Goal: Task Accomplishment & Management: Manage account settings

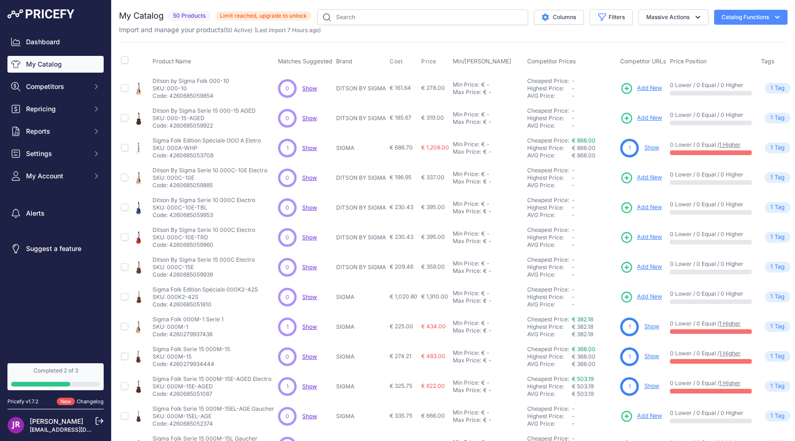
click at [244, 14] on span "Limit reached, upgrade to unlock" at bounding box center [263, 15] width 96 height 9
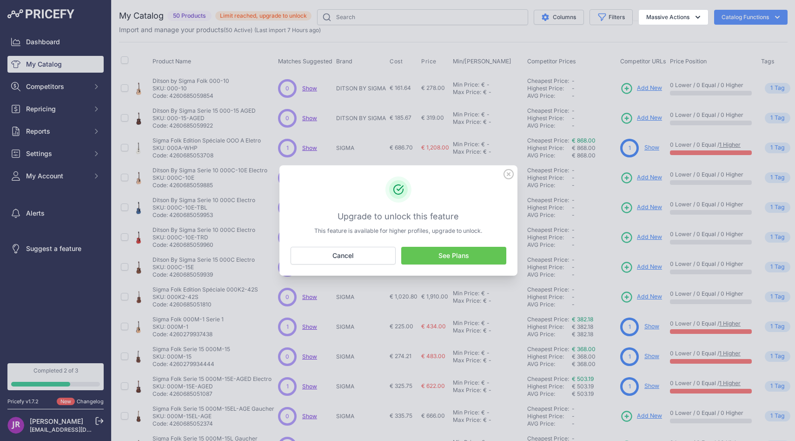
click at [421, 254] on link "See Plans" at bounding box center [453, 256] width 105 height 18
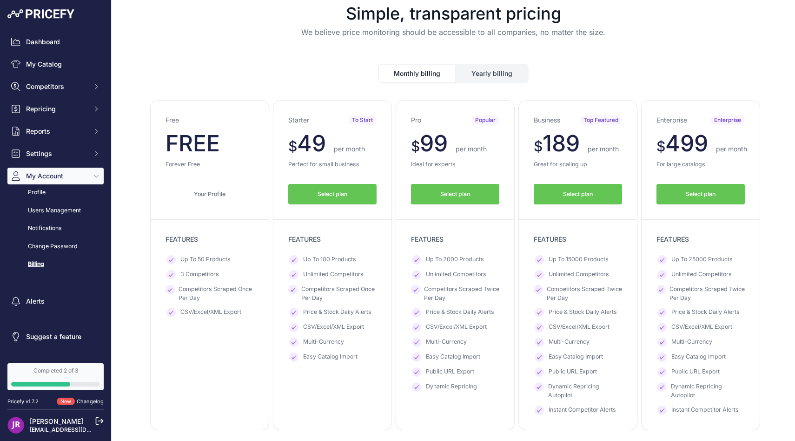
scroll to position [10, 0]
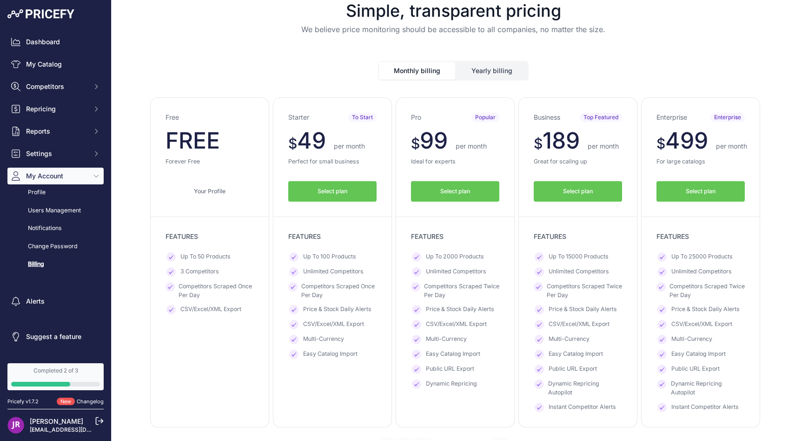
click at [481, 67] on button "Yearly billing" at bounding box center [492, 71] width 72 height 18
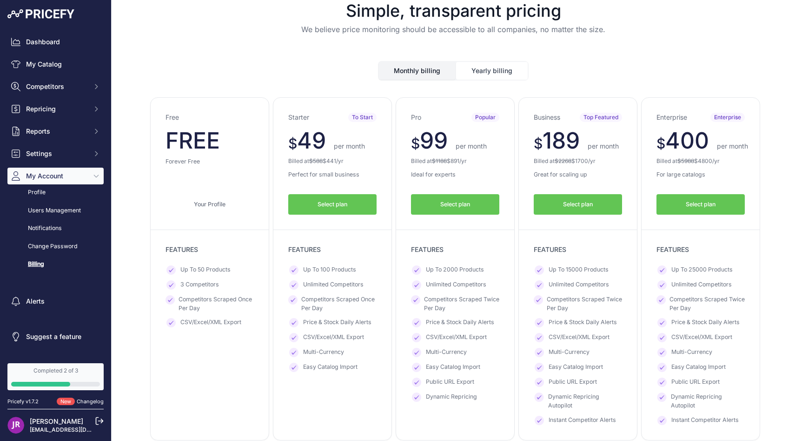
click at [443, 69] on button "Monthly billing" at bounding box center [417, 71] width 76 height 18
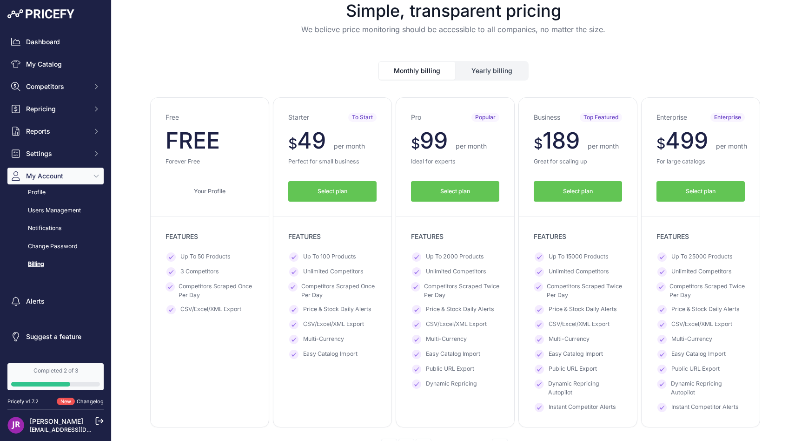
click at [482, 70] on button "Yearly billing" at bounding box center [492, 71] width 72 height 18
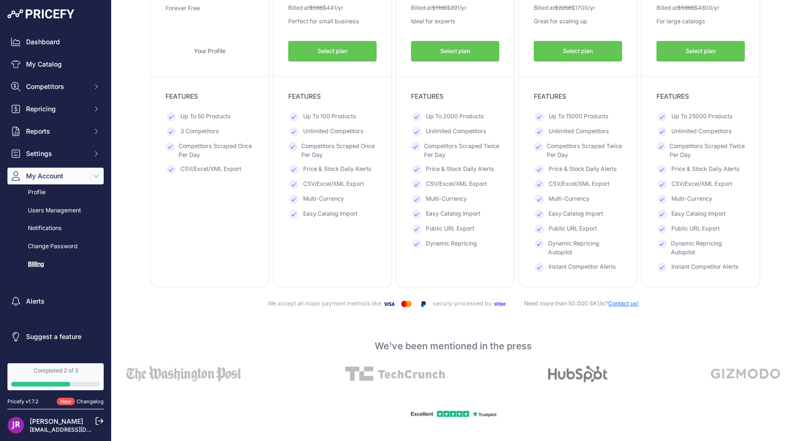
scroll to position [0, 0]
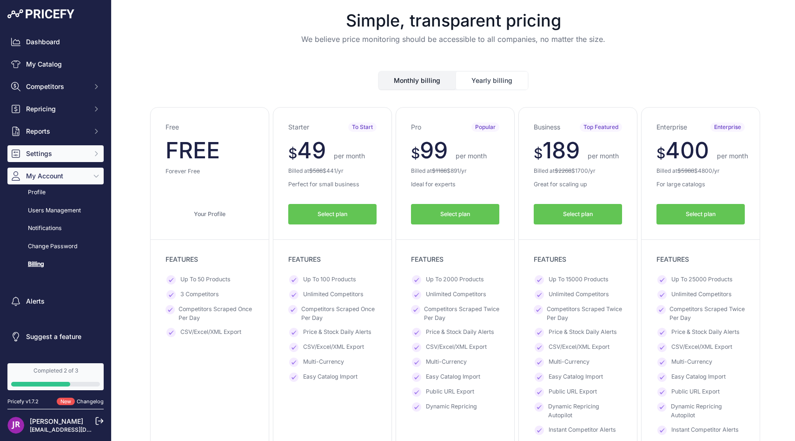
click at [76, 157] on span "Settings" at bounding box center [56, 153] width 61 height 9
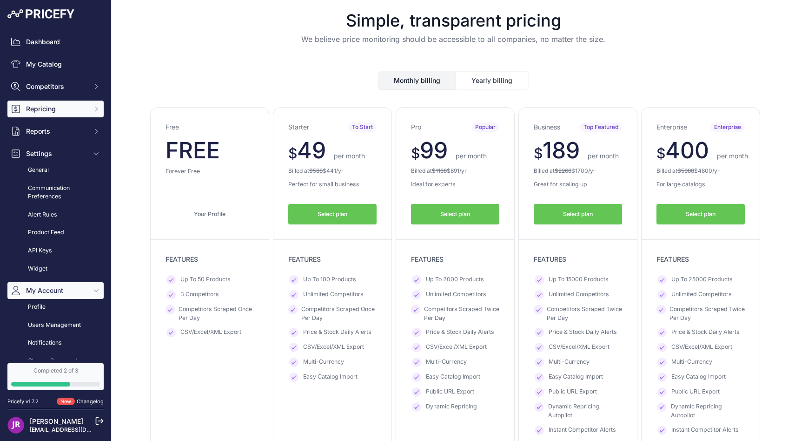
click at [65, 109] on span "Repricing" at bounding box center [56, 108] width 61 height 9
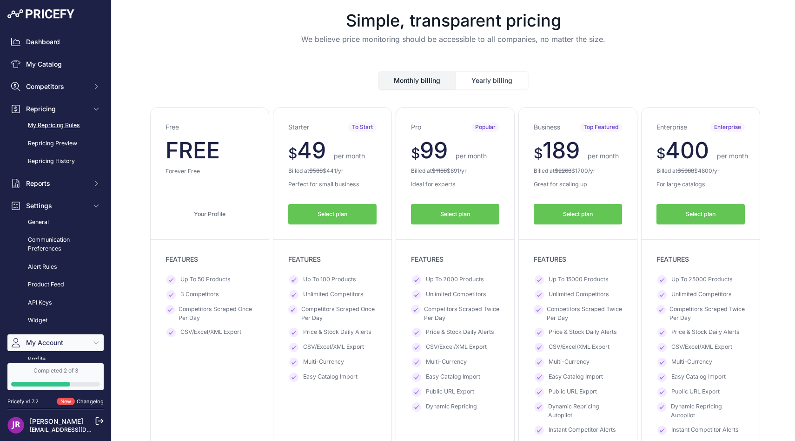
click at [67, 122] on link "My Repricing Rules" at bounding box center [55, 125] width 96 height 16
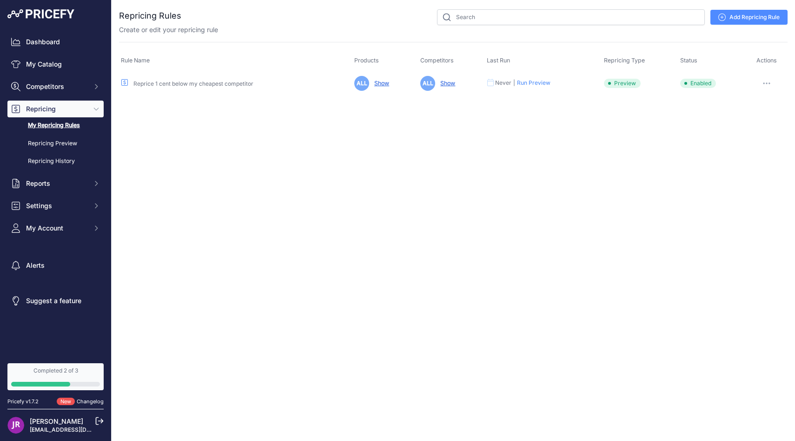
click at [164, 87] on div "Reprice 1 cent below my cheapest competitor" at bounding box center [236, 83] width 230 height 9
click at [160, 81] on link "Reprice 1 cent below my cheapest competitor" at bounding box center [194, 83] width 120 height 7
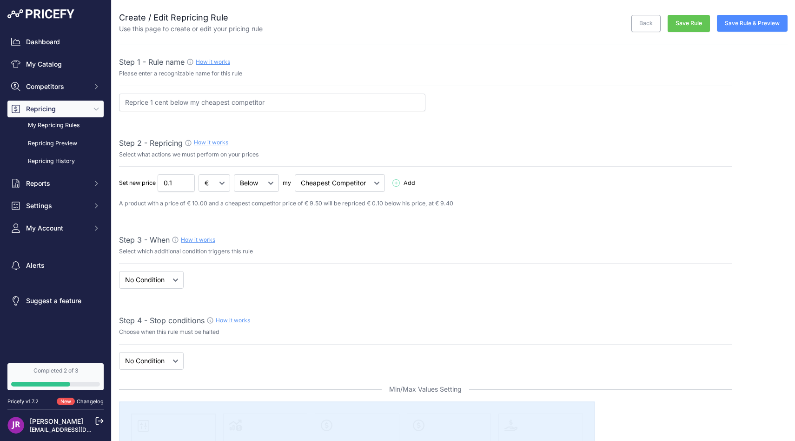
select select "7"
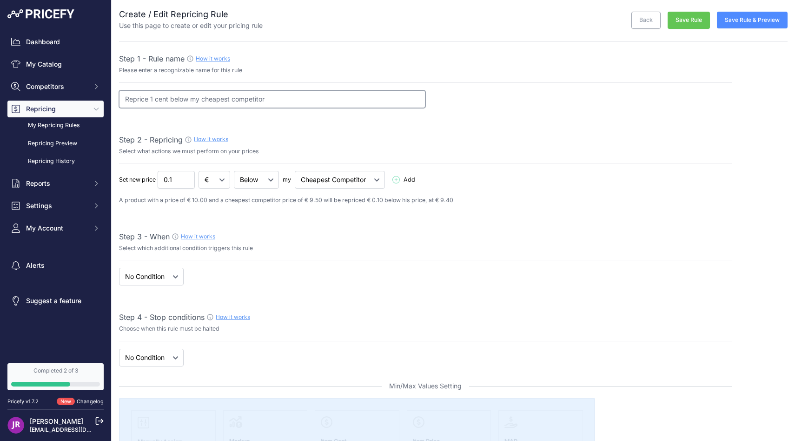
click at [182, 100] on input "Reprice 1 cent below my cheapest competitor" at bounding box center [272, 99] width 307 height 18
click at [412, 180] on span "Add" at bounding box center [410, 179] width 12 height 9
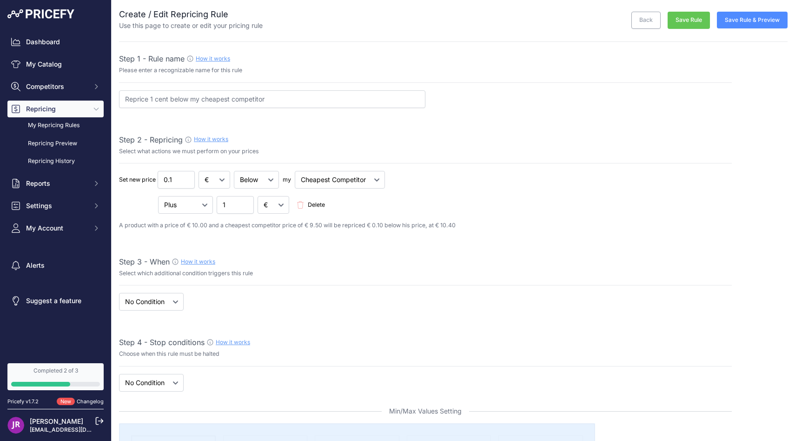
click at [320, 205] on span "Delete" at bounding box center [316, 204] width 17 height 9
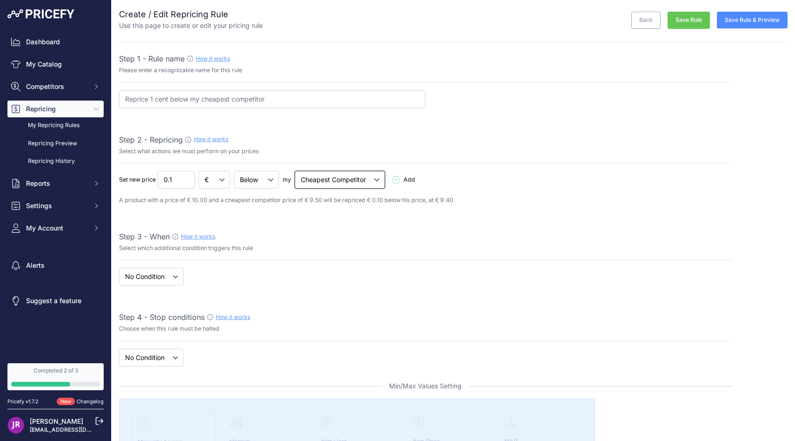
click at [327, 178] on select "Cheapest Competitor Highest Competitor" at bounding box center [340, 180] width 90 height 18
click at [267, 183] on select "Below Above Equal" at bounding box center [256, 180] width 45 height 18
click at [84, 139] on link "Repricing Preview" at bounding box center [55, 143] width 96 height 16
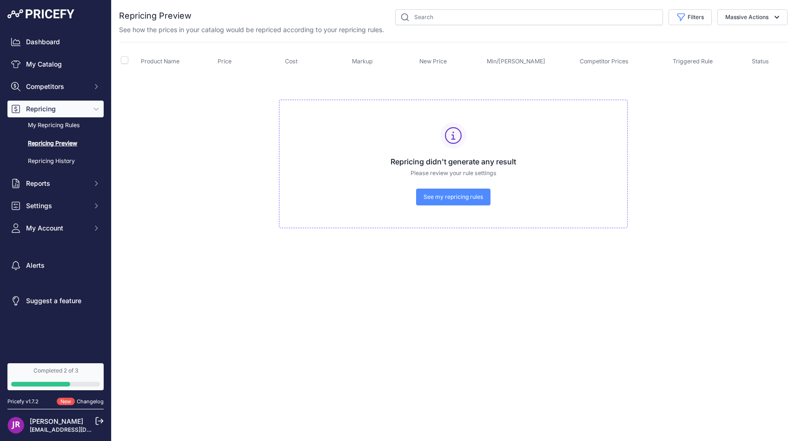
click at [477, 198] on span "See my repricing rules" at bounding box center [454, 196] width 60 height 7
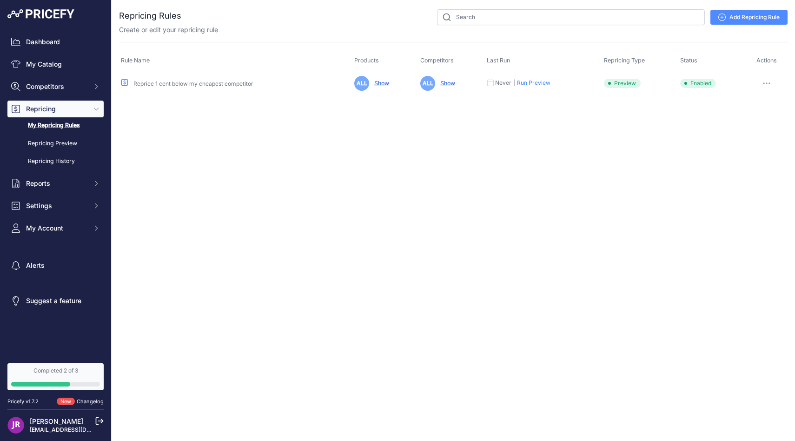
click at [737, 21] on link "Add Repricing Rule" at bounding box center [749, 17] width 77 height 15
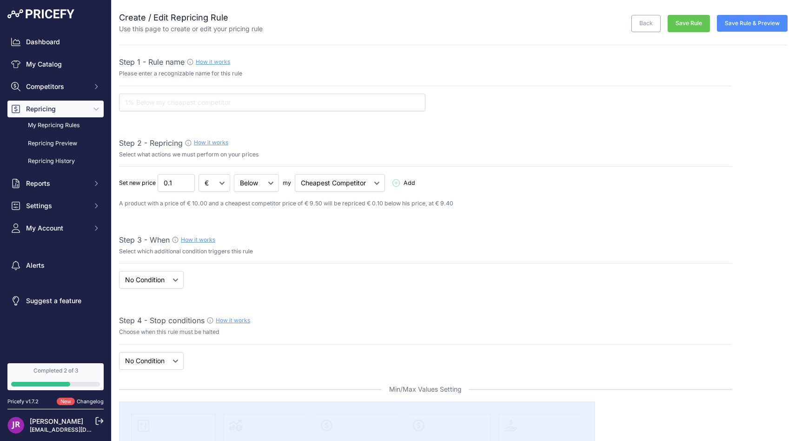
select select "7"
click at [189, 183] on input "0.09" at bounding box center [176, 183] width 37 height 18
click at [187, 179] on input "0.1" at bounding box center [176, 183] width 37 height 18
click at [187, 185] on input "0.09" at bounding box center [176, 183] width 37 height 18
click at [187, 185] on input "0.08" at bounding box center [176, 183] width 37 height 18
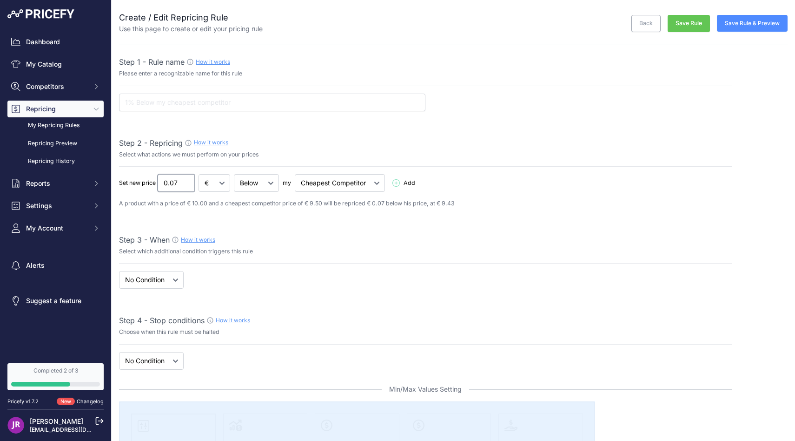
click at [187, 187] on input "0.07" at bounding box center [176, 183] width 37 height 18
click at [187, 187] on input "0.06" at bounding box center [176, 183] width 37 height 18
click at [187, 187] on input "0.05" at bounding box center [176, 183] width 37 height 18
click at [187, 187] on input "0.04" at bounding box center [176, 183] width 37 height 18
click at [187, 187] on input "0.03" at bounding box center [176, 183] width 37 height 18
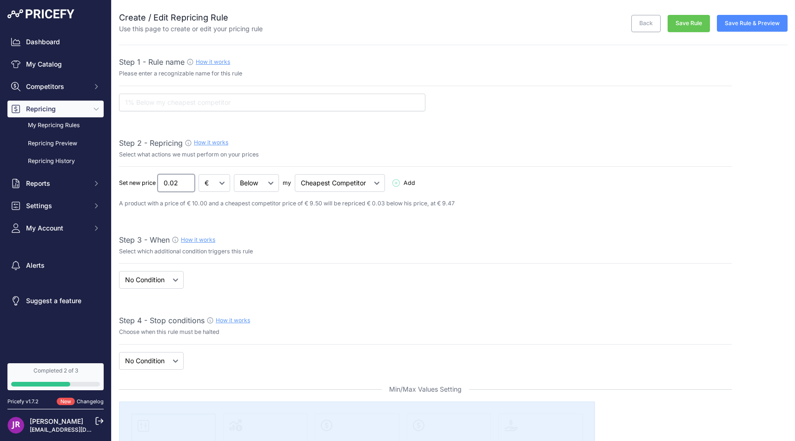
click at [187, 187] on input "0.02" at bounding box center [176, 183] width 37 height 18
click at [187, 187] on input "0.01" at bounding box center [176, 183] width 37 height 18
click at [187, 179] on input "0.02" at bounding box center [176, 183] width 37 height 18
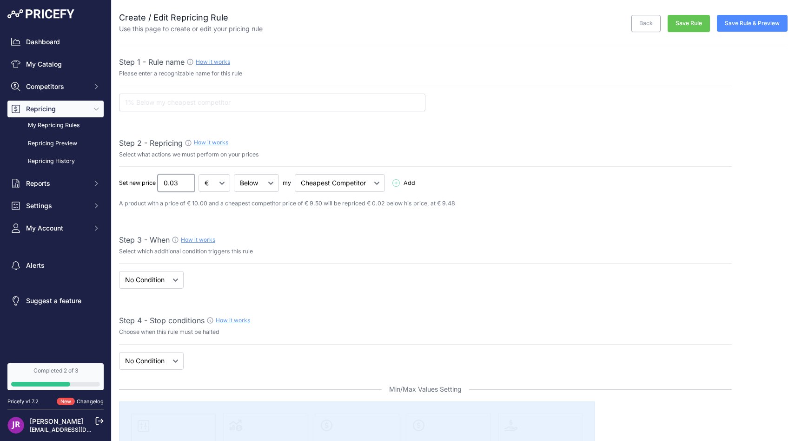
click at [187, 179] on input "0.03" at bounding box center [176, 183] width 37 height 18
click at [187, 179] on input "0.04" at bounding box center [176, 183] width 37 height 18
click at [187, 179] on input "0.05" at bounding box center [176, 183] width 37 height 18
click at [187, 179] on input "0.06" at bounding box center [176, 183] width 37 height 18
click at [187, 179] on input "0.07" at bounding box center [176, 183] width 37 height 18
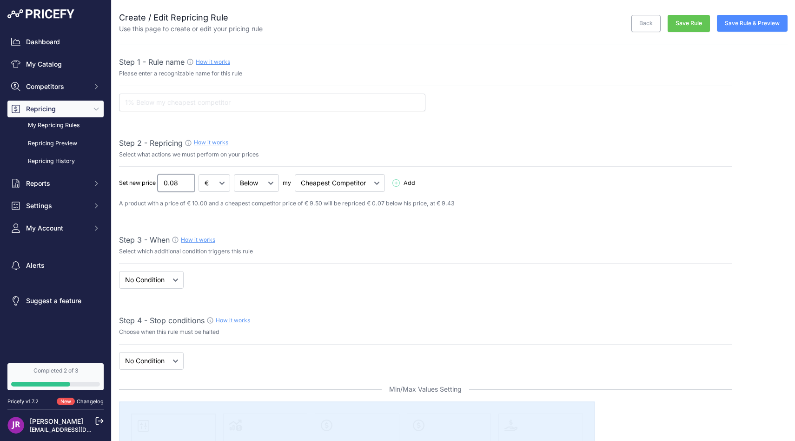
click at [187, 179] on input "0.08" at bounding box center [176, 183] width 37 height 18
click at [187, 179] on input "0.09" at bounding box center [176, 183] width 37 height 18
click at [187, 179] on input "0.1" at bounding box center [176, 183] width 37 height 18
click at [185, 186] on input "0.09" at bounding box center [176, 183] width 37 height 18
click at [185, 186] on input "0.08" at bounding box center [176, 183] width 37 height 18
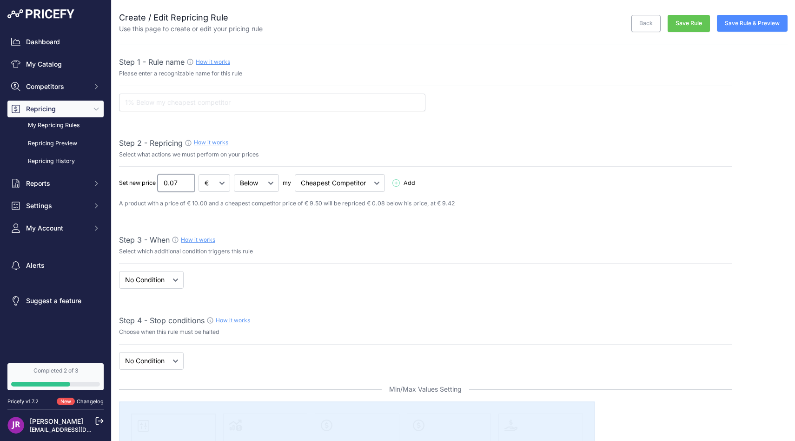
click at [185, 186] on input "0.07" at bounding box center [176, 183] width 37 height 18
click at [185, 186] on input "0.06" at bounding box center [176, 183] width 37 height 18
click at [185, 186] on input "0.05" at bounding box center [176, 183] width 37 height 18
click at [185, 186] on input "0.04" at bounding box center [176, 183] width 37 height 18
click at [185, 186] on input "0.03" at bounding box center [176, 183] width 37 height 18
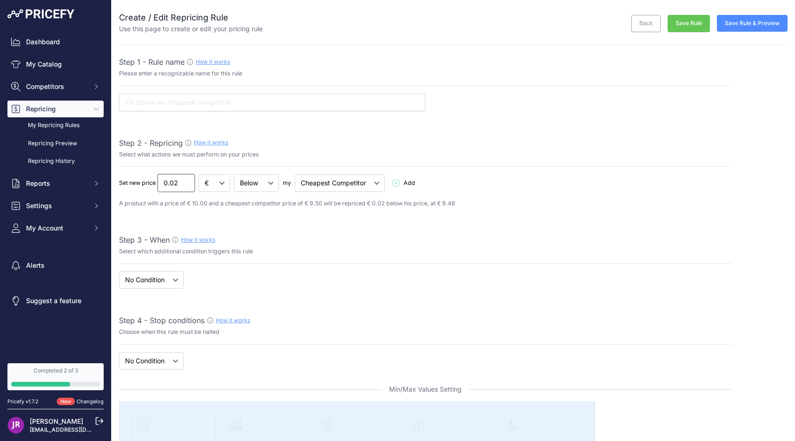
click at [185, 186] on input "0.02" at bounding box center [176, 183] width 37 height 18
type input "0.01"
click at [185, 186] on input "0.01" at bounding box center [176, 183] width 37 height 18
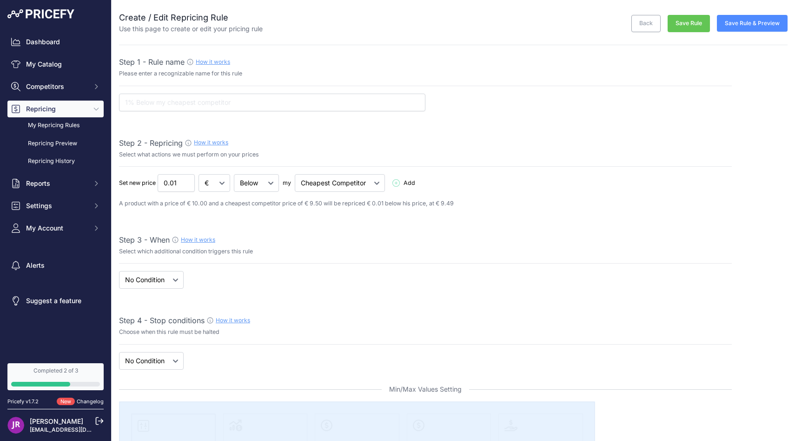
click at [174, 286] on select "When No Condition" at bounding box center [151, 280] width 65 height 18
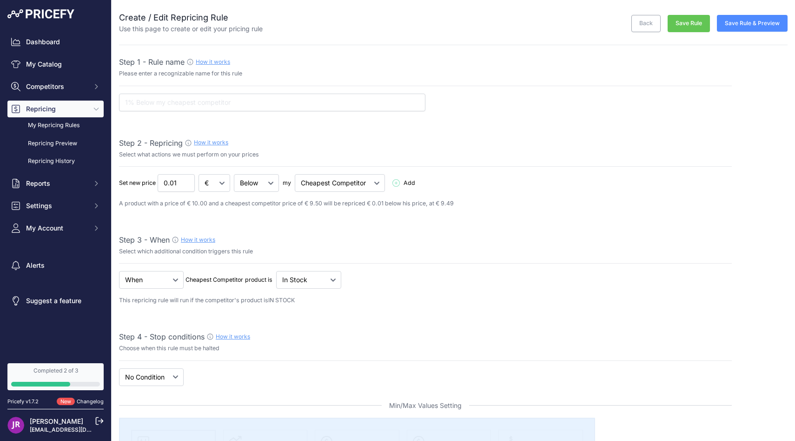
click at [177, 287] on select "When No Condition" at bounding box center [151, 280] width 65 height 18
select select "none"
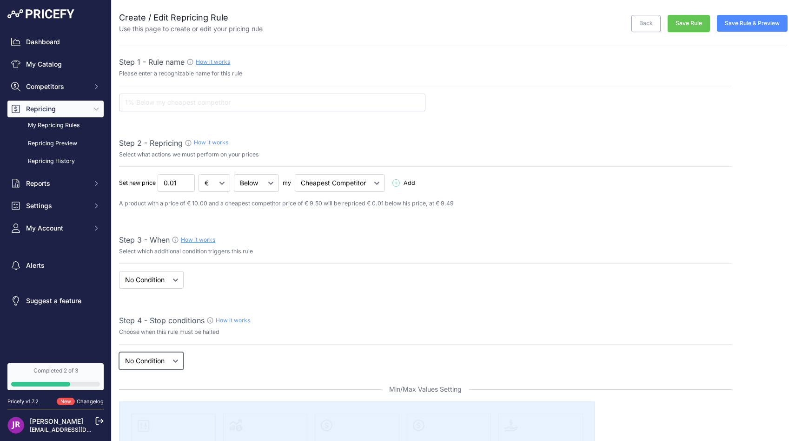
click at [165, 363] on select "New Price No Condition" at bounding box center [151, 361] width 65 height 18
select select "price"
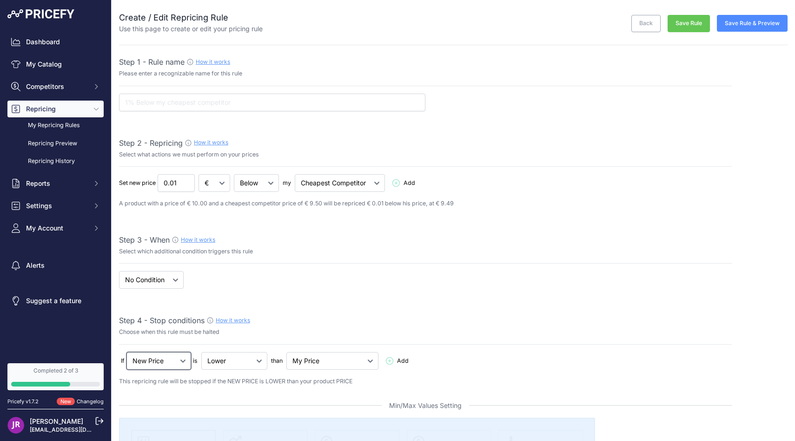
click at [167, 362] on select "New Price No Condition" at bounding box center [159, 361] width 65 height 18
click at [75, 161] on link "Repricing History" at bounding box center [55, 161] width 96 height 16
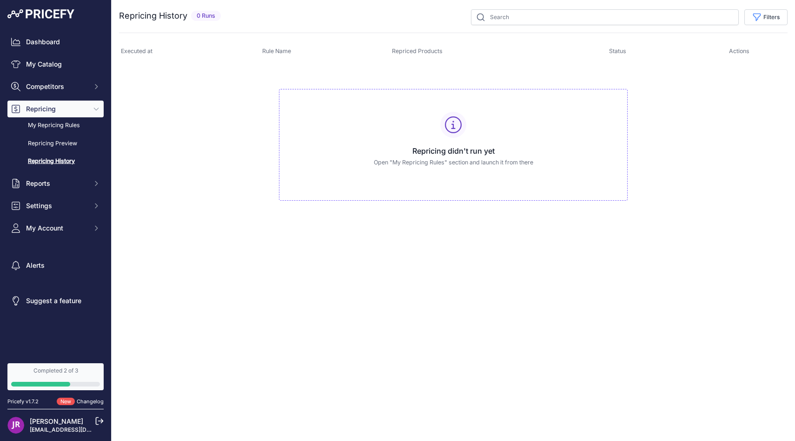
click at [41, 73] on div "Dashboard My Catalog Competitors Competitors Monitored URLs MAP infringements R…" at bounding box center [55, 134] width 96 height 203
click at [40, 67] on link "My Catalog" at bounding box center [55, 64] width 96 height 17
click at [36, 60] on link "My Catalog" at bounding box center [55, 64] width 96 height 17
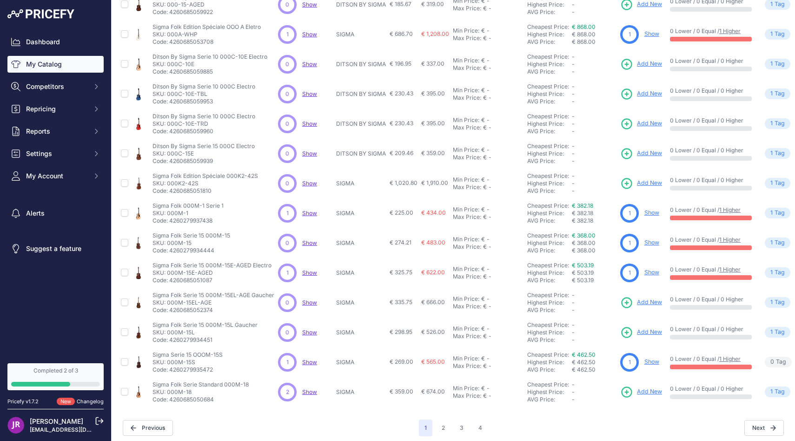
scroll to position [118, 0]
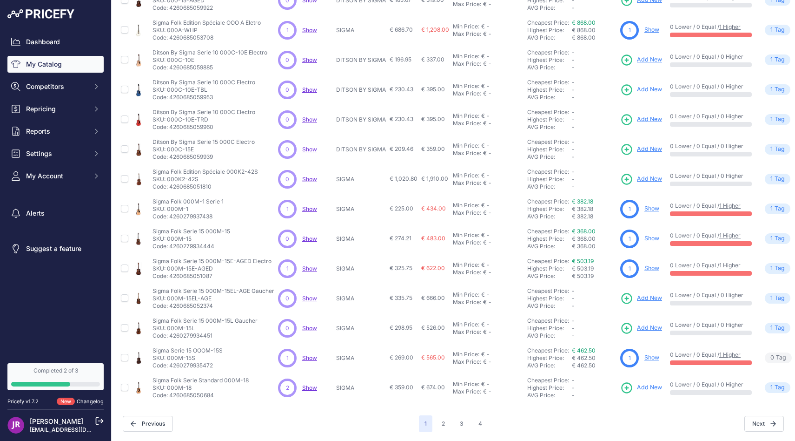
click at [649, 238] on link "Show" at bounding box center [652, 237] width 15 height 7
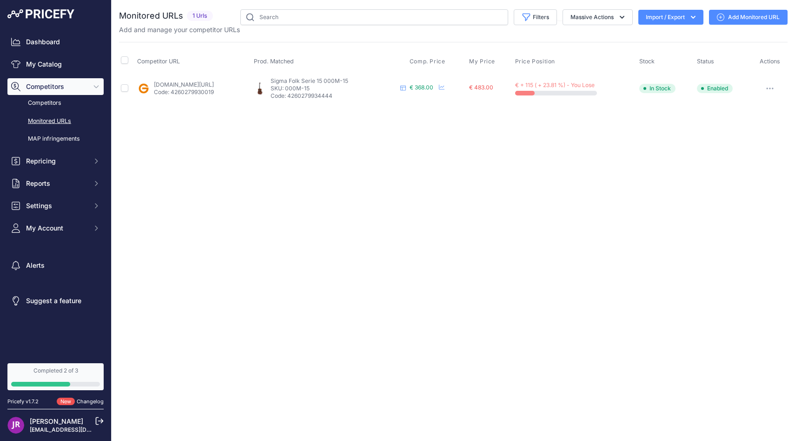
click at [67, 87] on span "Competitors" at bounding box center [56, 86] width 61 height 9
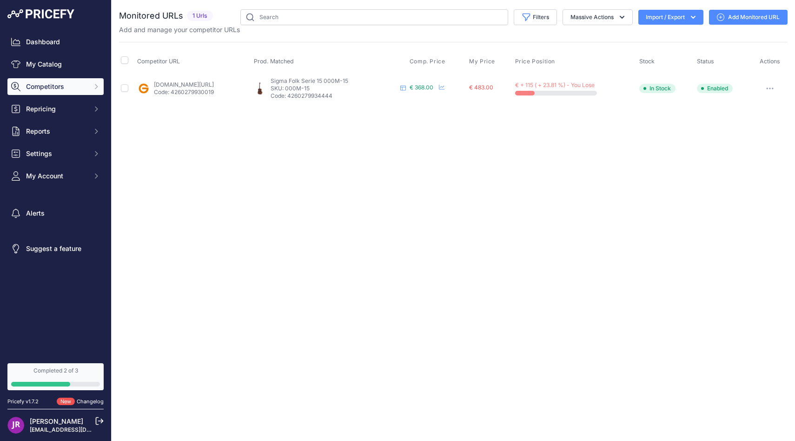
click at [67, 87] on span "Competitors" at bounding box center [56, 86] width 61 height 9
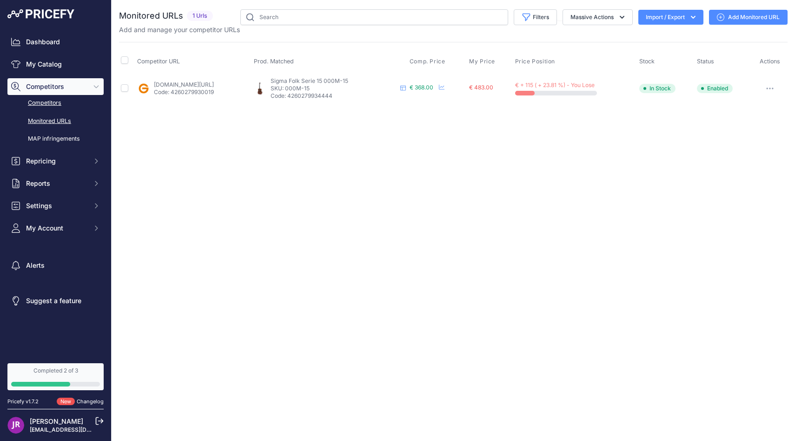
click at [60, 108] on link "Competitors" at bounding box center [55, 103] width 96 height 16
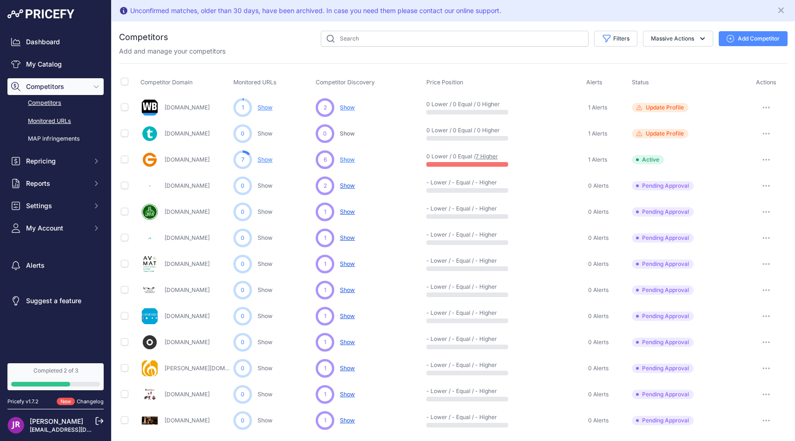
click at [61, 121] on link "Monitored URLs" at bounding box center [55, 121] width 96 height 16
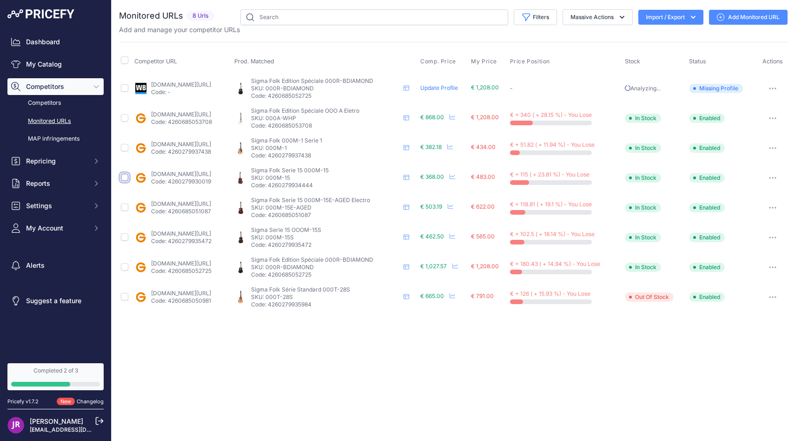
click at [121, 177] on input "checkbox" at bounding box center [124, 177] width 7 height 7
checkbox input "true"
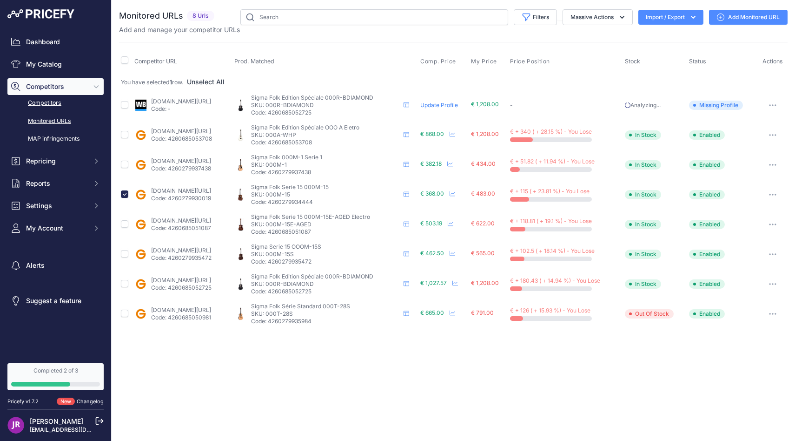
click at [65, 105] on link "Competitors" at bounding box center [55, 103] width 96 height 16
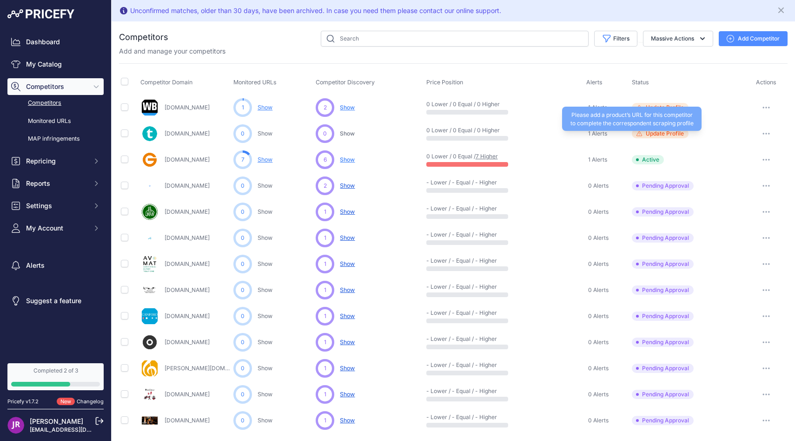
click at [667, 135] on span "Update Profile" at bounding box center [665, 133] width 38 height 7
click at [655, 132] on span "Update Profile" at bounding box center [665, 133] width 38 height 7
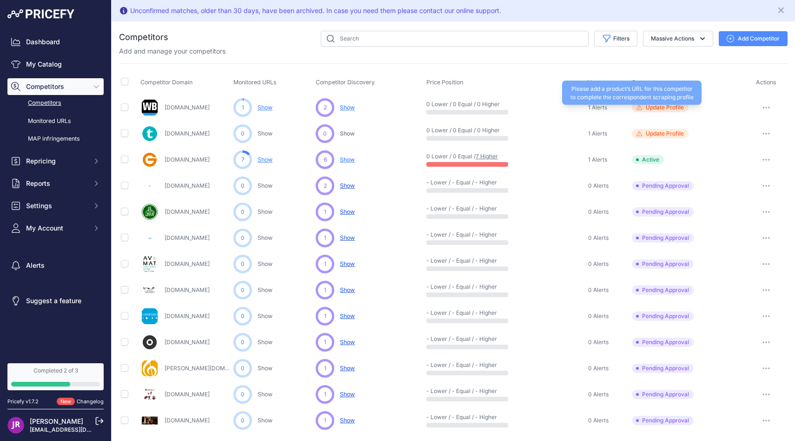
click at [673, 103] on div "Please add a product’s URL for this competitor to complete the correspondent sc…" at bounding box center [632, 92] width 140 height 24
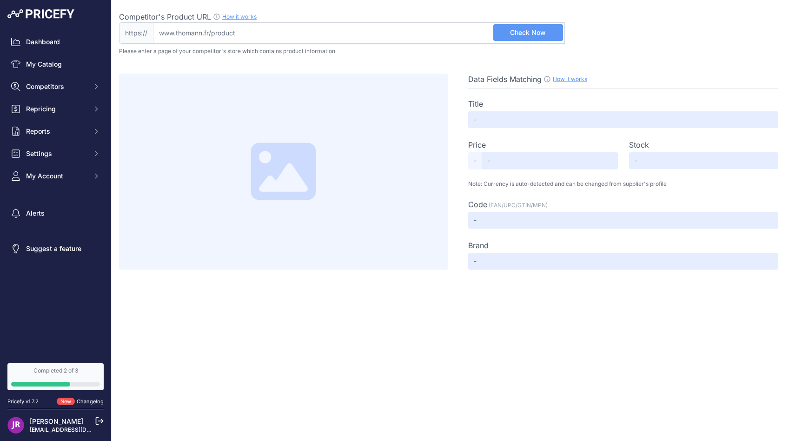
click at [314, 30] on input "Competitor's Product URL How it works In order to create your competitor's extr…" at bounding box center [359, 32] width 412 height 21
paste input "[URL][DOMAIN_NAME]"
type input "[DOMAIN_NAME][URL]"
click at [532, 37] on span "Check Now" at bounding box center [528, 32] width 36 height 9
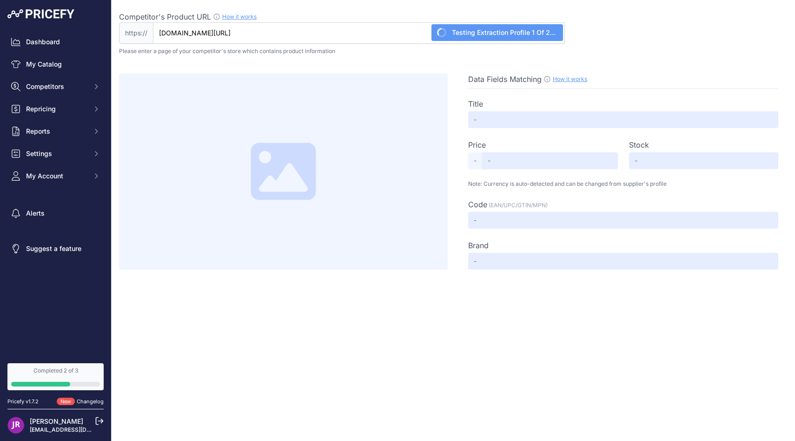
type input "Cort Modern Black"
type input "1255"
type input "Available"
type input "555094"
type input "Not Found"
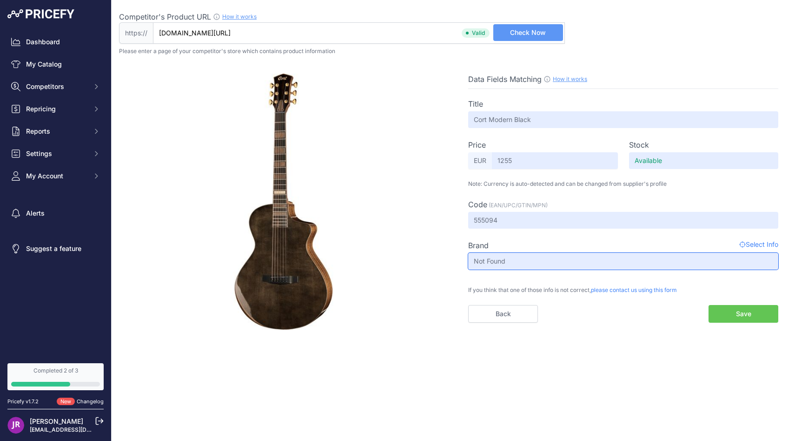
click at [669, 258] on input "Not Found" at bounding box center [623, 261] width 310 height 17
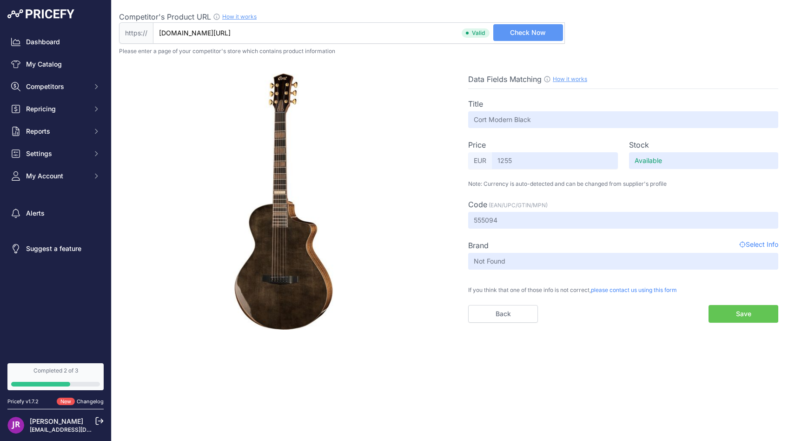
click at [743, 316] on button "Save" at bounding box center [744, 314] width 70 height 18
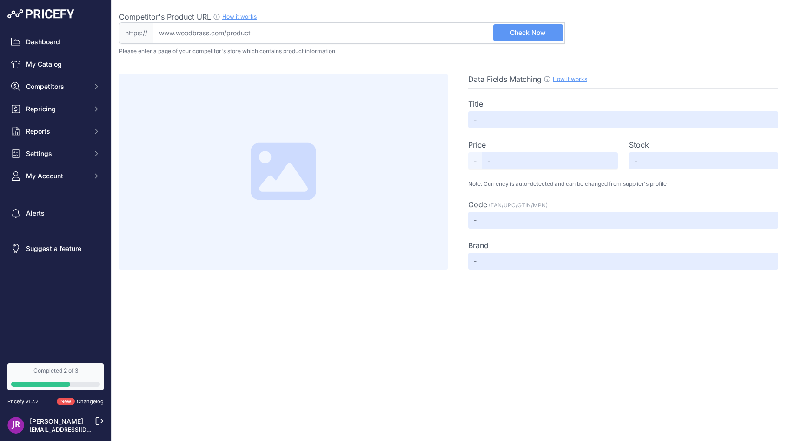
click at [286, 32] on input "Competitor's Product URL How it works In order to create your competitor's extr…" at bounding box center [359, 32] width 412 height 21
paste input "https://www.woodbrass.com/folk-electro-cort-modern-black-noir-p384901.html?quer…"
type input "www.woodbrass.com/folk-electro-cort-modern-black-noir-p384901.html?queryID=ba87…"
click at [527, 30] on span "Check Now" at bounding box center [528, 32] width 36 height 9
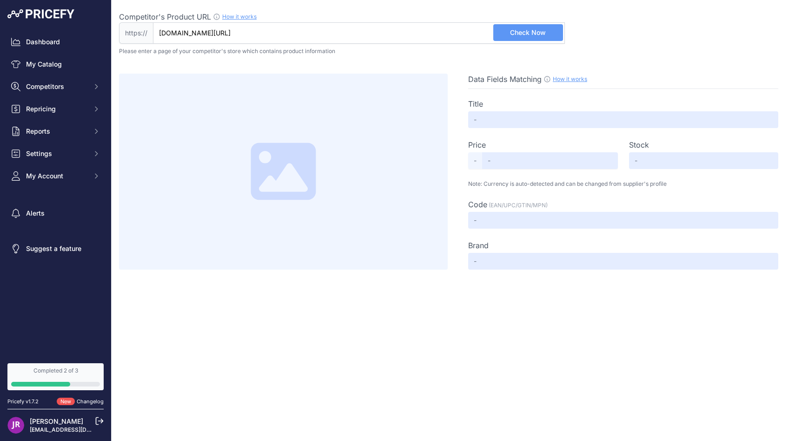
scroll to position [0, 0]
type input "Modern Black Noir"
type input "1280"
type input "Available"
type input "384901"
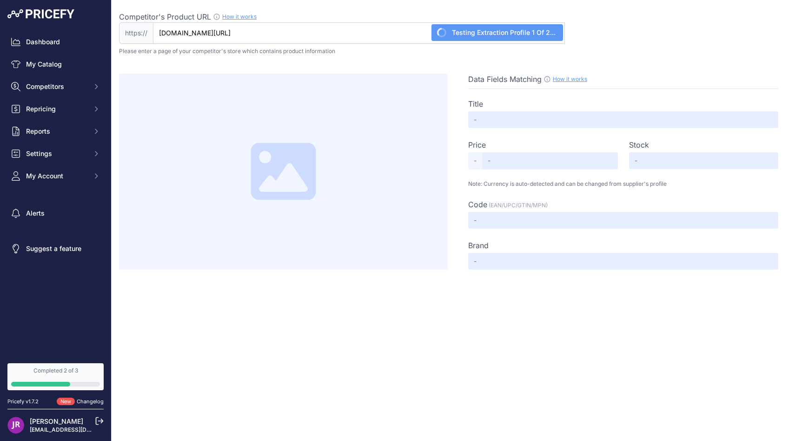
type input "Cort"
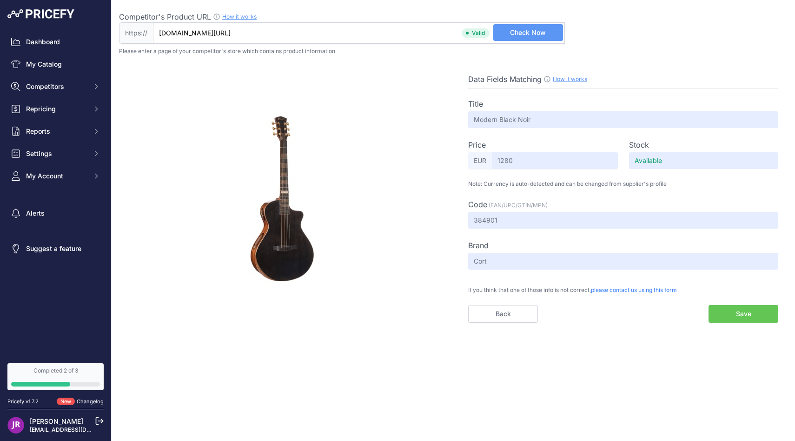
drag, startPoint x: 386, startPoint y: 32, endPoint x: 485, endPoint y: 110, distance: 126.6
click at [485, 110] on div "Competitor's Product URL How it works In order to create your competitor's extr…" at bounding box center [453, 161] width 669 height 322
type input "www.woodbrass.com/folk-electro-cort-modern-black-noir-p384901.html"
click at [511, 32] on span "Check Now" at bounding box center [528, 32] width 36 height 9
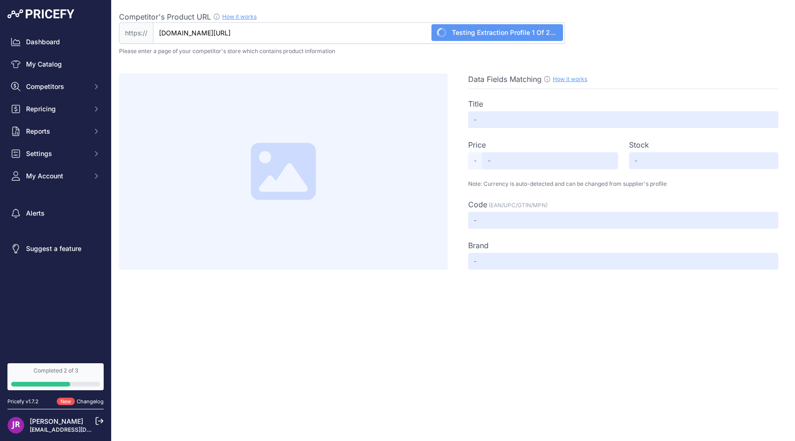
type input "Modern Black Noir"
type input "1280"
type input "Available"
type input "384901"
type input "Cort"
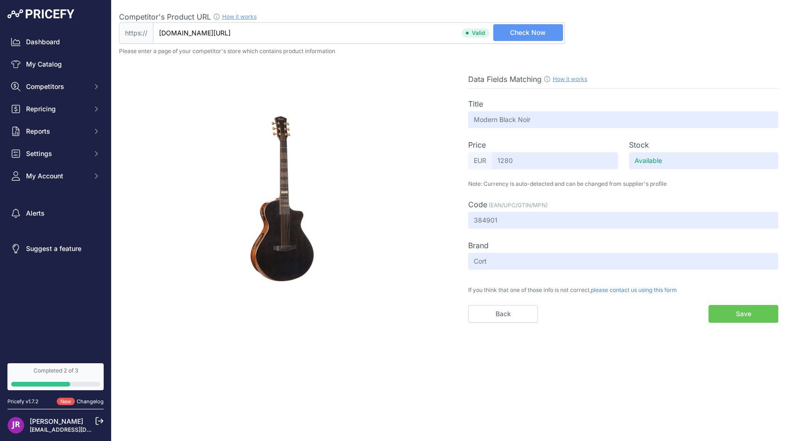
click at [735, 311] on button "Save" at bounding box center [744, 314] width 70 height 18
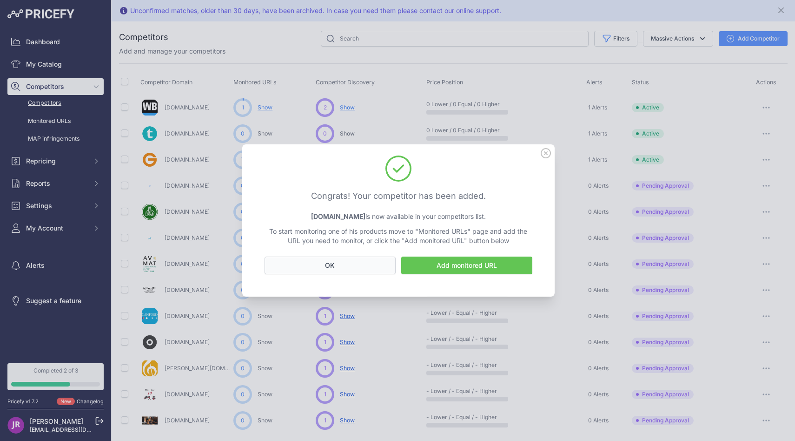
click at [365, 271] on button "OK" at bounding box center [330, 265] width 131 height 18
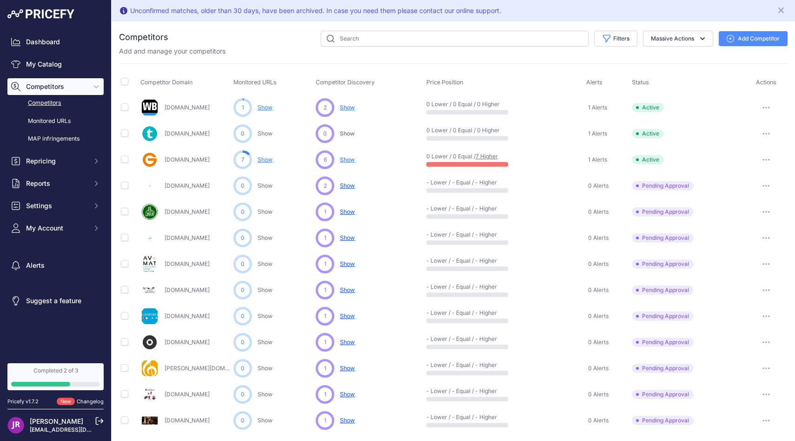
click at [596, 108] on span "1 Alerts" at bounding box center [597, 107] width 19 height 7
click at [48, 166] on button "Repricing" at bounding box center [55, 161] width 96 height 17
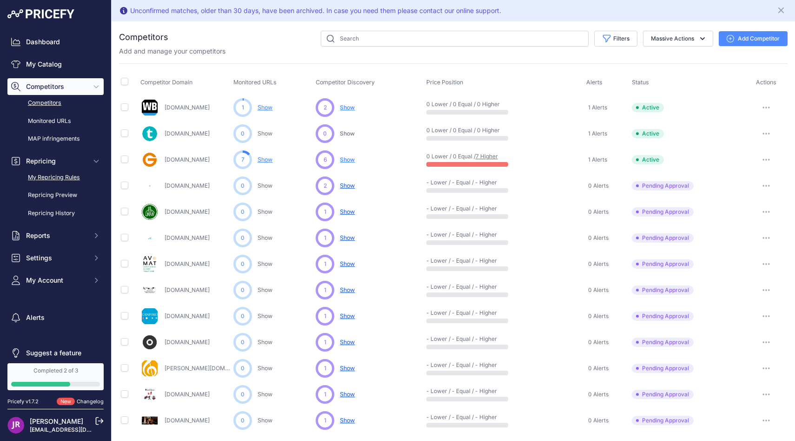
click at [51, 174] on link "My Repricing Rules" at bounding box center [55, 177] width 96 height 16
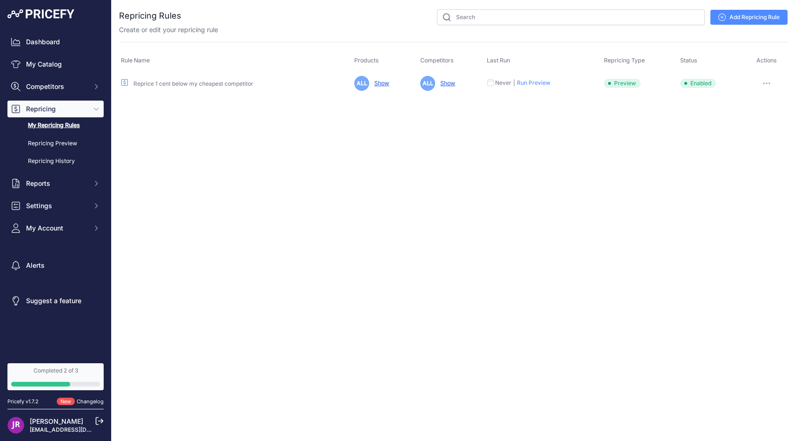
click at [542, 82] on button "Run Preview" at bounding box center [533, 82] width 33 height 7
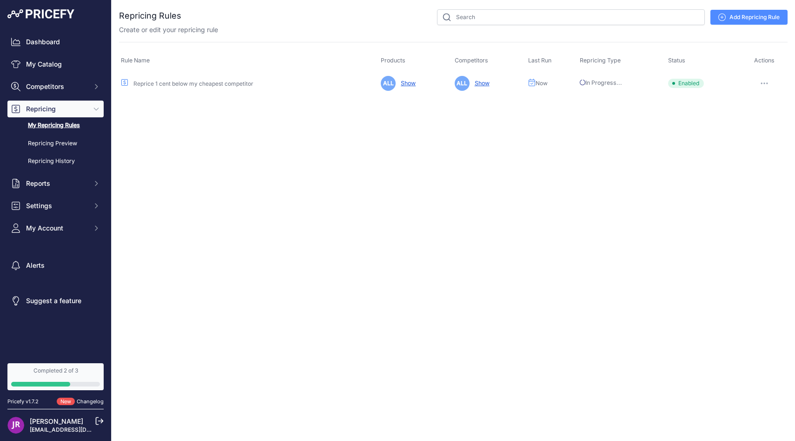
click at [48, 380] on link "Completed 2 of 3" at bounding box center [55, 376] width 96 height 27
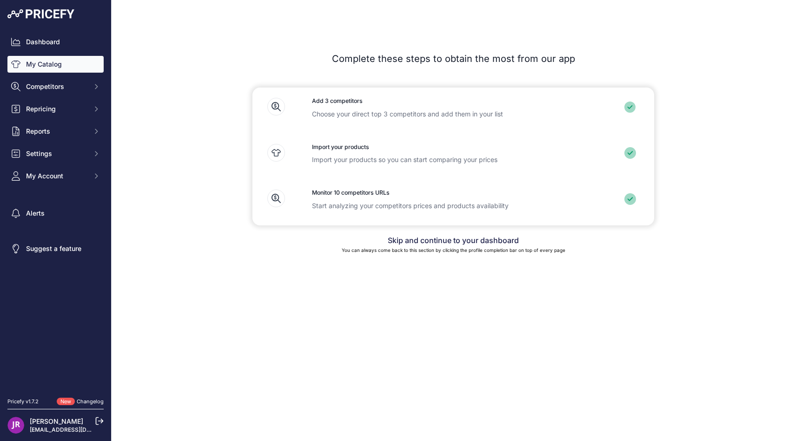
click at [75, 64] on link "My Catalog" at bounding box center [55, 64] width 96 height 17
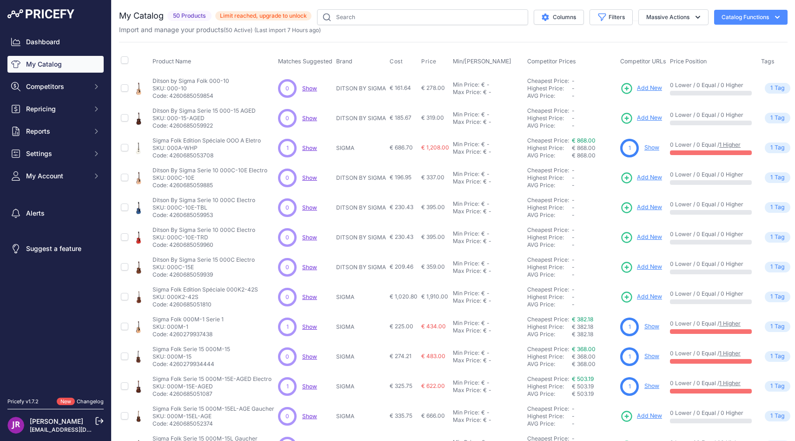
click at [244, 17] on span "Limit reached, upgrade to unlock" at bounding box center [263, 15] width 96 height 9
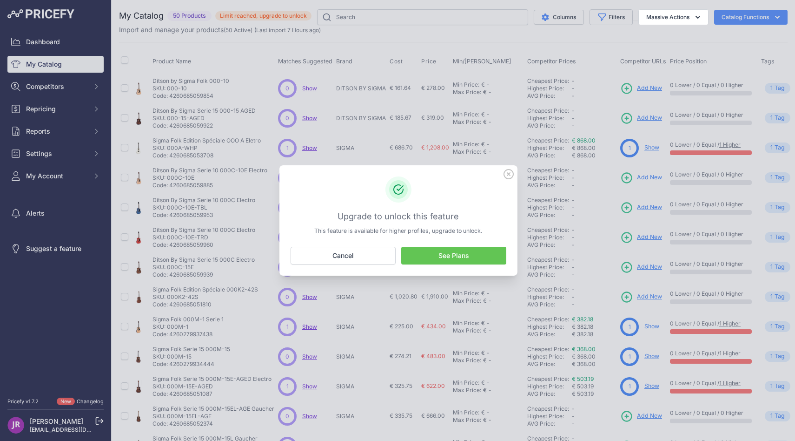
click at [509, 173] on icon at bounding box center [508, 173] width 9 height 9
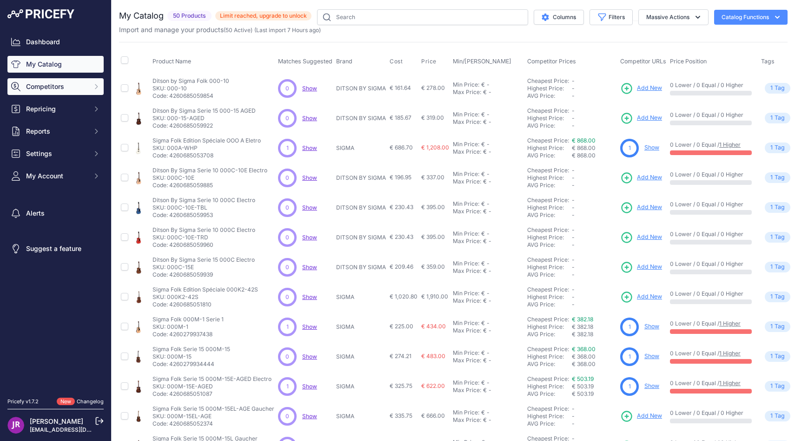
click at [83, 85] on span "Competitors" at bounding box center [56, 86] width 61 height 9
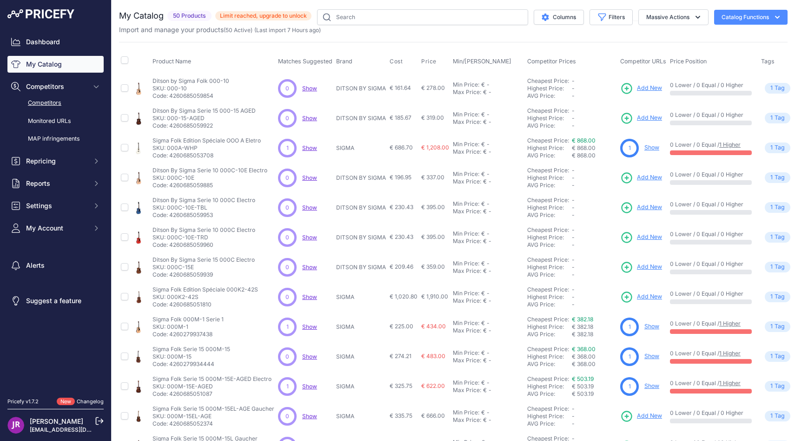
click at [68, 105] on link "Competitors" at bounding box center [55, 103] width 96 height 16
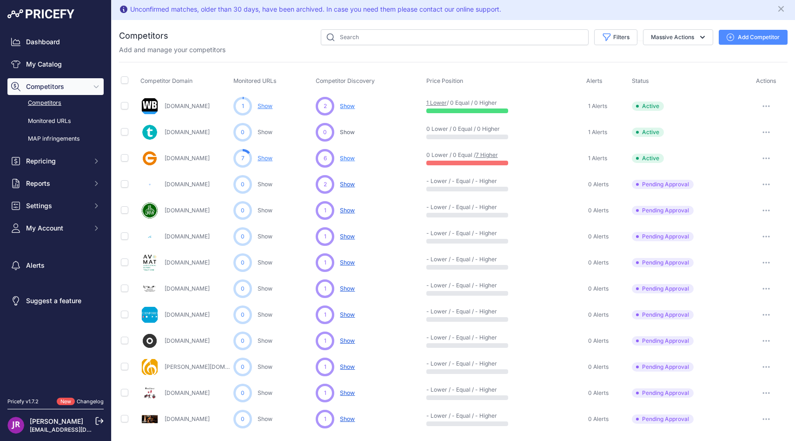
scroll to position [0, 0]
click at [60, 126] on link "Monitored URLs" at bounding box center [55, 121] width 96 height 16
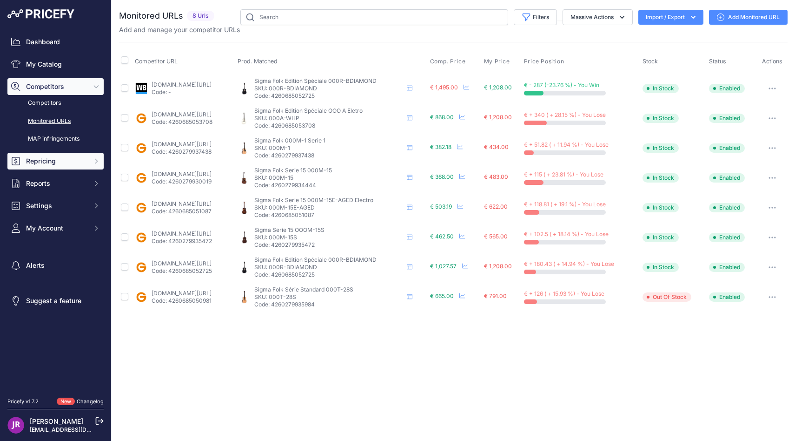
click at [54, 156] on span "Repricing" at bounding box center [56, 160] width 61 height 9
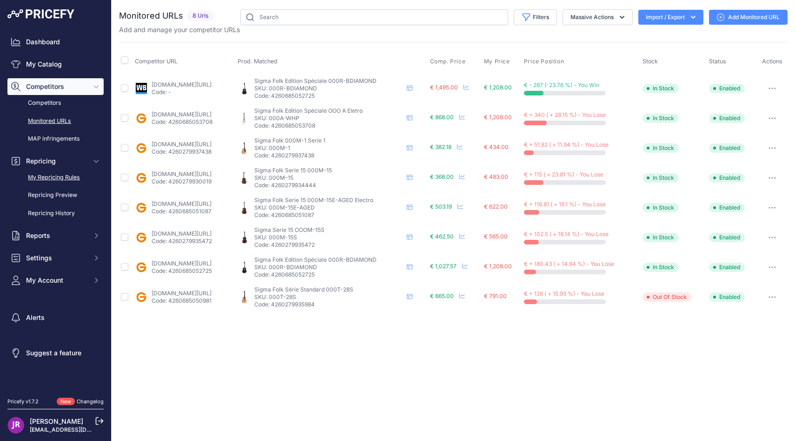
click at [55, 174] on link "My Repricing Rules" at bounding box center [55, 177] width 96 height 16
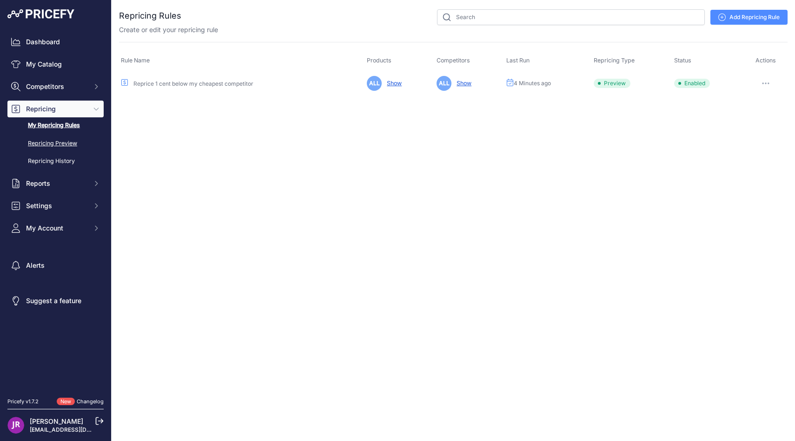
click at [47, 142] on link "Repricing Preview" at bounding box center [55, 143] width 96 height 16
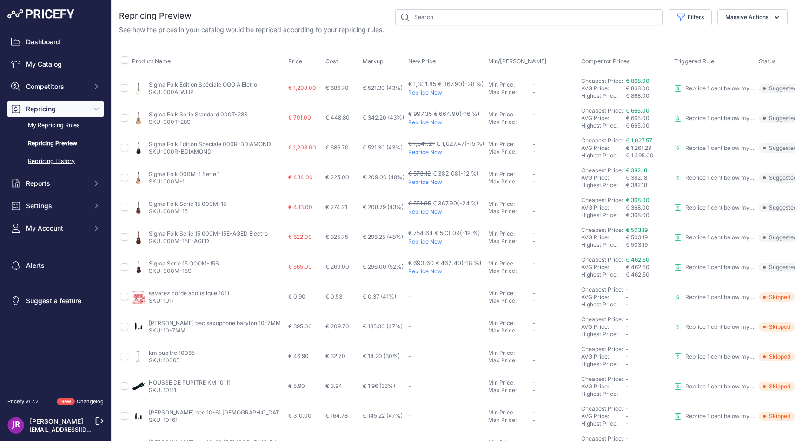
click at [61, 164] on link "Repricing History" at bounding box center [55, 161] width 96 height 16
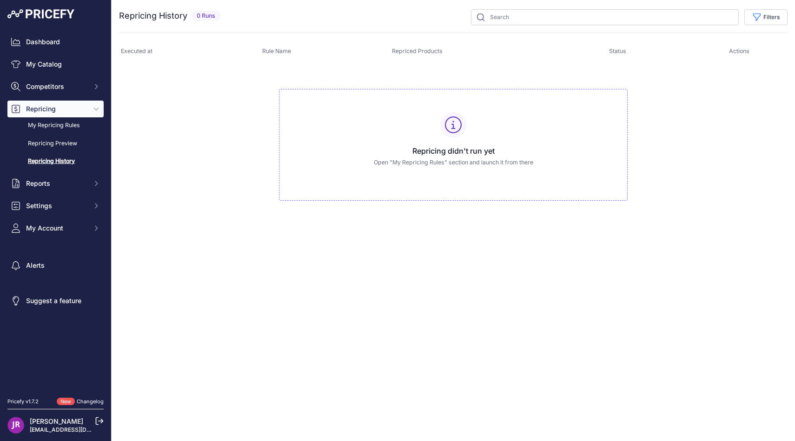
drag, startPoint x: 388, startPoint y: 159, endPoint x: 455, endPoint y: 174, distance: 68.7
click at [455, 174] on div "Repricing didn't run yet Open "My Repricing Rules" section and launch it from t…" at bounding box center [453, 145] width 349 height 112
click at [439, 145] on h3 "Repricing didn't run yet" at bounding box center [453, 150] width 333 height 11
click at [454, 119] on icon at bounding box center [453, 124] width 17 height 17
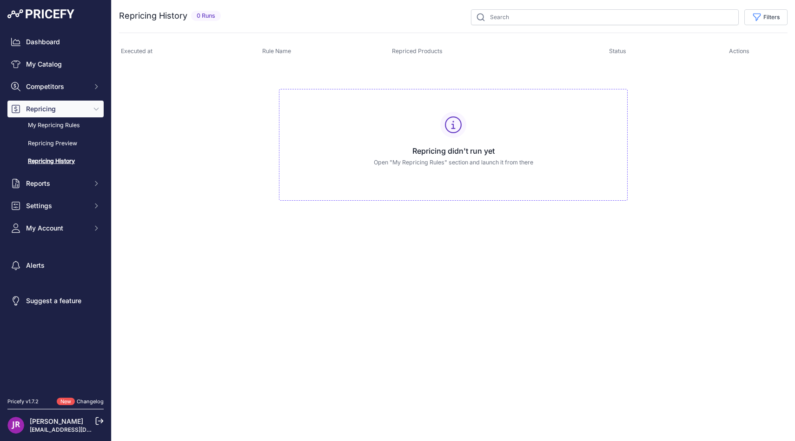
click at [457, 174] on div "Repricing didn't run yet Open "My Repricing Rules" section and launch it from t…" at bounding box center [453, 145] width 349 height 112
click at [346, 48] on th "Rule Name" at bounding box center [325, 51] width 130 height 22
click at [46, 111] on span "Repricing" at bounding box center [56, 108] width 61 height 9
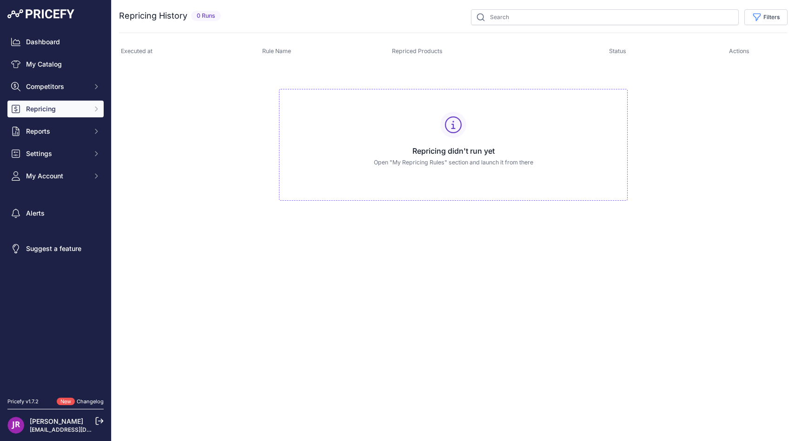
click at [46, 111] on span "Repricing" at bounding box center [56, 108] width 61 height 9
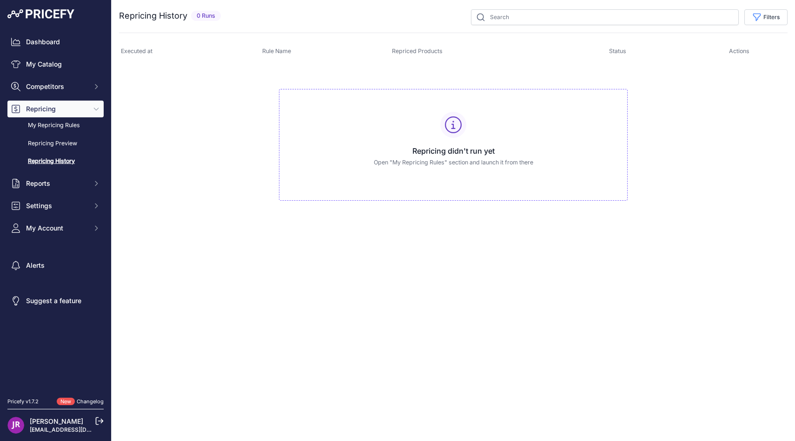
click at [46, 32] on div "Dashboard My Catalog Competitors Competitors Monitored URLs MAP infringements R…" at bounding box center [55, 197] width 111 height 394
click at [46, 48] on link "Dashboard" at bounding box center [55, 41] width 96 height 17
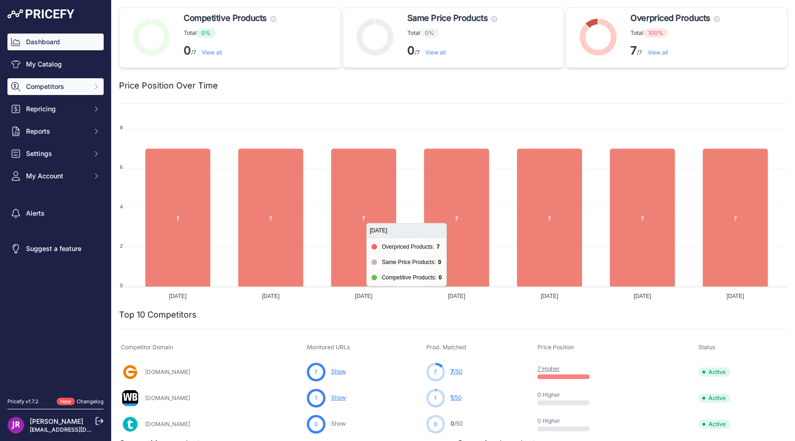
click at [71, 94] on button "Competitors" at bounding box center [55, 86] width 96 height 17
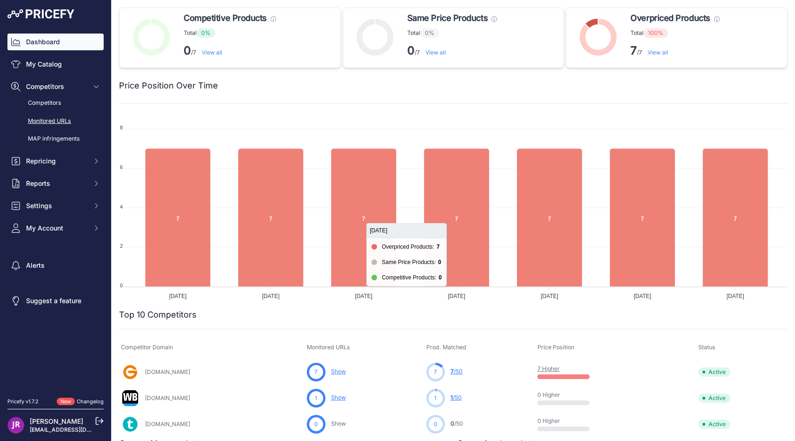
click at [67, 121] on link "Monitored URLs" at bounding box center [55, 121] width 96 height 16
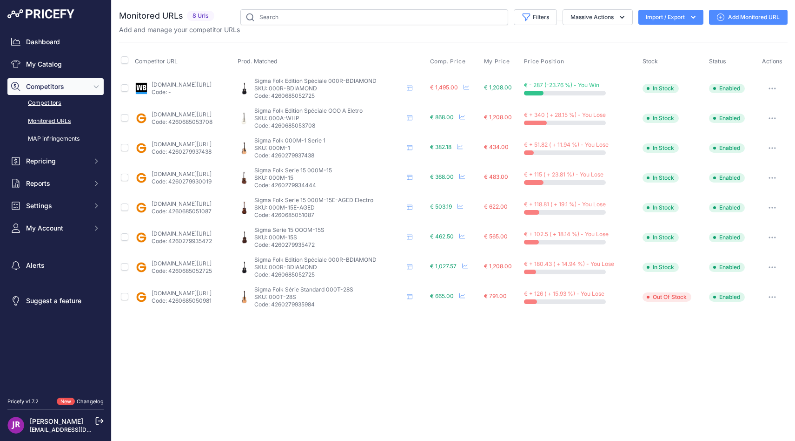
click at [57, 102] on link "Competitors" at bounding box center [55, 103] width 96 height 16
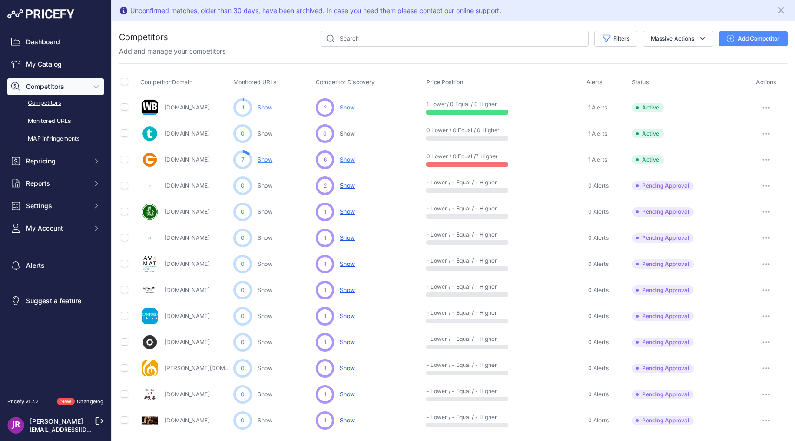
click at [593, 106] on span "1 Alerts" at bounding box center [597, 107] width 19 height 7
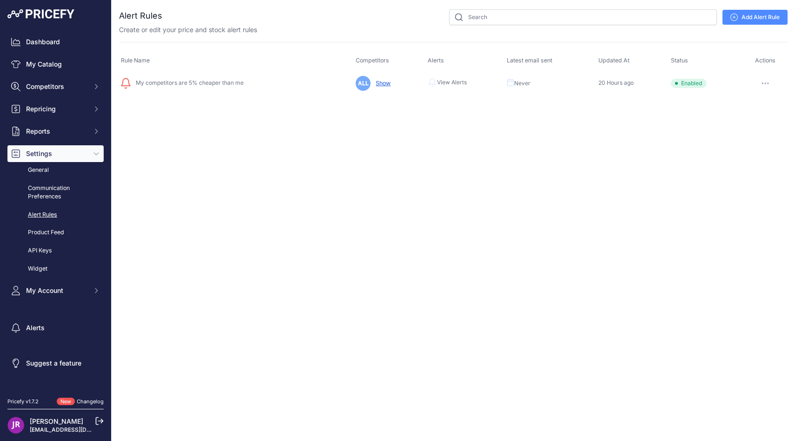
click at [768, 86] on button "button" at bounding box center [765, 83] width 19 height 13
click at [753, 99] on link "Edit" at bounding box center [757, 102] width 60 height 15
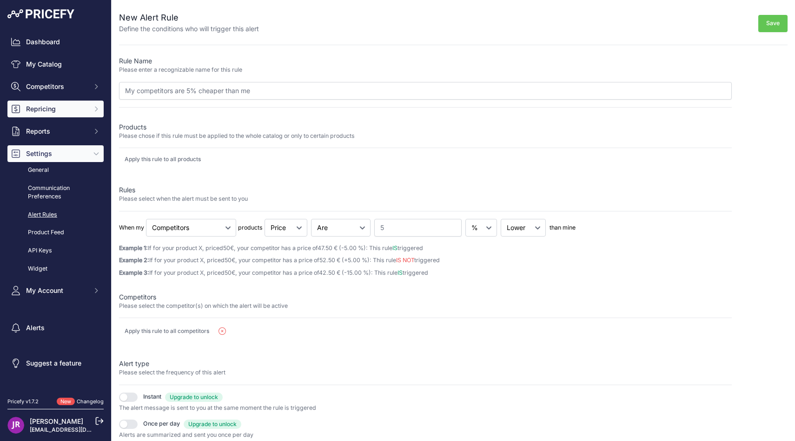
click at [90, 110] on button "Repricing" at bounding box center [55, 108] width 96 height 17
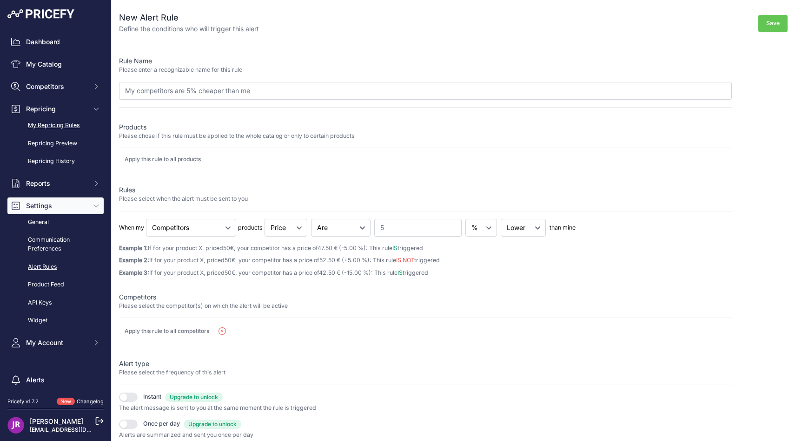
click at [72, 128] on link "My Repricing Rules" at bounding box center [55, 125] width 96 height 16
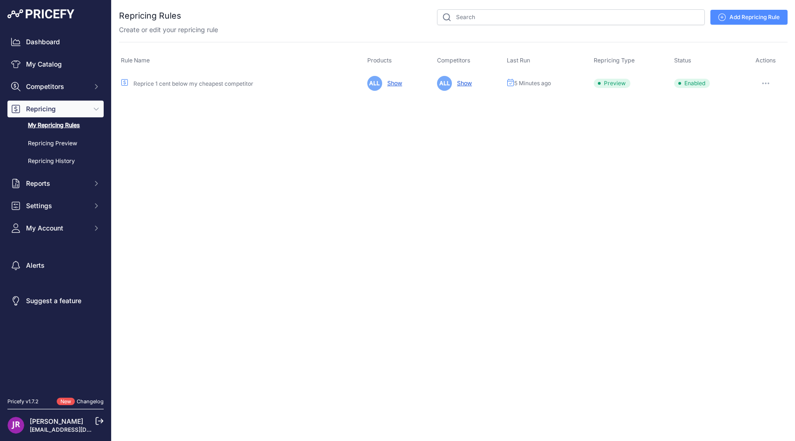
click at [763, 77] on button "button" at bounding box center [766, 83] width 19 height 13
click at [211, 80] on link "Reprice 1 cent below my cheapest competitor" at bounding box center [194, 83] width 120 height 7
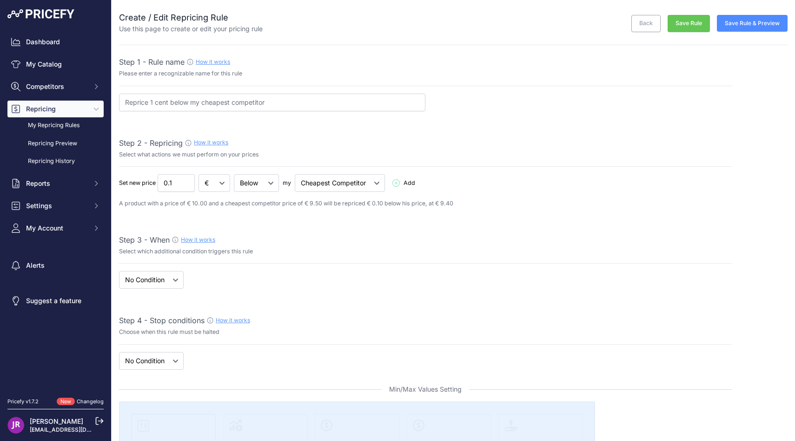
select select "7"
click at [212, 101] on input "Reprice 1 cent below my cheapest competitor" at bounding box center [272, 102] width 307 height 18
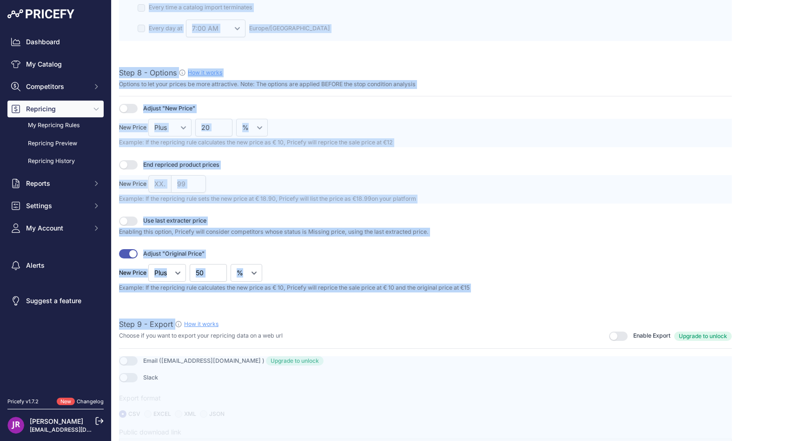
scroll to position [1107, 0]
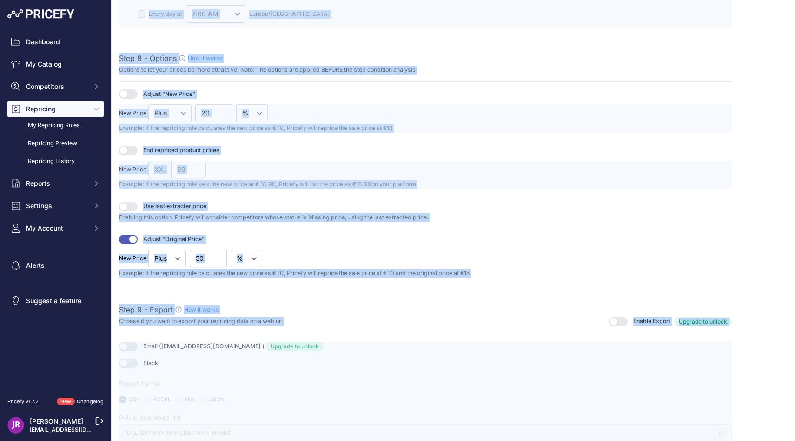
drag, startPoint x: 117, startPoint y: 17, endPoint x: 345, endPoint y: 398, distance: 443.7
copy div "Create / Edit Repricing Rule Use this page to create or edit your pricing rule …"
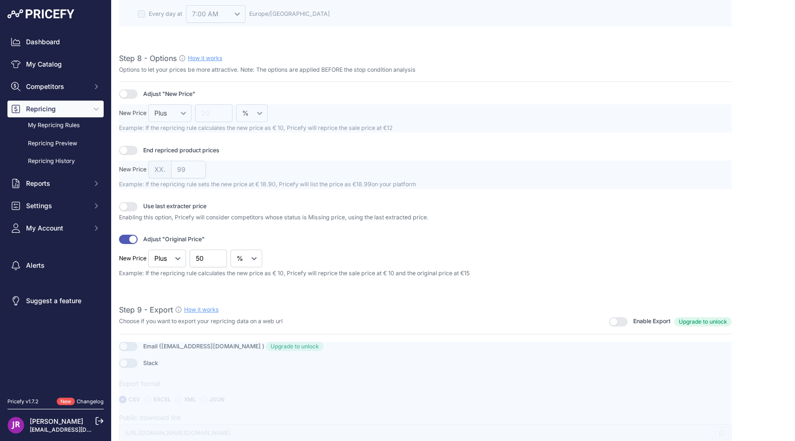
click at [477, 213] on p "Enabling this option, Pricefy will consider competitors whose status is Missing…" at bounding box center [425, 217] width 613 height 9
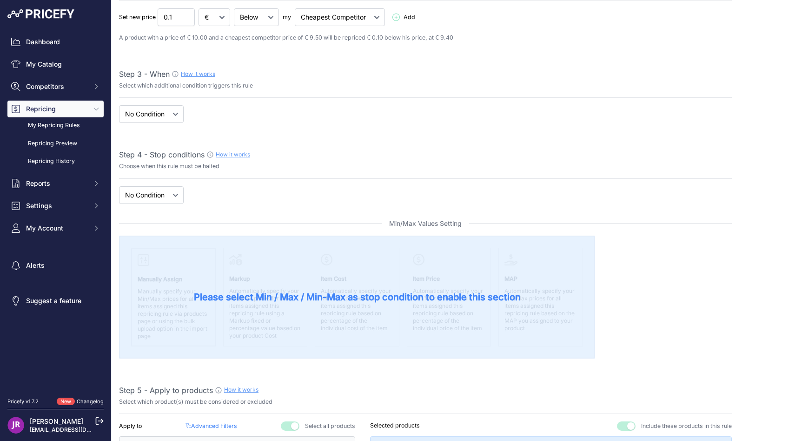
scroll to position [0, 0]
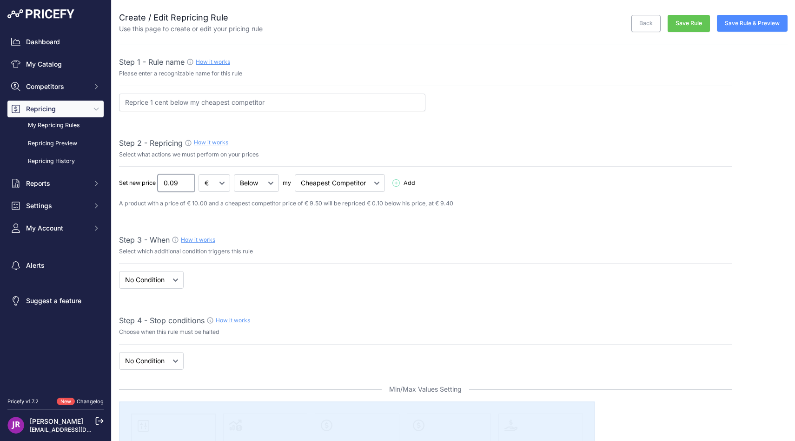
click at [186, 186] on input "0.09" at bounding box center [176, 183] width 37 height 18
click at [186, 186] on input "0.08" at bounding box center [176, 183] width 37 height 18
click at [186, 186] on input "0.07" at bounding box center [176, 183] width 37 height 18
click at [186, 186] on input "0.06" at bounding box center [176, 183] width 37 height 18
click at [186, 186] on input "0.05" at bounding box center [176, 183] width 37 height 18
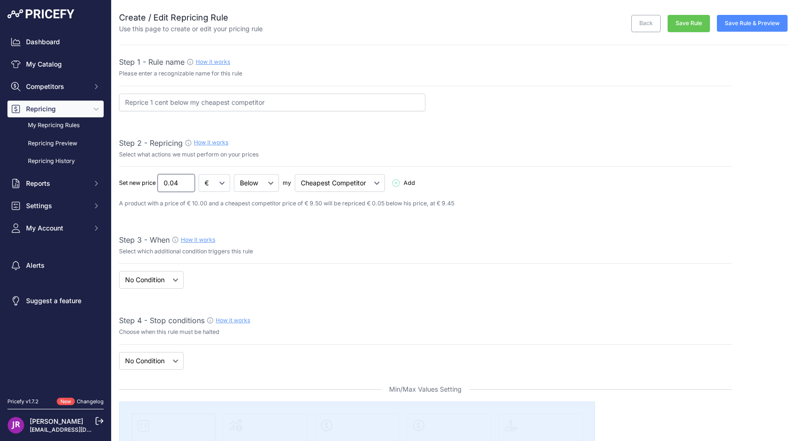
click at [186, 186] on input "0.04" at bounding box center [176, 183] width 37 height 18
click at [186, 186] on input "0.03" at bounding box center [176, 183] width 37 height 18
click at [186, 186] on input "0.02" at bounding box center [176, 183] width 37 height 18
click at [186, 186] on input "0.01" at bounding box center [176, 183] width 37 height 18
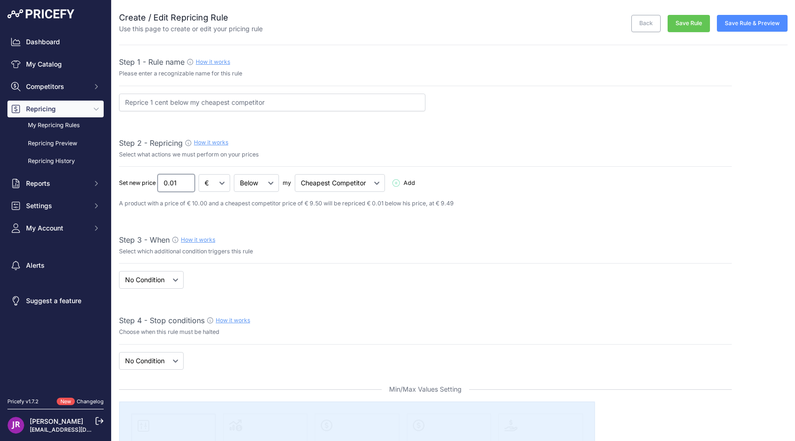
click at [186, 186] on input "0.01" at bounding box center [176, 183] width 37 height 18
click at [179, 183] on input "0.01" at bounding box center [176, 183] width 37 height 18
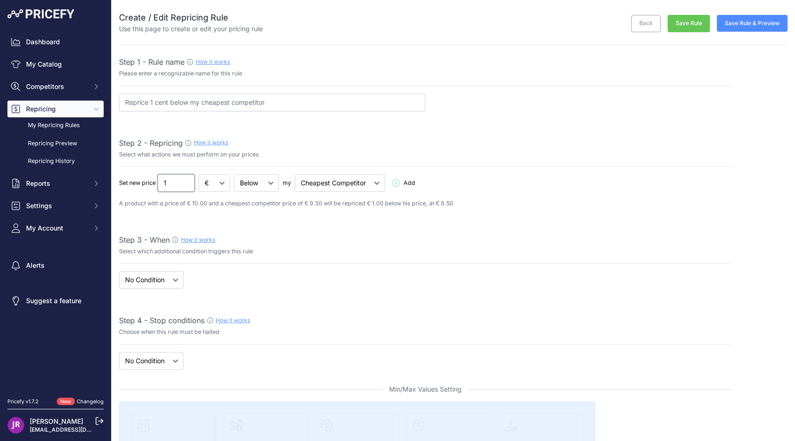
type input "1"
click at [263, 184] on select "Below Above Equal" at bounding box center [256, 183] width 45 height 18
click at [254, 183] on select "Below Above Equal" at bounding box center [256, 183] width 45 height 18
select select "equal"
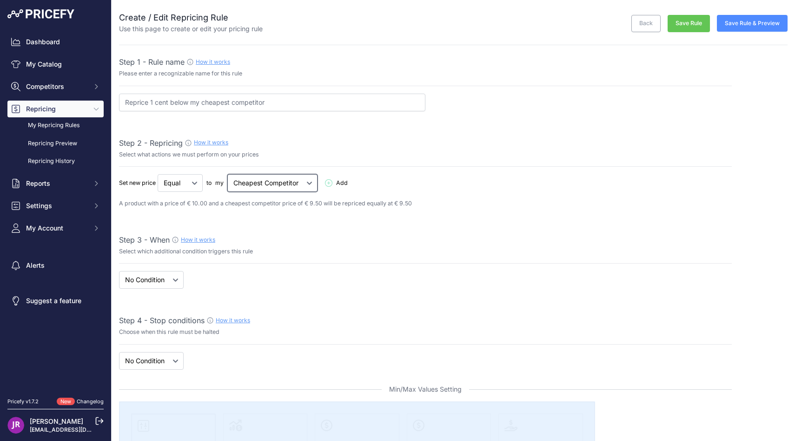
click at [262, 189] on select "Cheapest Competitor Highest Competitor" at bounding box center [272, 183] width 90 height 18
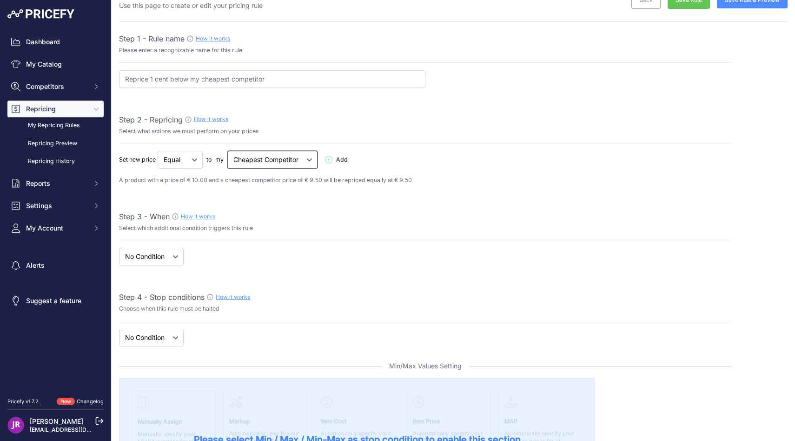
scroll to position [27, 0]
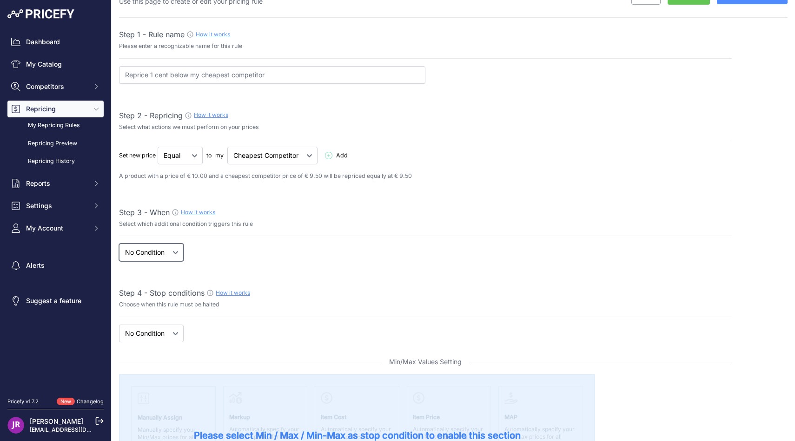
click at [171, 260] on select "When No Condition" at bounding box center [151, 252] width 65 height 18
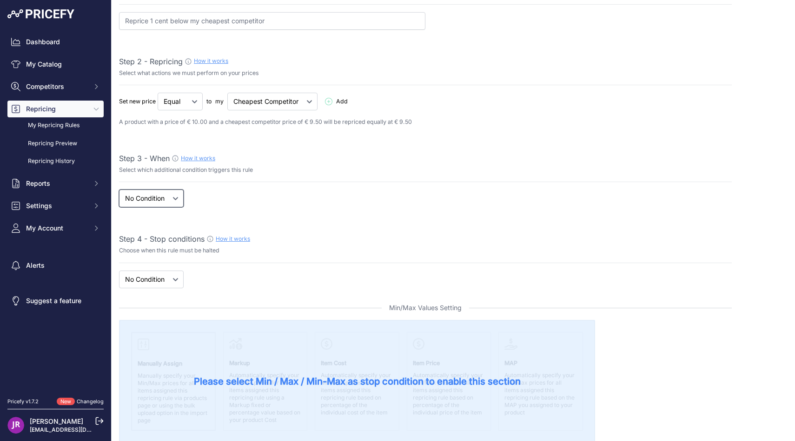
scroll to position [82, 0]
click at [172, 275] on select "New Price No Condition" at bounding box center [151, 279] width 65 height 18
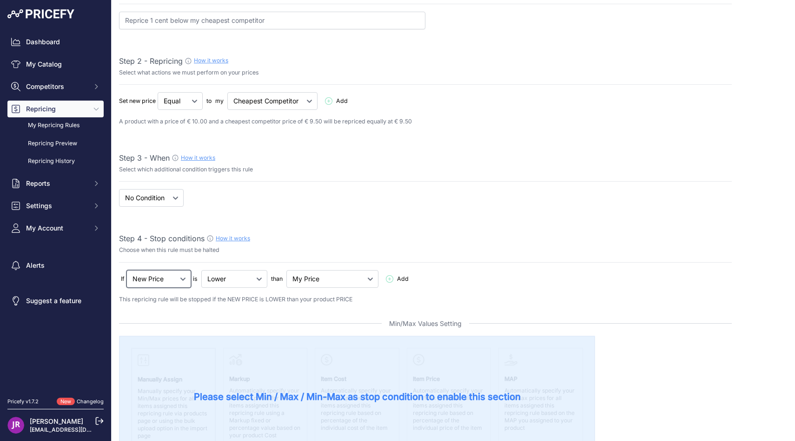
click at [176, 280] on select "New Price No Condition" at bounding box center [159, 279] width 65 height 18
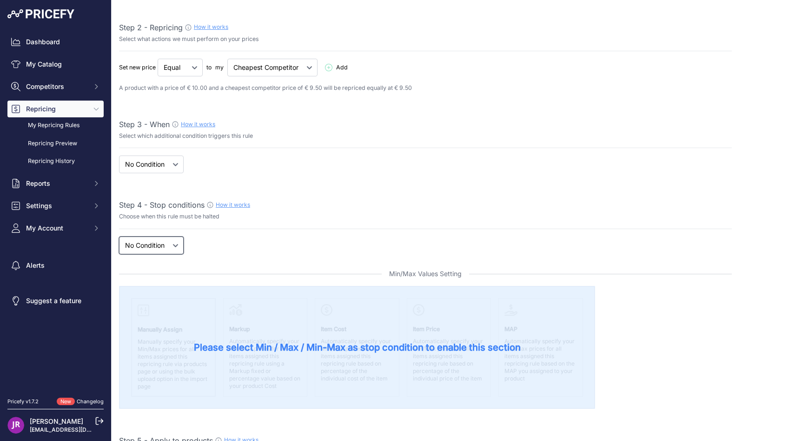
scroll to position [118, 0]
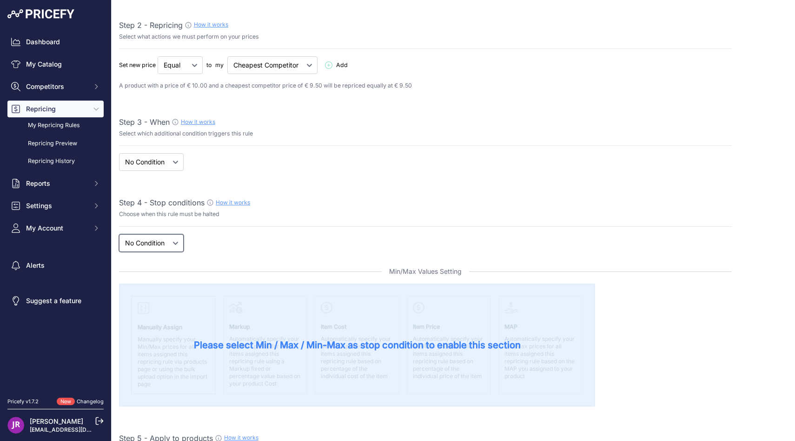
click at [170, 245] on select "New Price No Condition" at bounding box center [151, 243] width 65 height 18
select select "price"
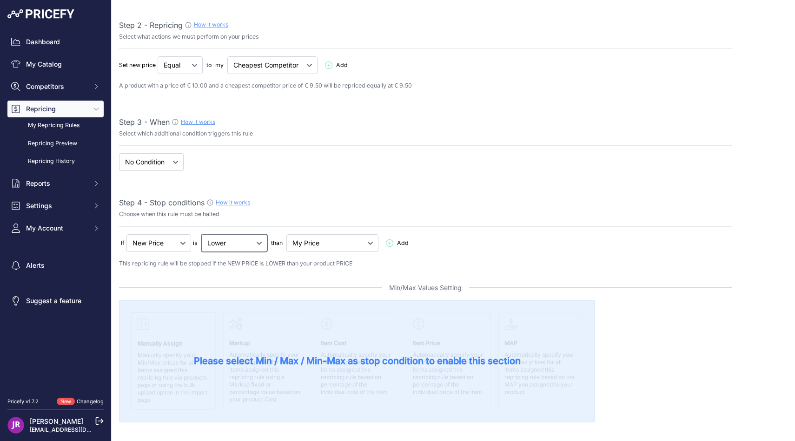
click at [203, 74] on select "Lower Higher Lower/Higher" at bounding box center [180, 65] width 45 height 18
click at [331, 246] on select "My Price Min Price Max Price Min/Max Price My Cost" at bounding box center [333, 243] width 92 height 18
click at [308, 247] on select "My Price Min Price Max Price Min/Max Price My Cost" at bounding box center [333, 243] width 92 height 18
select select "my_price"
click at [152, 242] on select "New Price No Condition" at bounding box center [159, 243] width 65 height 18
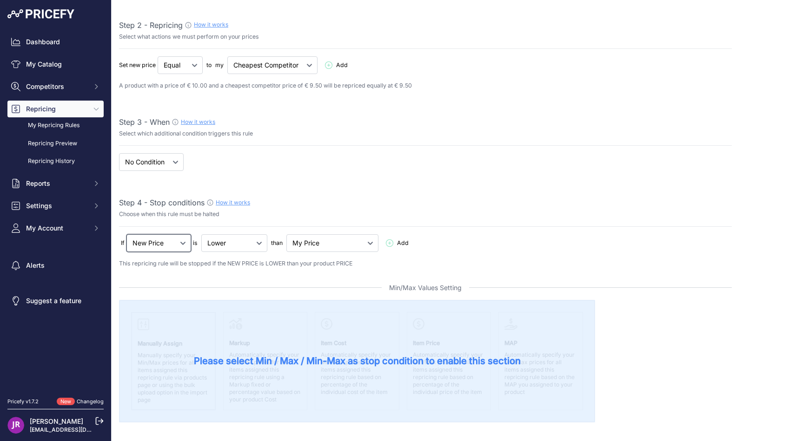
select select "none"
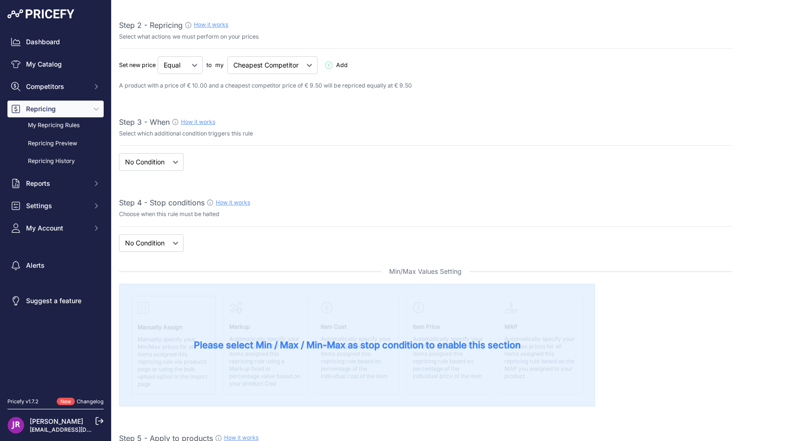
click at [240, 74] on div "If New Price No Condition is Add" at bounding box center [425, 65] width 613 height 18
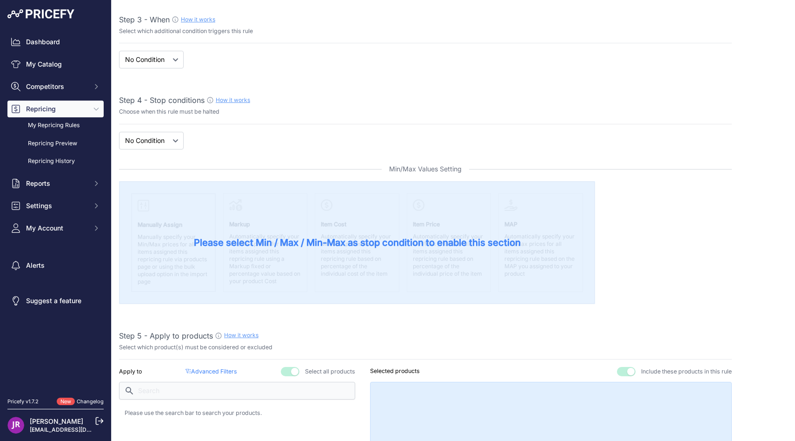
scroll to position [228, 0]
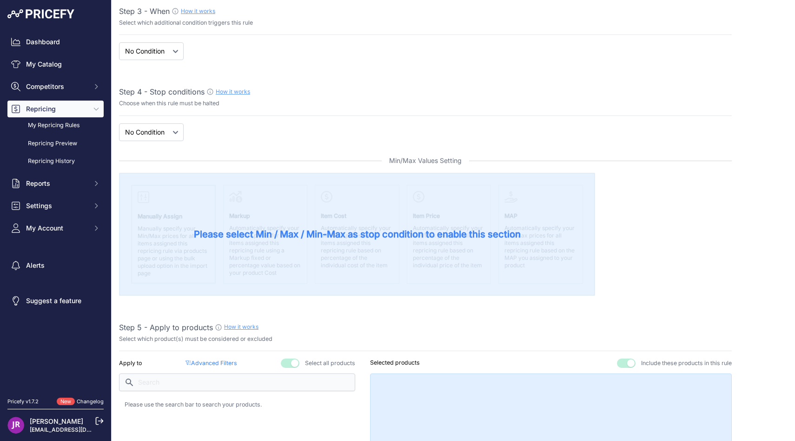
click at [238, 236] on span "Please select Min / Max / Min-Max as stop condition to enable this section" at bounding box center [357, 233] width 327 height 13
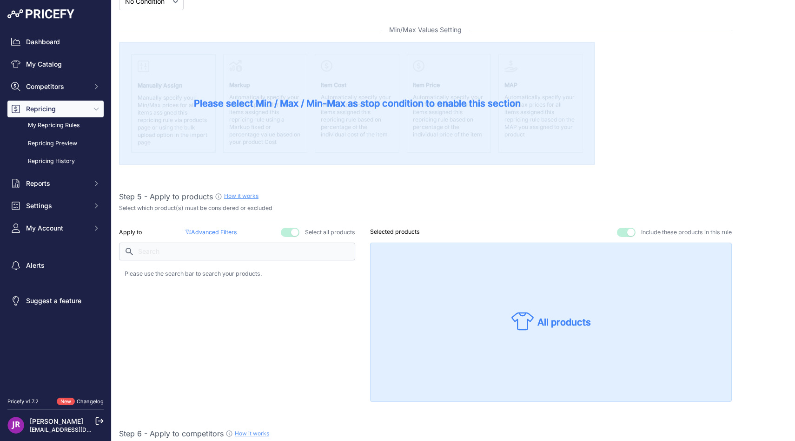
scroll to position [366, 0]
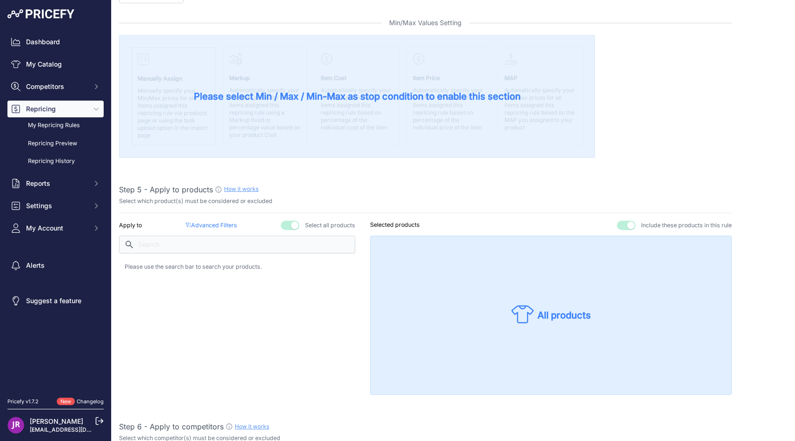
click at [266, 221] on div "Apply to Advanced Filters ( false ) Select all products" at bounding box center [237, 224] width 236 height 9
click at [289, 227] on button "button" at bounding box center [290, 224] width 19 height 9
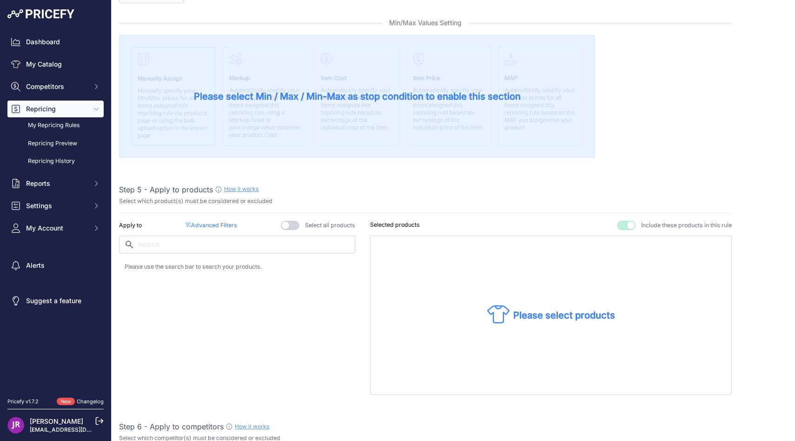
click at [289, 227] on button "button" at bounding box center [290, 224] width 19 height 9
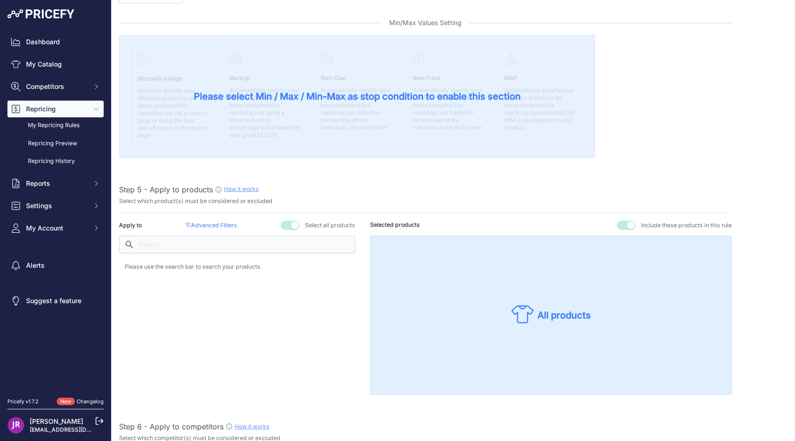
click at [322, 179] on div "Step 1 - Rule name How it works Please enter a recognizable name for this rule …" at bounding box center [425, 436] width 613 height 1492
click at [363, 198] on div "Select which product(s) must be considered or excluded" at bounding box center [425, 201] width 613 height 9
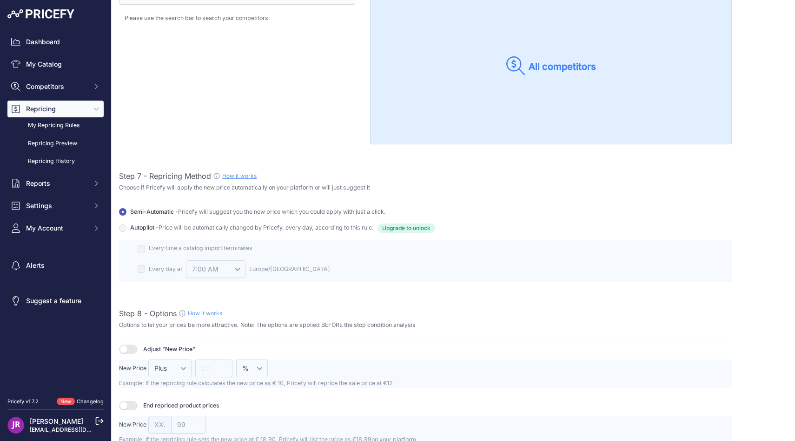
scroll to position [852, 0]
click at [147, 227] on span "Autopilot - Price will be automatically changed by Pricefy, every day, accordin…" at bounding box center [252, 227] width 244 height 9
click at [127, 215] on input "Autopilot - Price will be automatically changed by Pricefy, every day, accordin…" at bounding box center [122, 210] width 7 height 7
click at [400, 226] on span "Upgrade to unlock" at bounding box center [407, 227] width 58 height 9
click at [127, 215] on input "Autopilot - Price will be automatically changed by Pricefy, every day, accordin…" at bounding box center [122, 210] width 7 height 7
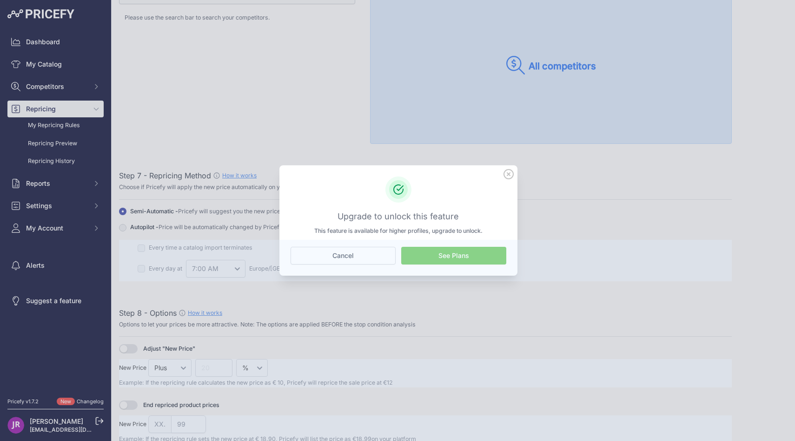
click at [427, 254] on div at bounding box center [425, 260] width 613 height 41
click at [427, 258] on div at bounding box center [425, 260] width 613 height 41
click at [443, 231] on p "This feature is available for higher profiles, upgrade to unlock." at bounding box center [399, 231] width 216 height 9
click at [127, 215] on input "Autopilot - Price will be automatically changed by Pricefy, every day, accordin…" at bounding box center [122, 210] width 7 height 7
click at [486, 207] on div "Upgrade to unlock this feature This feature is available for higher profiles, u…" at bounding box center [399, 205] width 216 height 59
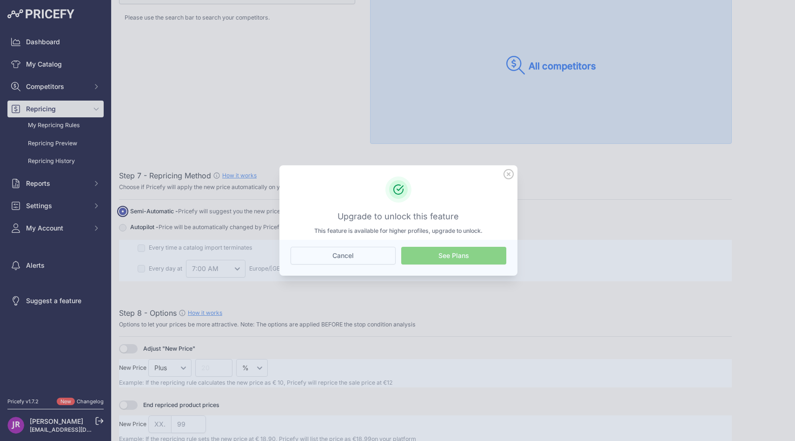
click at [127, 207] on input "Autopilot - Price will be automatically changed by Pricefy, every day, accordin…" at bounding box center [122, 210] width 7 height 7
click at [505, 175] on icon at bounding box center [509, 174] width 10 height 10
click at [127, 207] on input "Autopilot - Price will be automatically changed by Pricefy, every day, accordin…" at bounding box center [122, 210] width 7 height 7
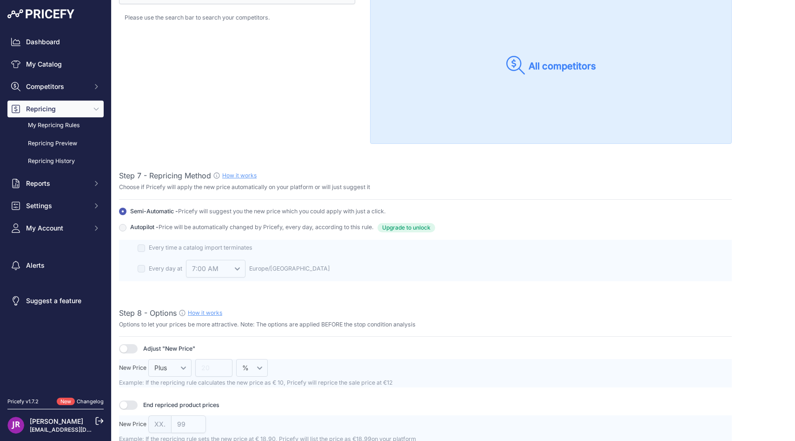
click at [207, 210] on span "Pricefy will suggest you the new price which you could apply with just a click." at bounding box center [282, 210] width 208 height 7
copy div "Semi-Automatic - Pricefy will suggest you the new price which you could apply w…"
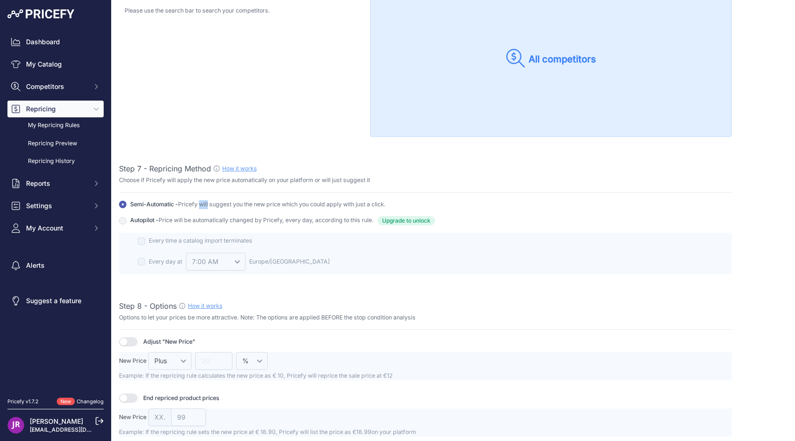
scroll to position [862, 0]
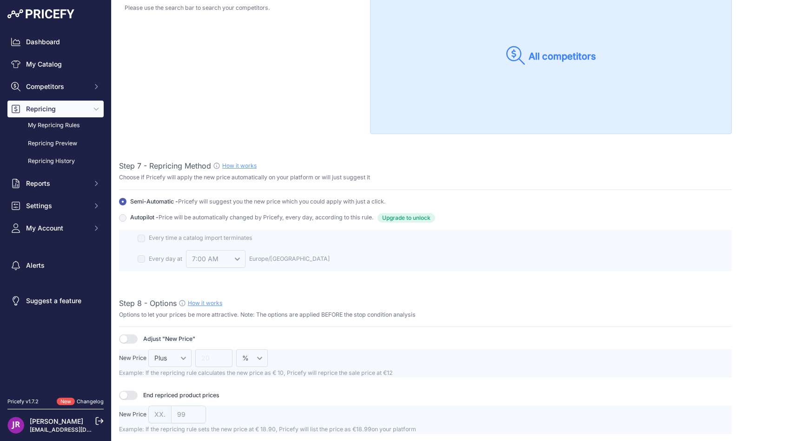
click at [426, 217] on span "Upgrade to unlock" at bounding box center [407, 217] width 58 height 9
click at [127, 205] on input "Autopilot - Price will be automatically changed by Pricefy, every day, accordin…" at bounding box center [122, 201] width 7 height 7
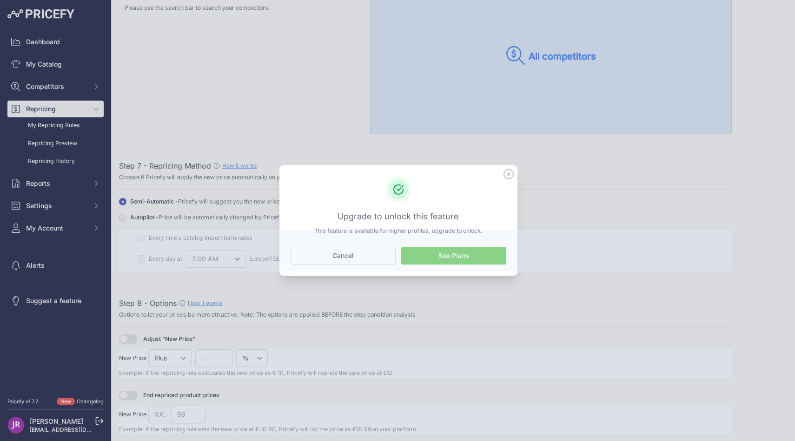
click at [437, 256] on div at bounding box center [425, 250] width 613 height 41
click at [512, 174] on icon at bounding box center [509, 174] width 10 height 10
click at [127, 198] on input "Autopilot - Price will be automatically changed by Pricefy, every day, accordin…" at bounding box center [122, 201] width 7 height 7
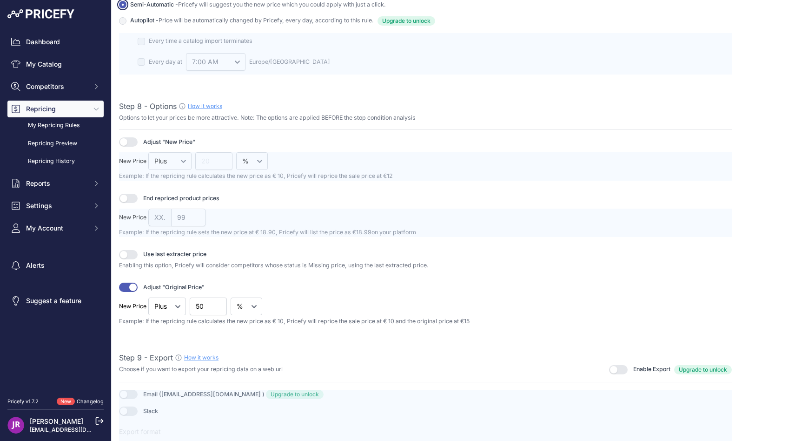
scroll to position [1107, 0]
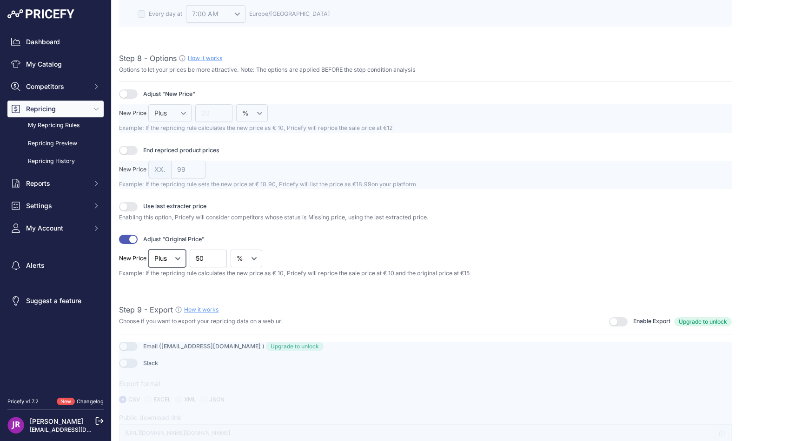
click at [161, 262] on select "Plus" at bounding box center [167, 258] width 38 height 18
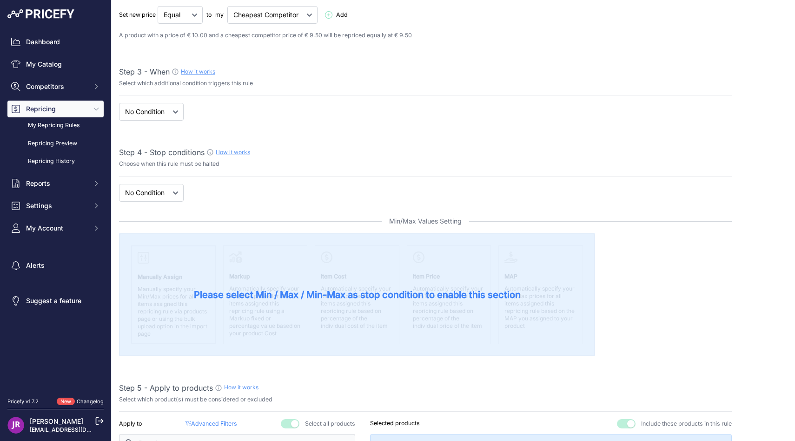
scroll to position [0, 0]
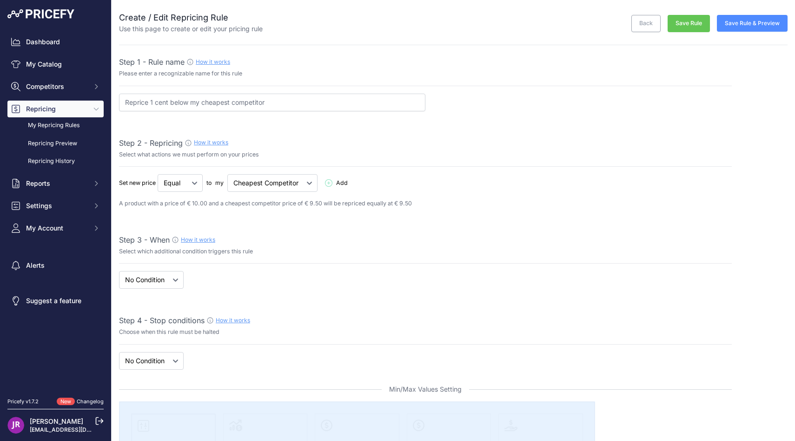
click at [748, 26] on button "Save Rule & Preview" at bounding box center [752, 23] width 71 height 17
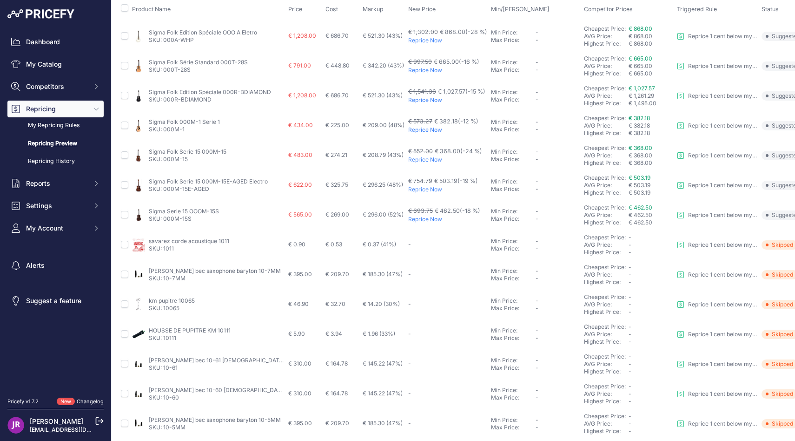
scroll to position [310, 0]
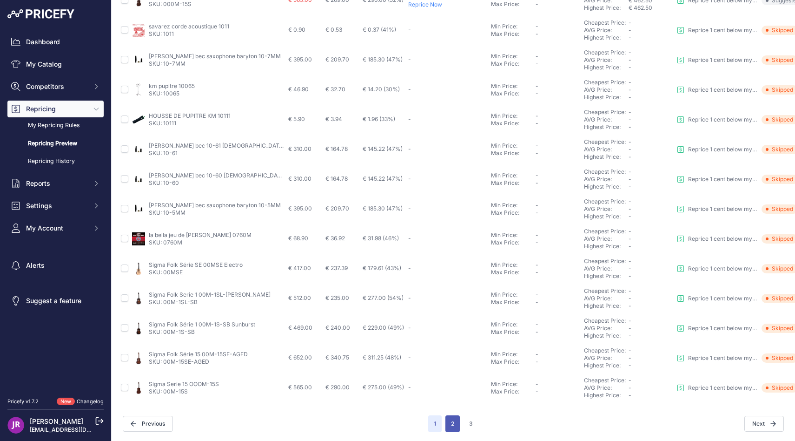
click at [453, 422] on button "2" at bounding box center [453, 423] width 14 height 17
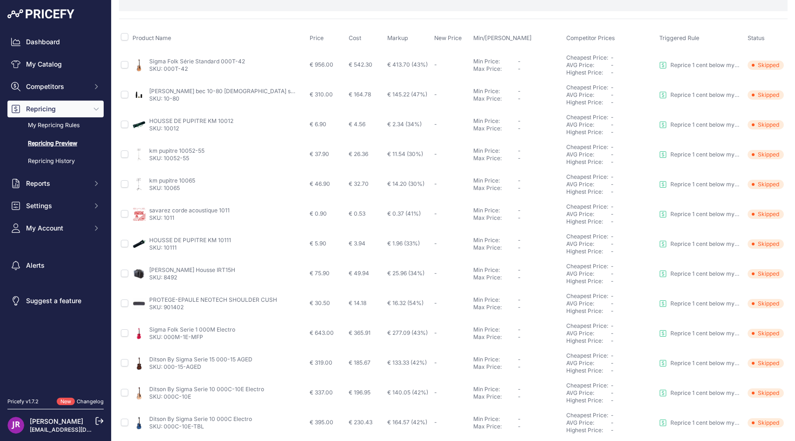
scroll to position [310, 0]
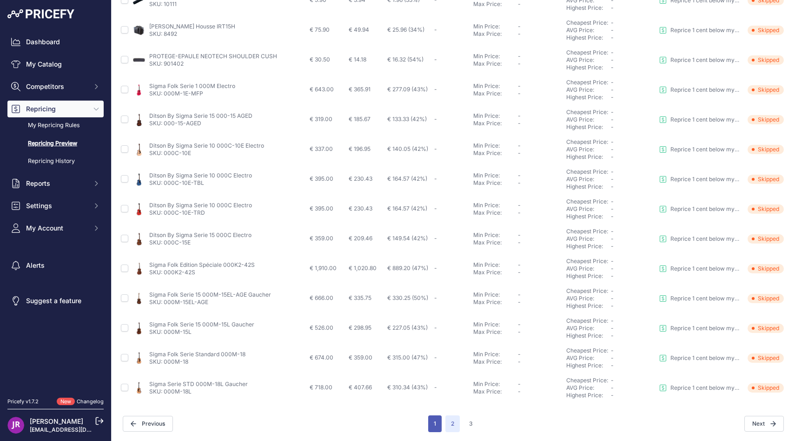
click at [434, 427] on button "1" at bounding box center [434, 423] width 13 height 17
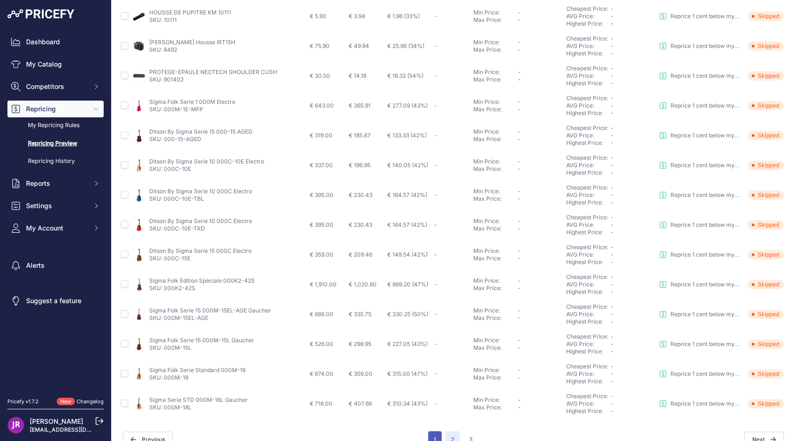
scroll to position [326, 0]
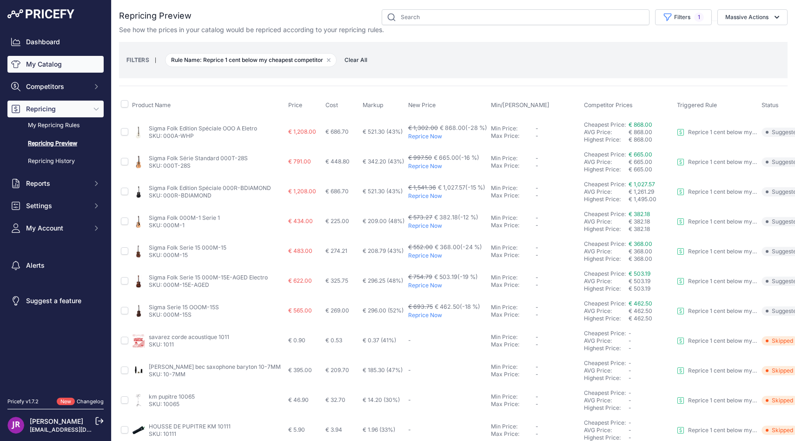
click at [66, 69] on link "My Catalog" at bounding box center [55, 64] width 96 height 17
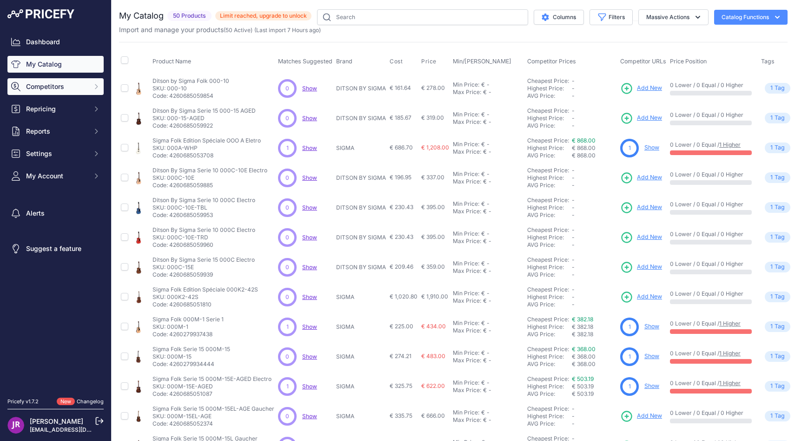
click at [68, 93] on button "Competitors" at bounding box center [55, 86] width 96 height 17
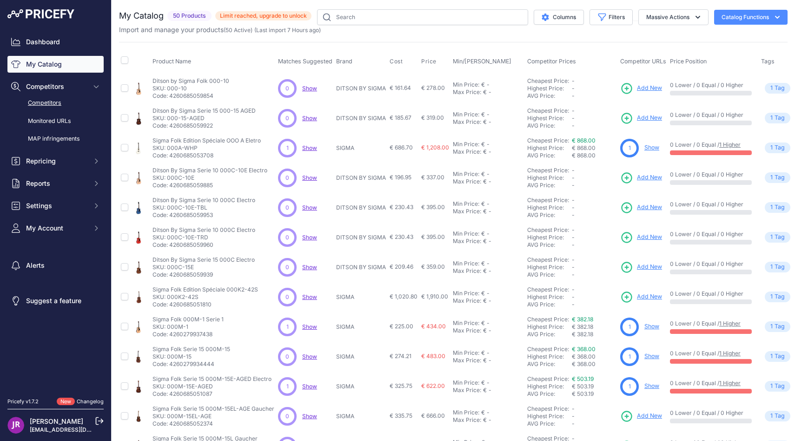
click at [67, 104] on link "Competitors" at bounding box center [55, 103] width 96 height 16
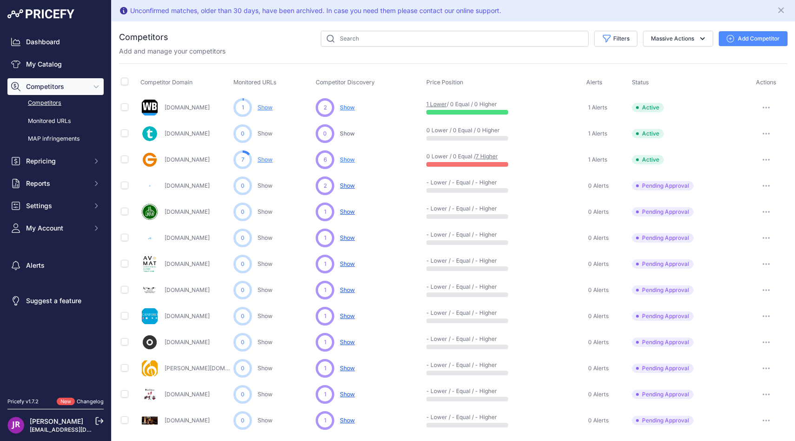
click at [260, 106] on link "Show" at bounding box center [265, 107] width 15 height 7
click at [53, 69] on link "My Catalog" at bounding box center [55, 64] width 96 height 17
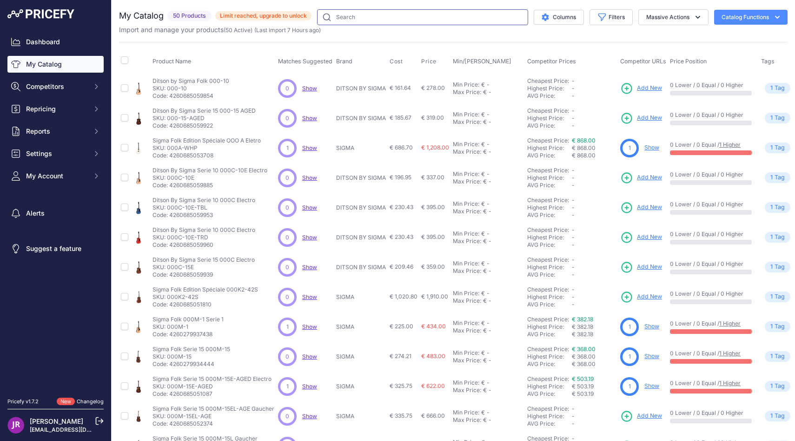
click at [364, 16] on input "text" at bounding box center [422, 17] width 211 height 16
type input "000m-15"
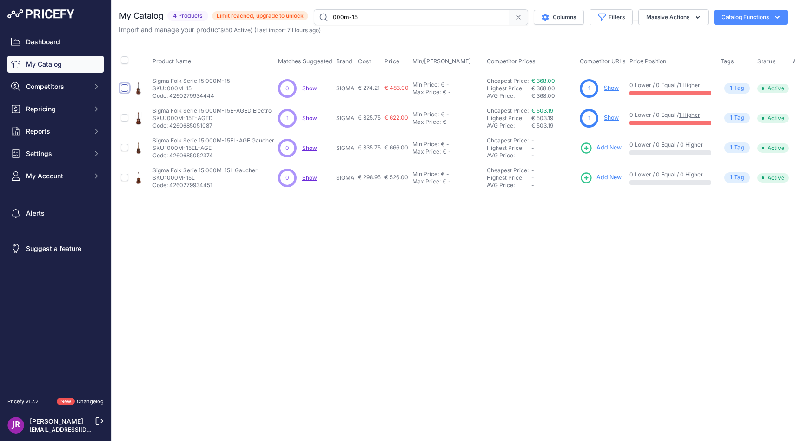
click at [126, 88] on input "checkbox" at bounding box center [124, 87] width 7 height 7
checkbox input "true"
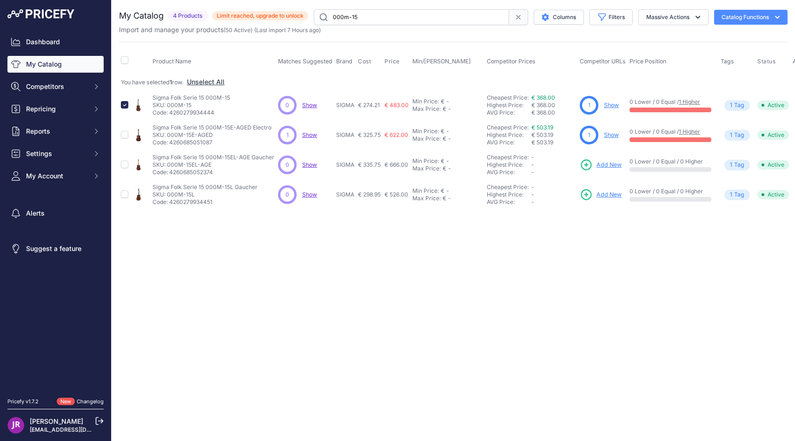
click at [170, 102] on p "SKU: 000M-15" at bounding box center [192, 104] width 78 height 7
click at [613, 105] on link "Show" at bounding box center [611, 104] width 15 height 7
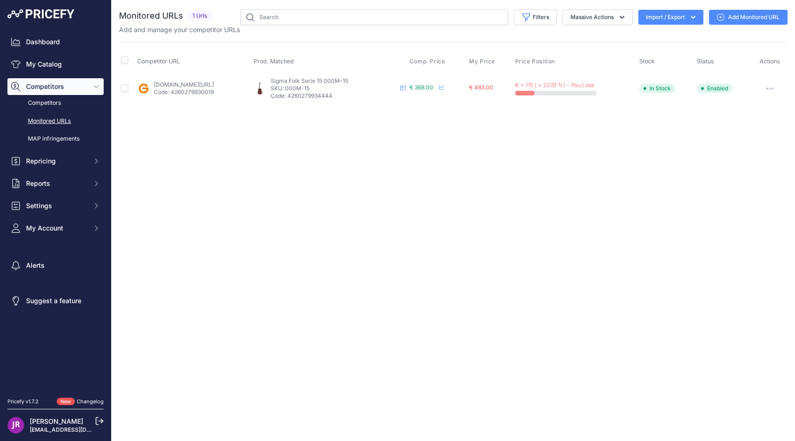
click at [745, 20] on link "Add Monitored URL" at bounding box center [748, 17] width 79 height 15
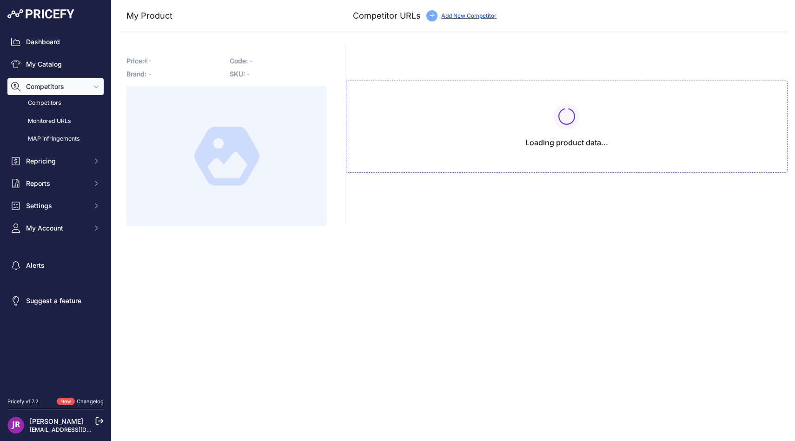
type input "[DOMAIN_NAME][URL]"
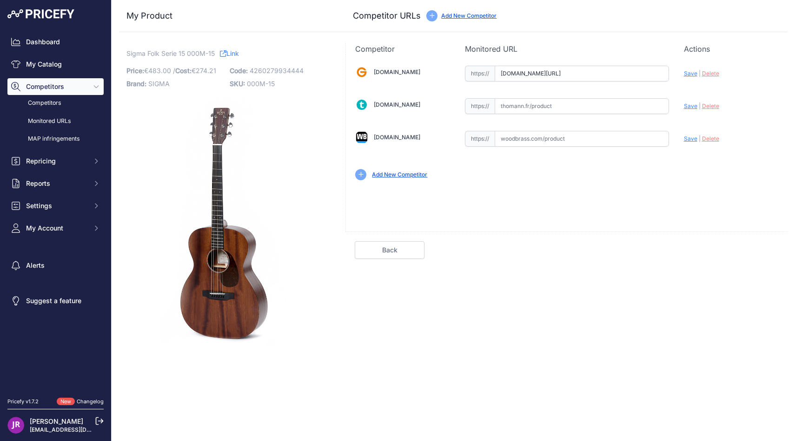
click at [562, 140] on input "text" at bounding box center [582, 139] width 174 height 16
paste input "[URL][DOMAIN_NAME]"
click at [474, 214] on div "[DOMAIN_NAME] Valid Invalid Save | Delete Valid" at bounding box center [567, 142] width 442 height 177
click at [691, 140] on span "Save" at bounding box center [690, 138] width 13 height 7
type input "[URL][DOMAIN_NAME]"
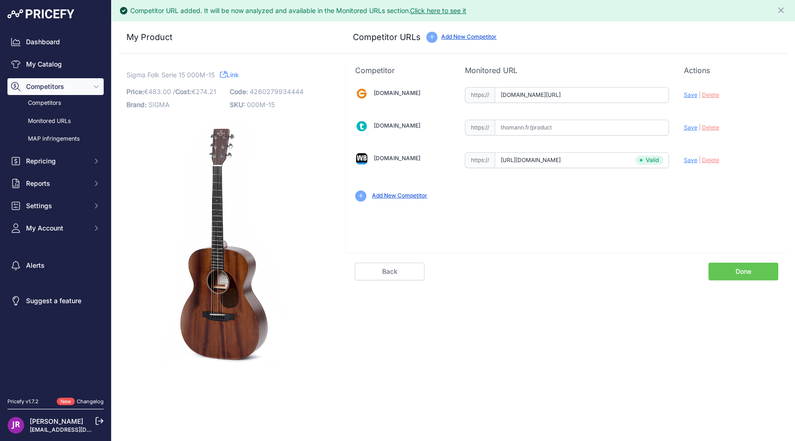
click at [752, 275] on link "Done" at bounding box center [744, 271] width 70 height 18
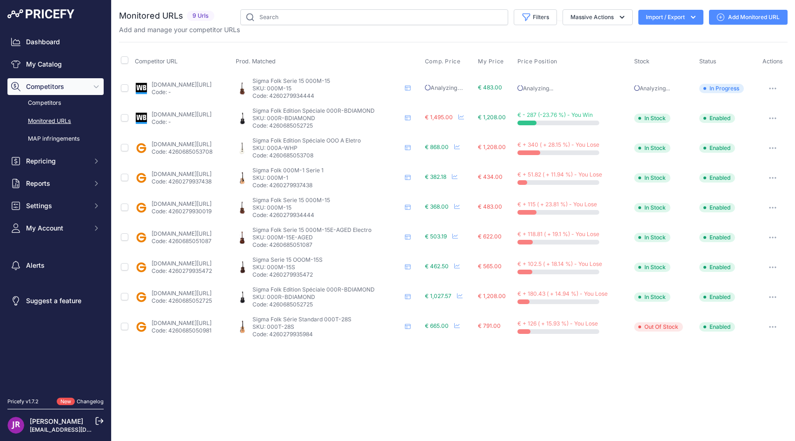
click at [317, 327] on p "SKU: 000T-28S" at bounding box center [327, 326] width 149 height 7
click at [209, 322] on link "[DOMAIN_NAME][URL]" at bounding box center [182, 322] width 60 height 7
click at [126, 324] on input "checkbox" at bounding box center [124, 325] width 7 height 7
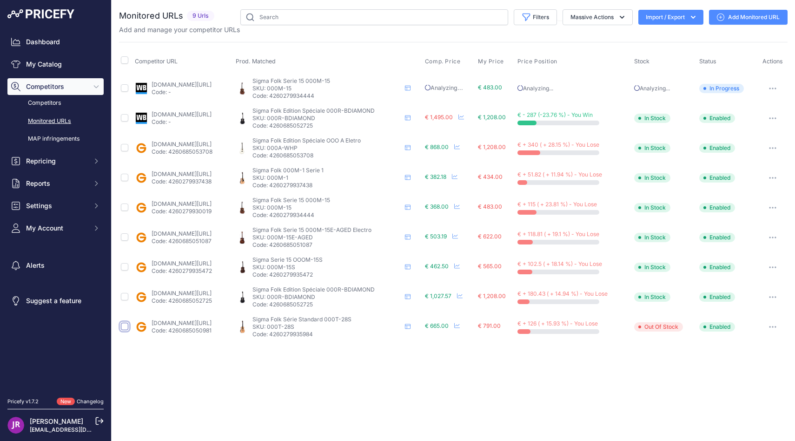
checkbox input "true"
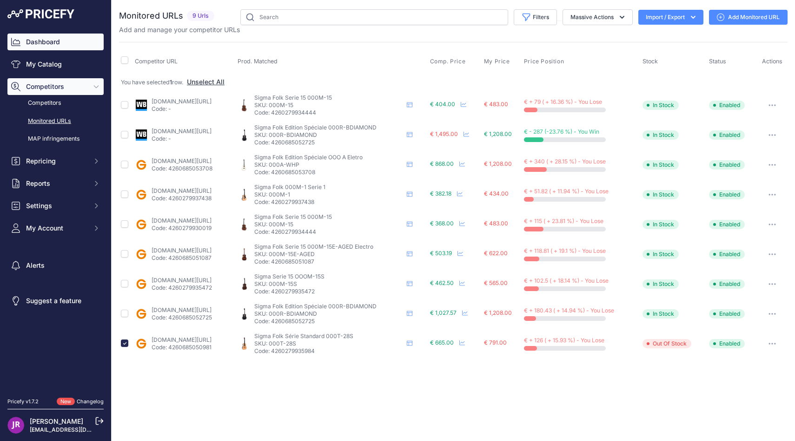
click at [50, 44] on link "Dashboard" at bounding box center [55, 41] width 96 height 17
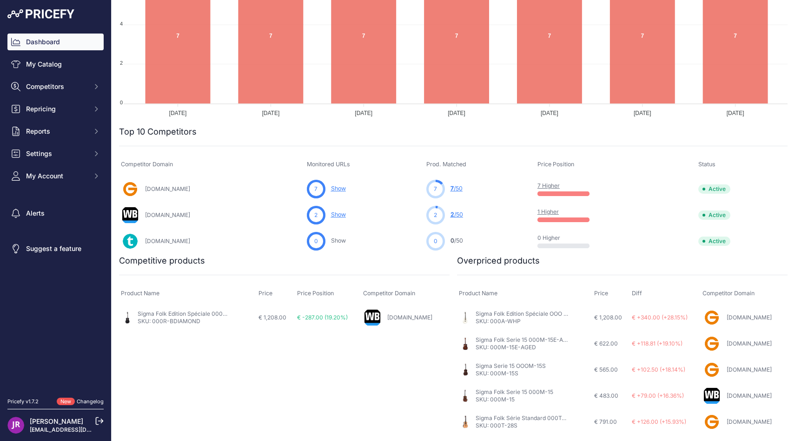
scroll to position [184, 0]
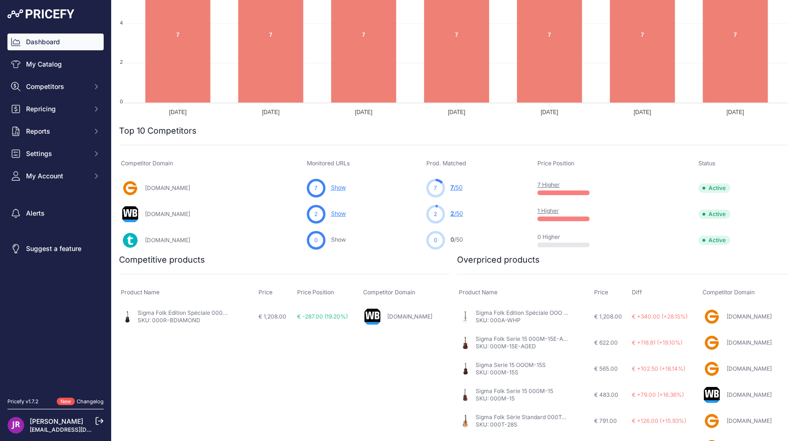
click at [550, 182] on link "7 Higher" at bounding box center [549, 184] width 22 height 7
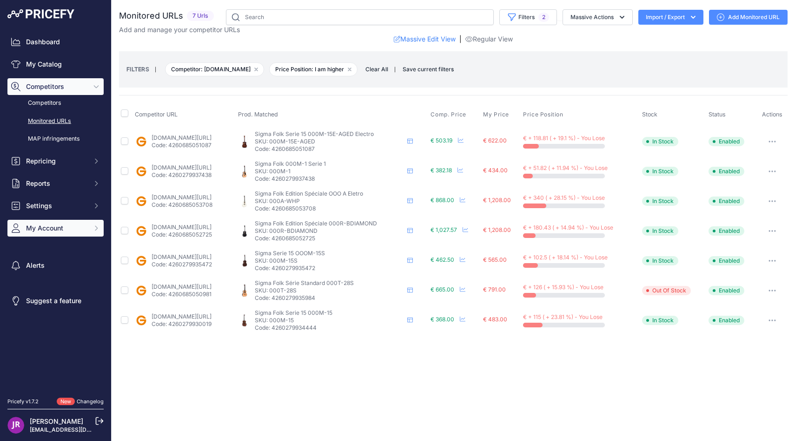
click at [48, 221] on button "My Account" at bounding box center [55, 228] width 96 height 17
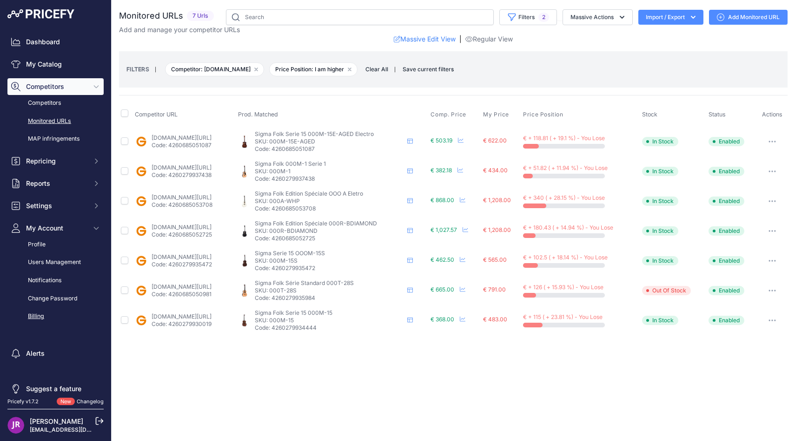
click at [47, 316] on link "Billing" at bounding box center [55, 316] width 96 height 16
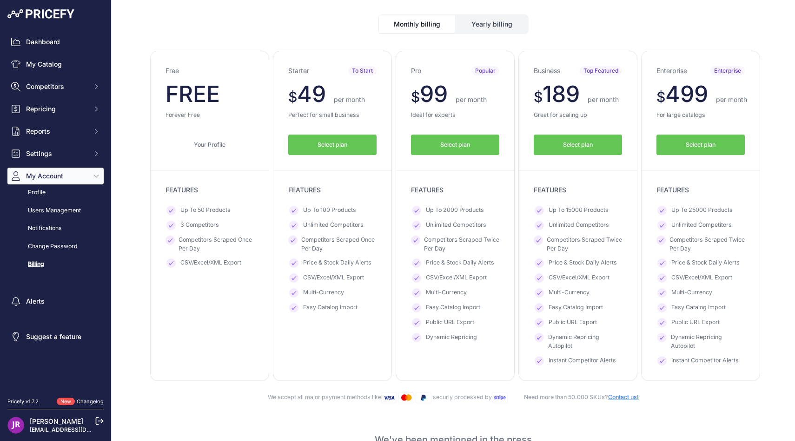
scroll to position [57, 0]
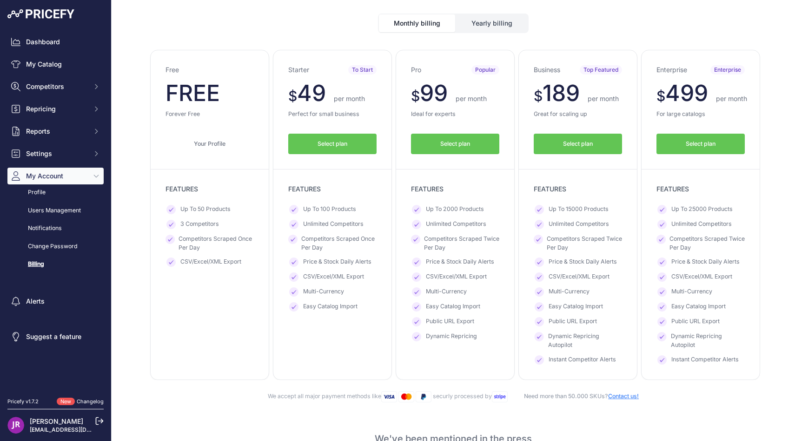
click at [487, 23] on button "Yearly billing" at bounding box center [492, 23] width 72 height 18
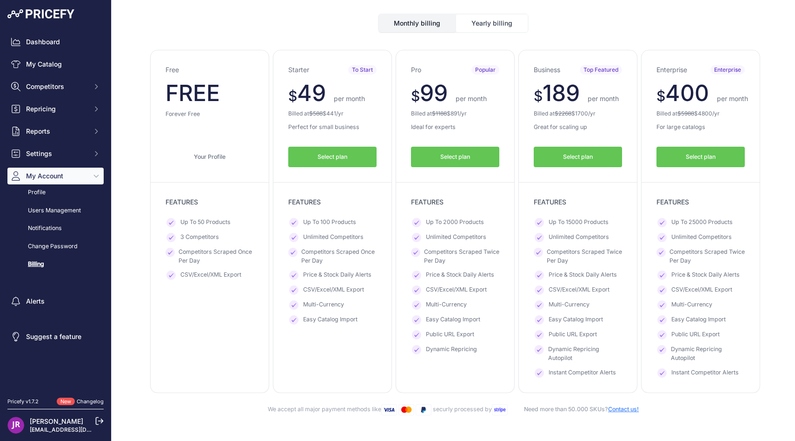
click at [594, 168] on div "Business Top Featured $ 189 $ 189 per month FREE $ 2268 1700" at bounding box center [578, 221] width 119 height 343
click at [589, 157] on span "Select plan" at bounding box center [578, 157] width 30 height 9
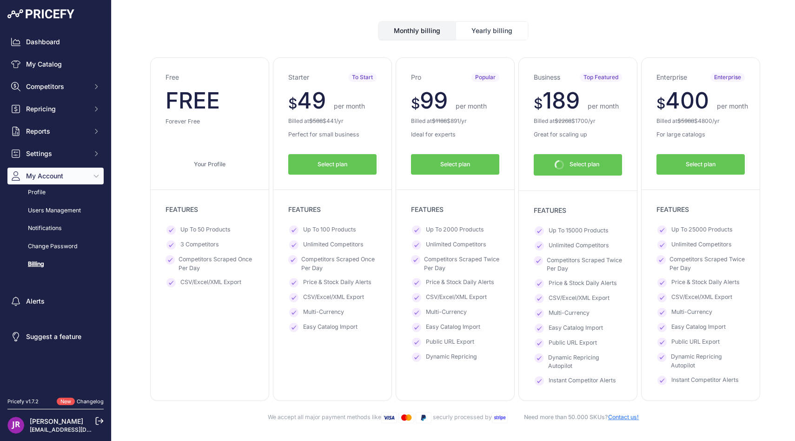
scroll to position [44, 0]
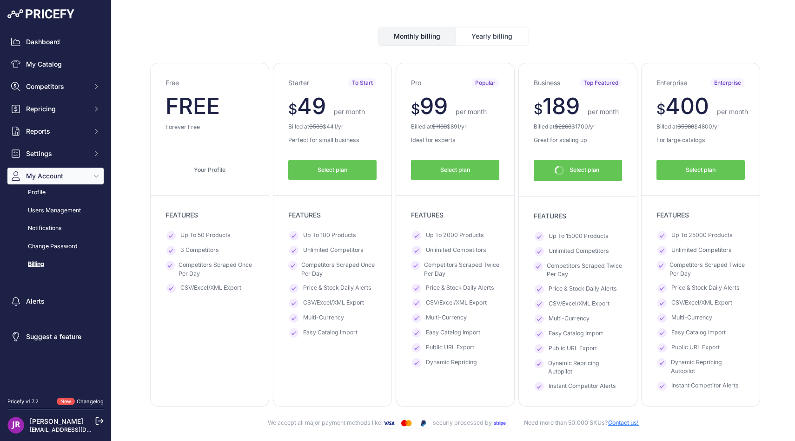
click at [427, 35] on button "Monthly billing" at bounding box center [417, 36] width 76 height 18
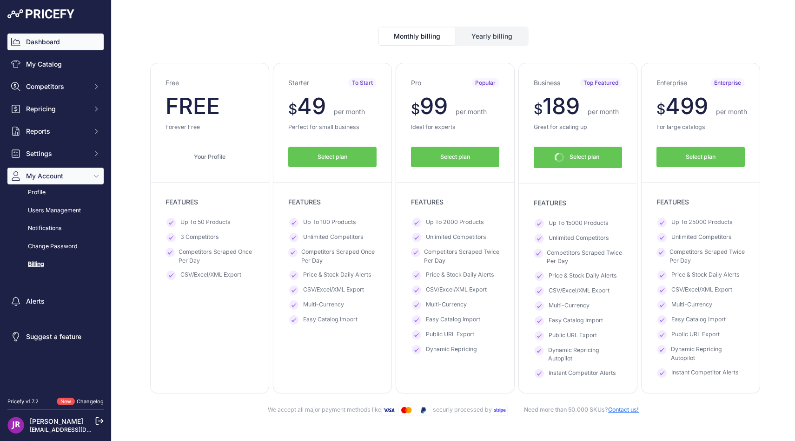
click at [34, 38] on link "Dashboard" at bounding box center [55, 41] width 96 height 17
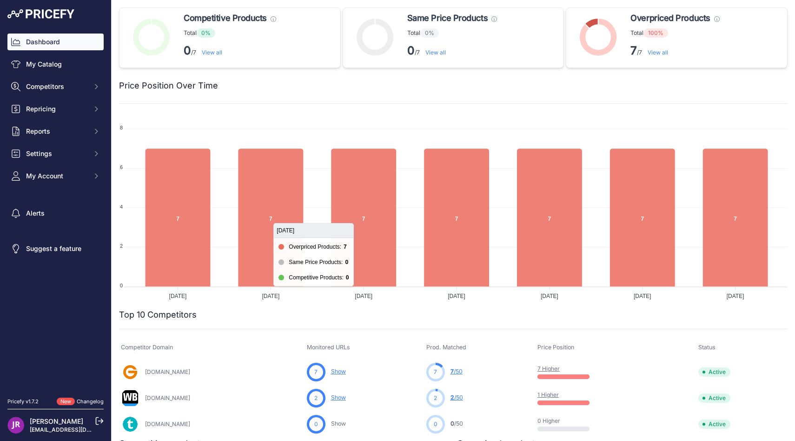
scroll to position [10, 0]
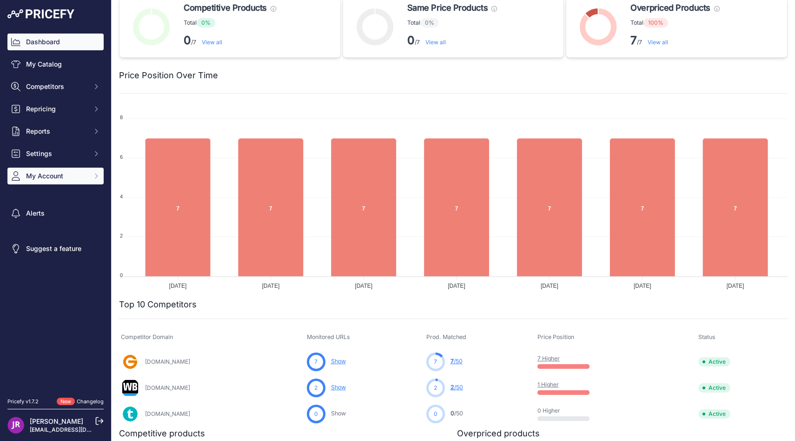
click at [39, 176] on span "My Account" at bounding box center [56, 175] width 61 height 9
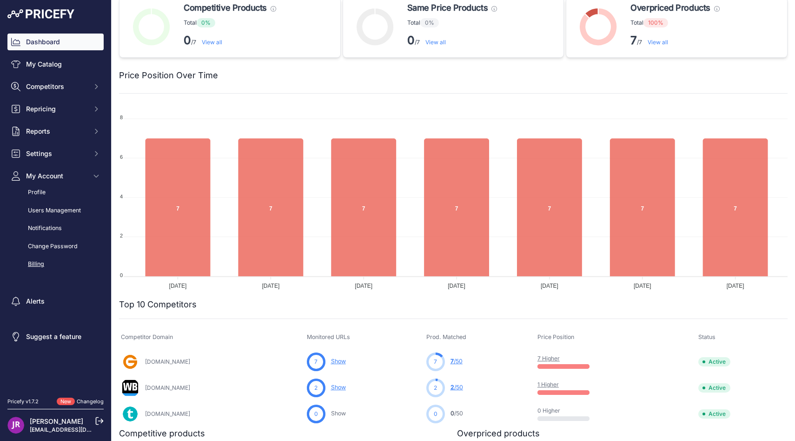
click at [42, 260] on link "Billing" at bounding box center [55, 264] width 96 height 16
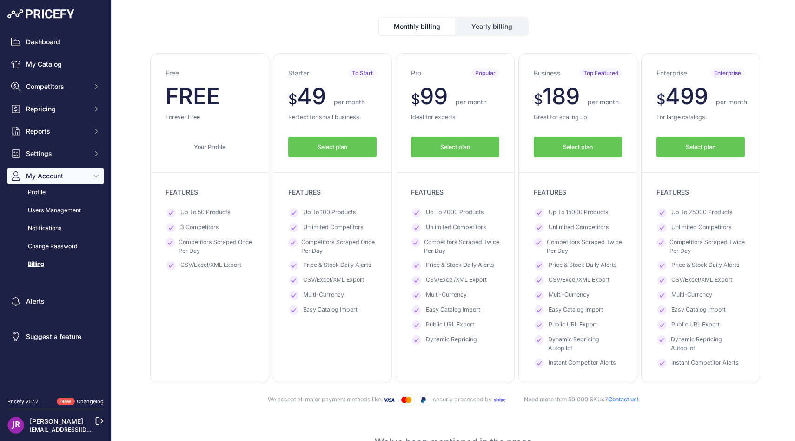
scroll to position [56, 0]
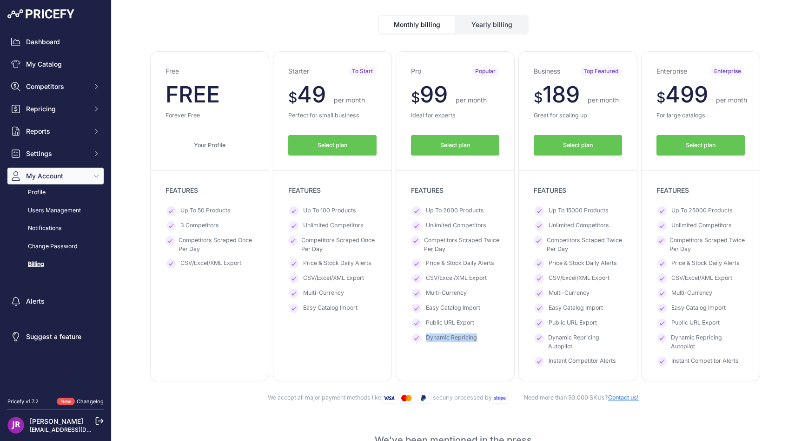
drag, startPoint x: 424, startPoint y: 337, endPoint x: 489, endPoint y: 343, distance: 65.4
click at [489, 343] on div "Pro Popular $ 99 $ 99 per month FREE $ 1188 891 Select plan" at bounding box center [455, 216] width 119 height 330
click at [55, 73] on div "Dashboard My Catalog Competitors Competitors Monitored URLs MAP infringements R…" at bounding box center [55, 152] width 96 height 239
click at [54, 67] on link "My Catalog" at bounding box center [55, 64] width 96 height 17
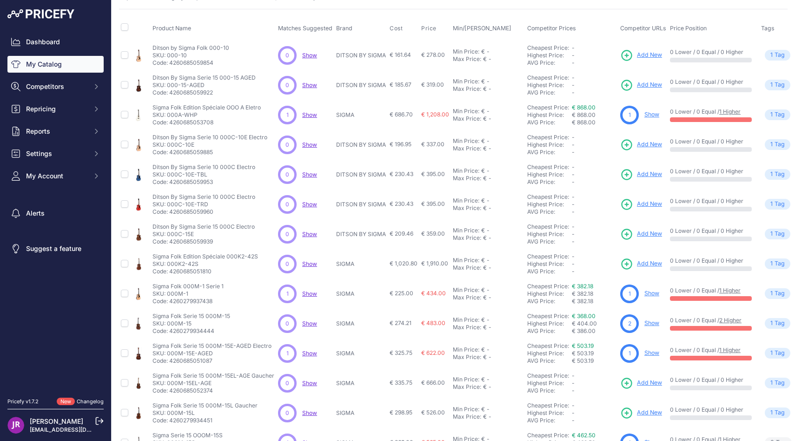
scroll to position [36, 0]
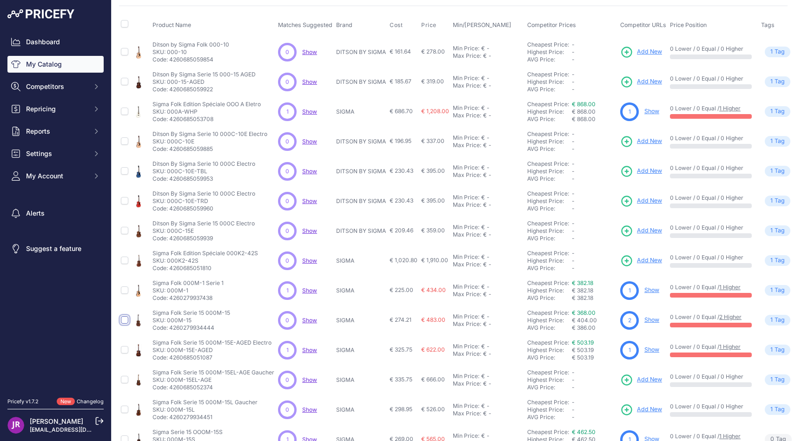
click at [127, 318] on input "checkbox" at bounding box center [124, 319] width 7 height 7
checkbox input "true"
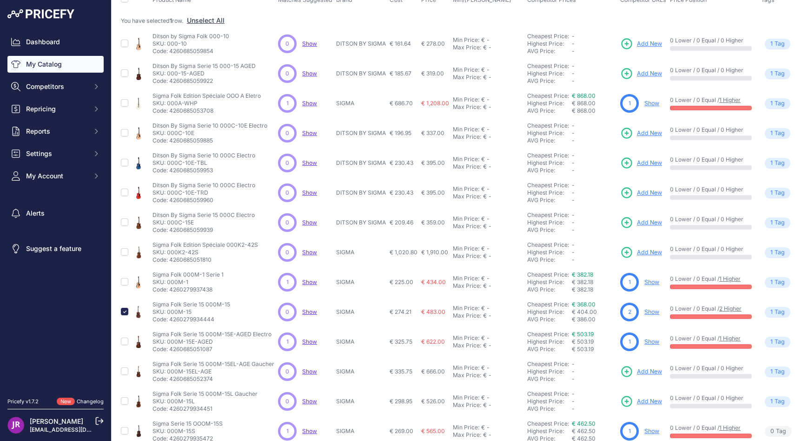
scroll to position [0, 0]
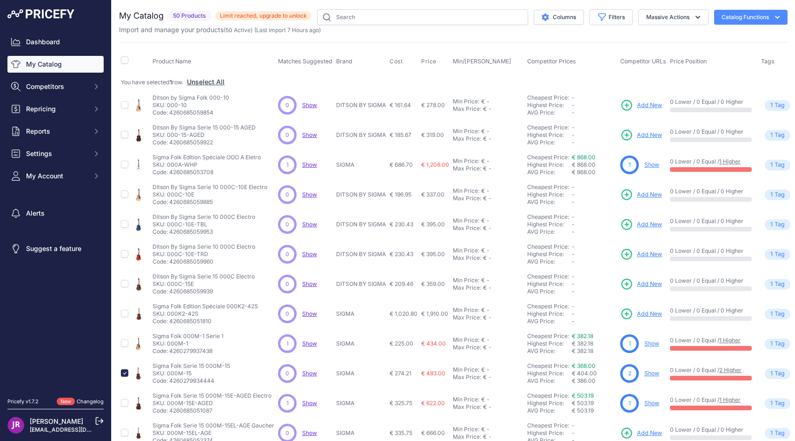
click at [777, 13] on icon "button" at bounding box center [777, 17] width 9 height 9
click at [686, 16] on button "Massive Actions" at bounding box center [674, 17] width 70 height 16
click at [570, 34] on div "My Catalog 50 Products" at bounding box center [453, 287] width 669 height 557
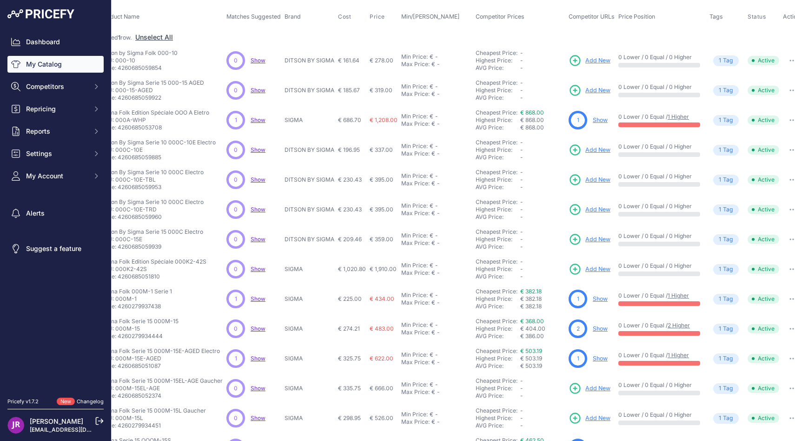
scroll to position [45, 60]
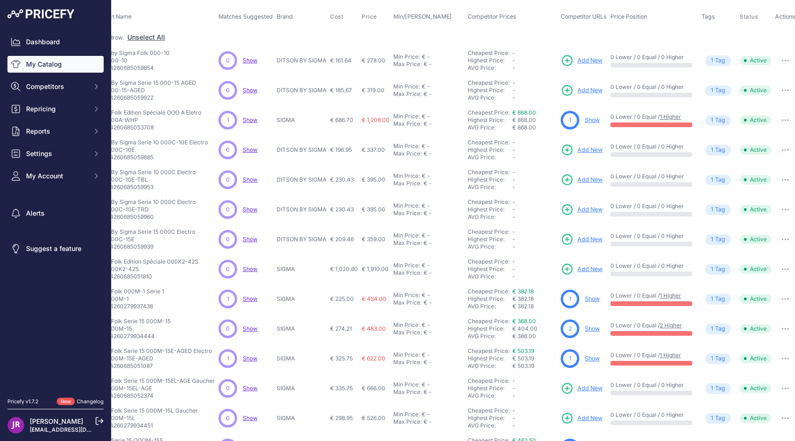
click at [783, 325] on button "button" at bounding box center [785, 328] width 19 height 13
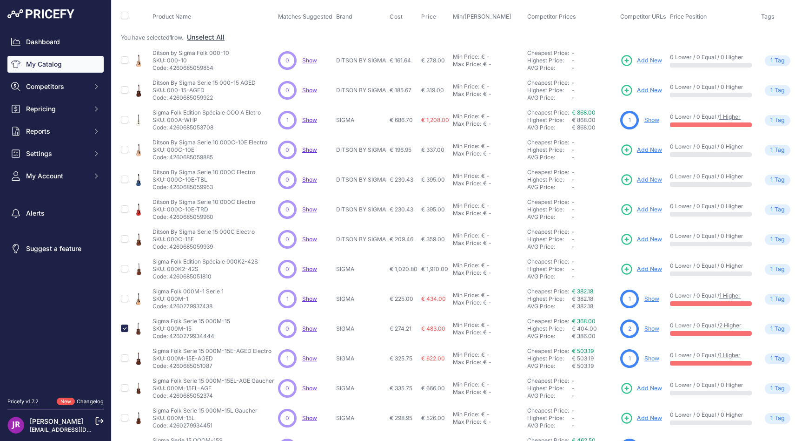
click at [651, 326] on link "Show" at bounding box center [652, 328] width 15 height 7
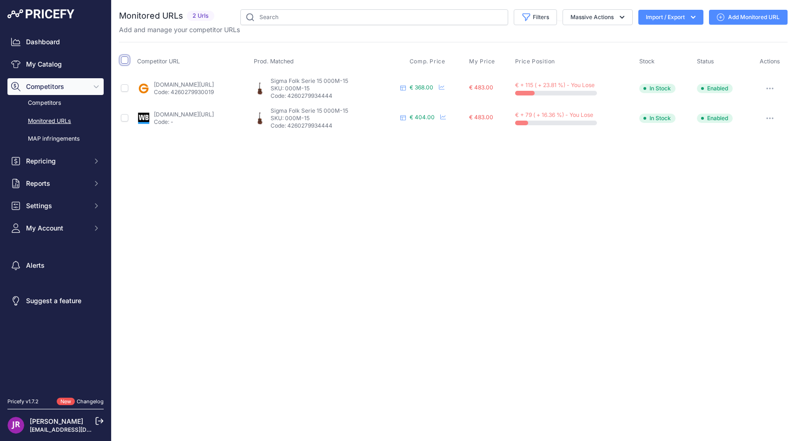
click at [122, 58] on input "checkbox" at bounding box center [124, 59] width 7 height 7
checkbox input "true"
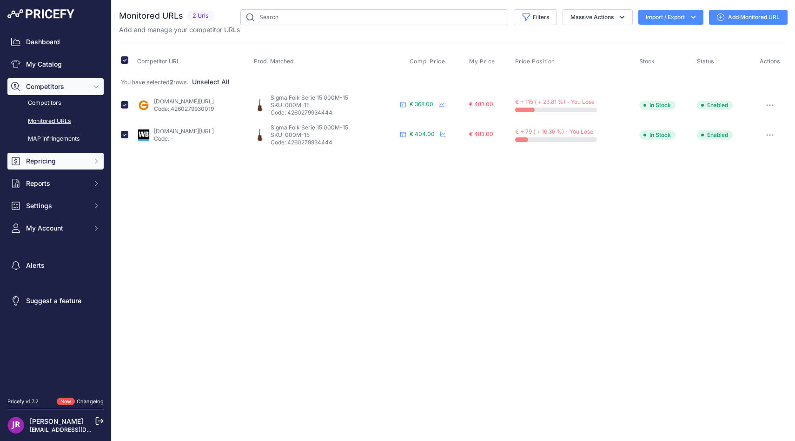
click at [55, 158] on span "Repricing" at bounding box center [56, 160] width 61 height 9
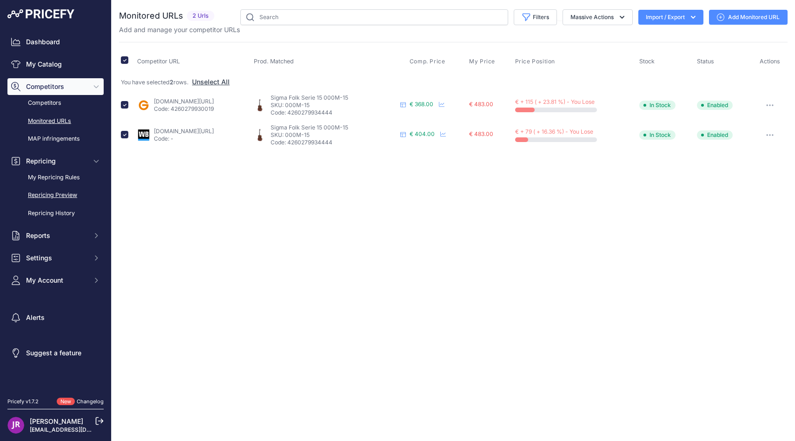
click at [53, 193] on link "Repricing Preview" at bounding box center [55, 195] width 96 height 16
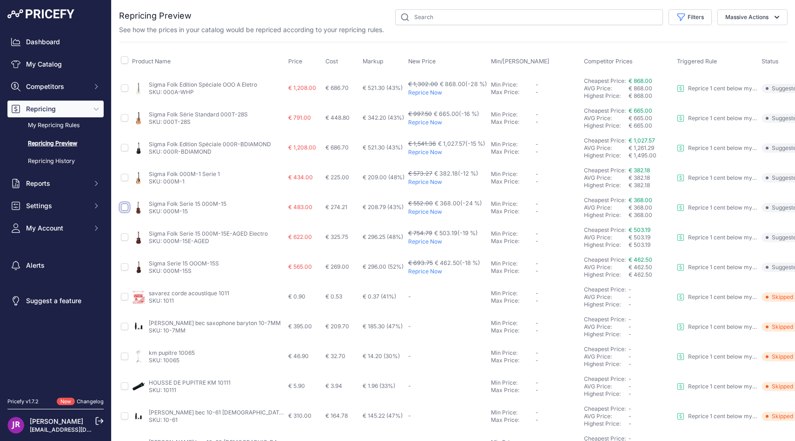
click at [123, 206] on input "checkbox" at bounding box center [124, 206] width 7 height 7
checkbox input "true"
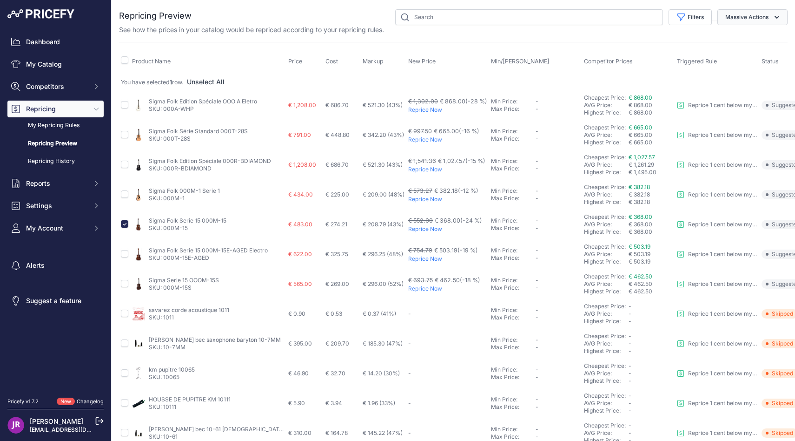
click at [744, 17] on button "Massive Actions" at bounding box center [753, 17] width 70 height 16
click at [744, 37] on span "Reprice Now" at bounding box center [740, 39] width 39 height 8
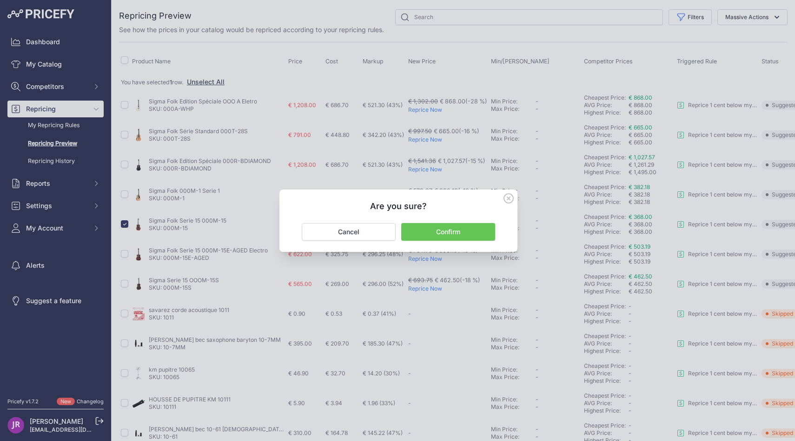
click at [473, 234] on button "Confirm" at bounding box center [448, 232] width 94 height 18
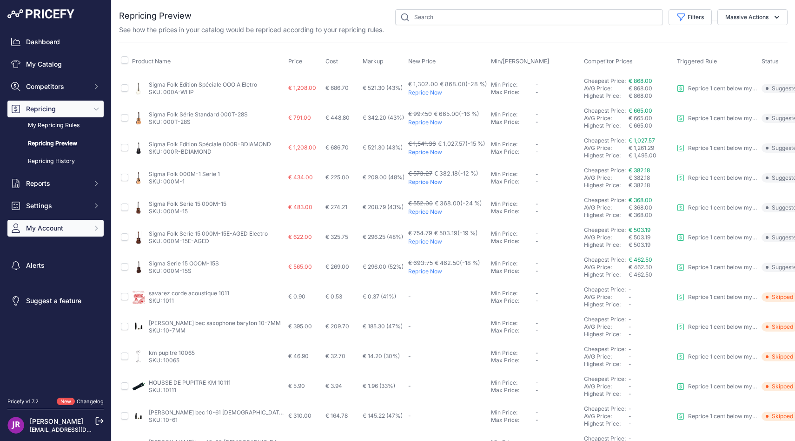
click at [65, 228] on span "My Account" at bounding box center [56, 227] width 61 height 9
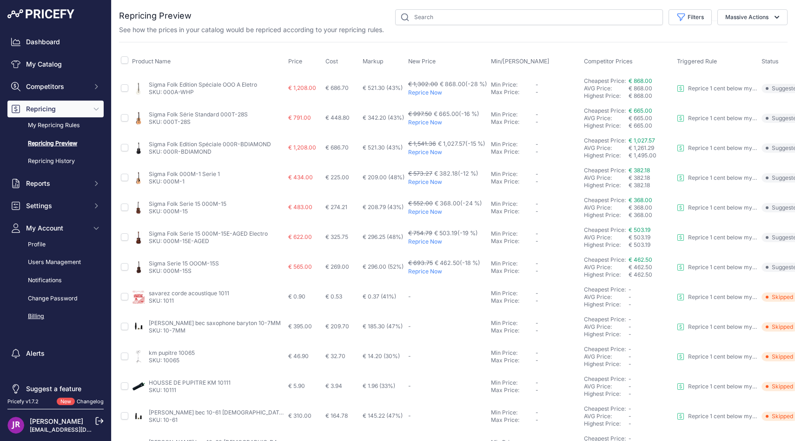
click at [49, 314] on link "Billing" at bounding box center [55, 316] width 96 height 16
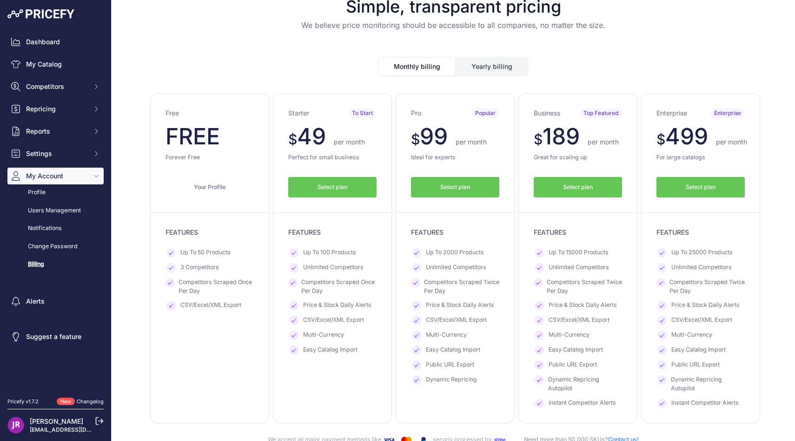
scroll to position [16, 0]
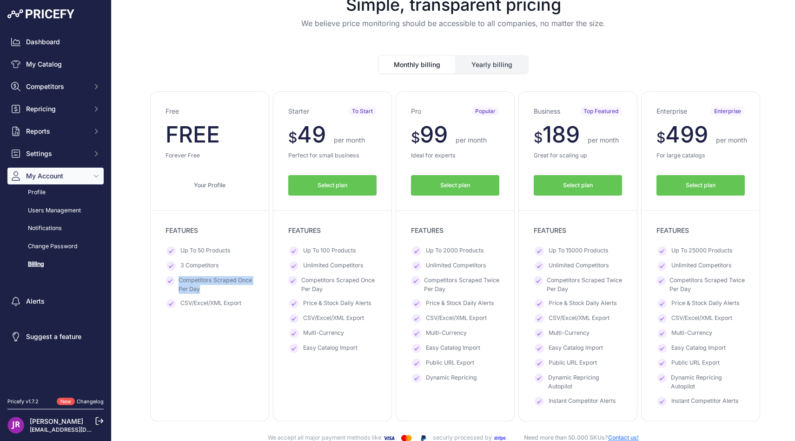
drag, startPoint x: 179, startPoint y: 281, endPoint x: 213, endPoint y: 290, distance: 34.5
click at [213, 290] on span "Competitors Scraped Once Per Day" at bounding box center [216, 284] width 75 height 17
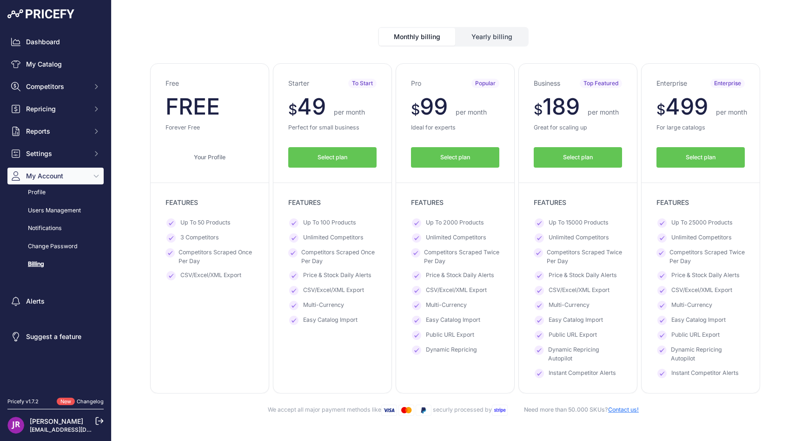
scroll to position [46, 0]
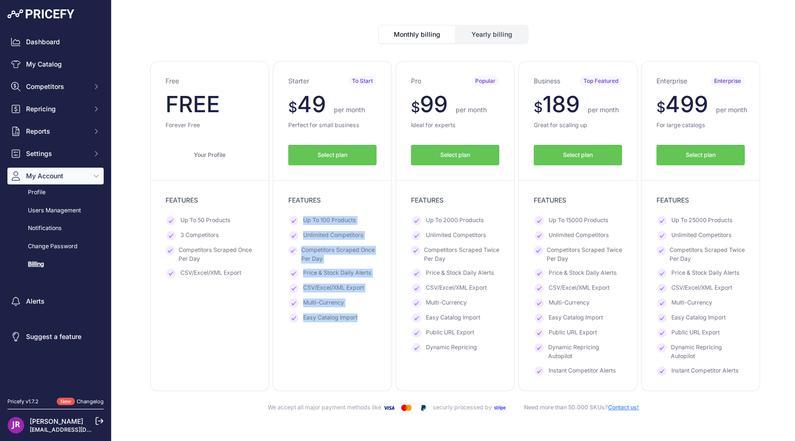
drag, startPoint x: 304, startPoint y: 219, endPoint x: 380, endPoint y: 317, distance: 123.9
click at [380, 317] on div "Starter To Start $ 49 $ 49 per month FREE $ 588 441 FEATURES" at bounding box center [332, 226] width 119 height 330
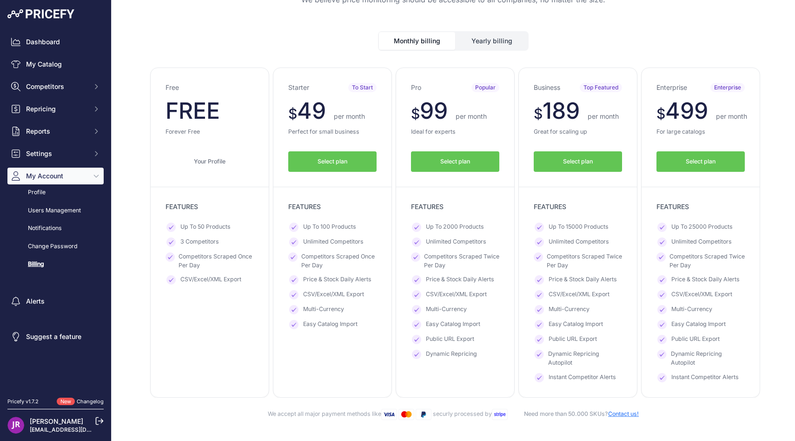
scroll to position [38, 0]
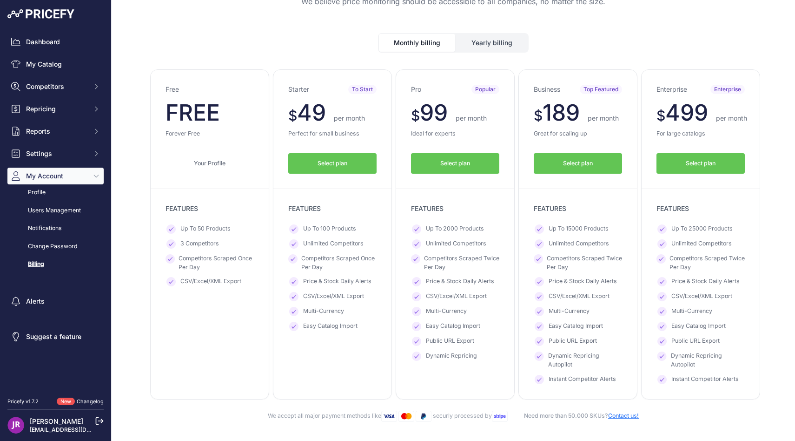
click at [484, 44] on button "Yearly billing" at bounding box center [492, 43] width 72 height 18
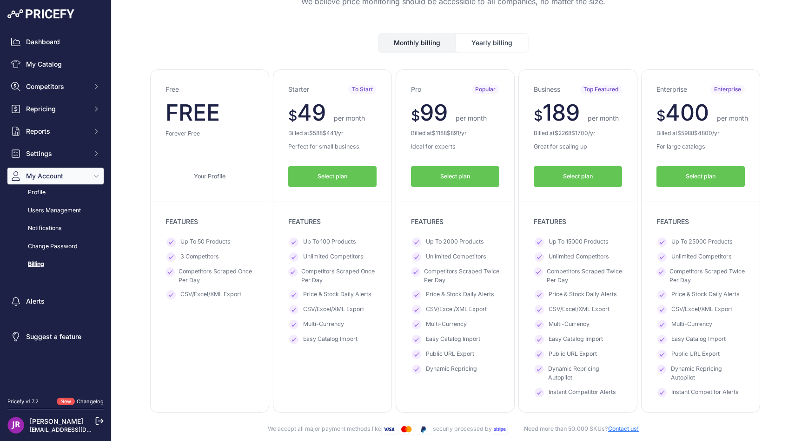
click at [592, 171] on button "Select plan" at bounding box center [578, 176] width 88 height 21
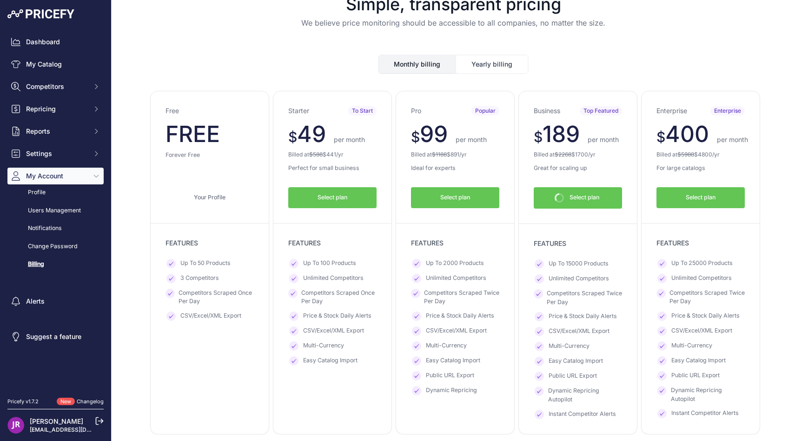
scroll to position [59, 0]
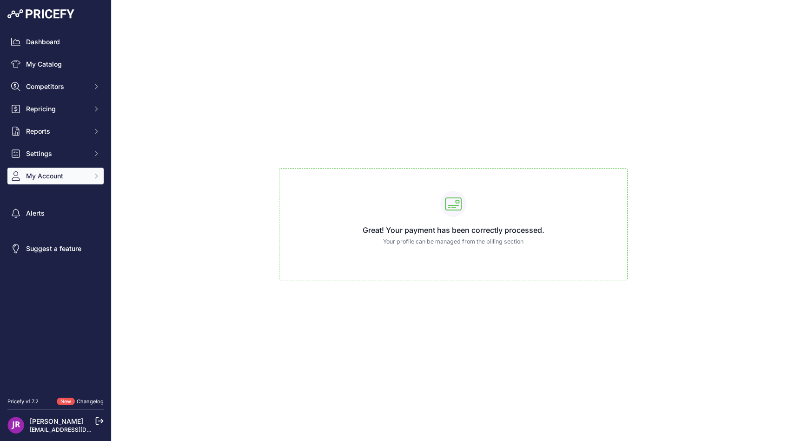
click at [26, 173] on span "My Account" at bounding box center [56, 175] width 61 height 9
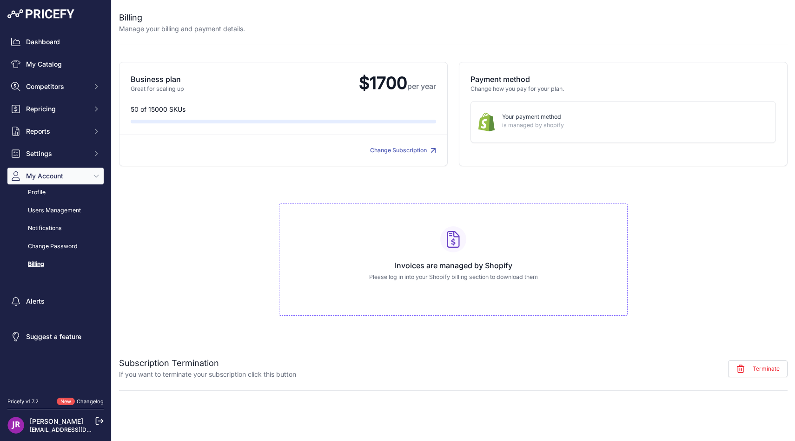
click at [47, 263] on link "Billing" at bounding box center [55, 264] width 96 height 16
click at [60, 40] on link "Dashboard" at bounding box center [55, 41] width 96 height 17
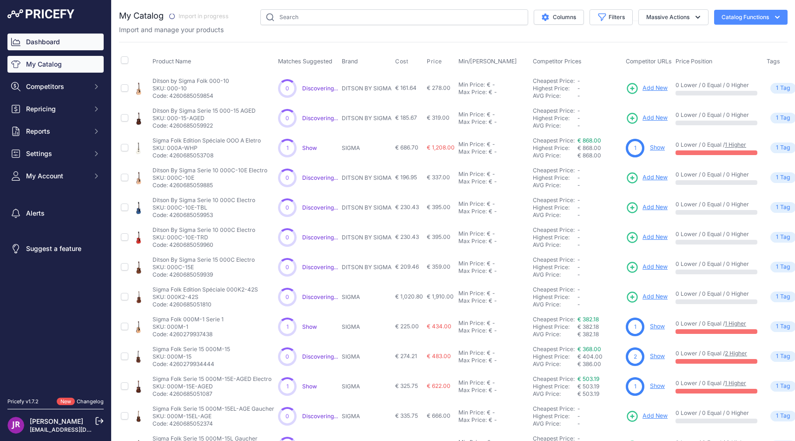
click at [44, 47] on link "Dashboard" at bounding box center [55, 41] width 96 height 17
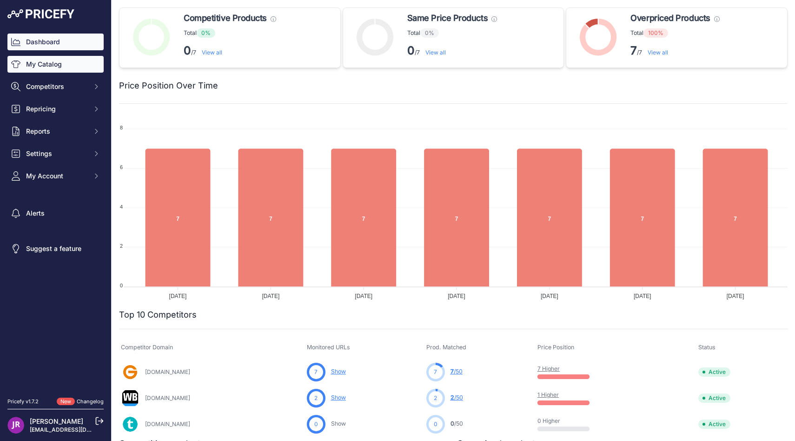
click at [33, 61] on link "My Catalog" at bounding box center [55, 64] width 96 height 17
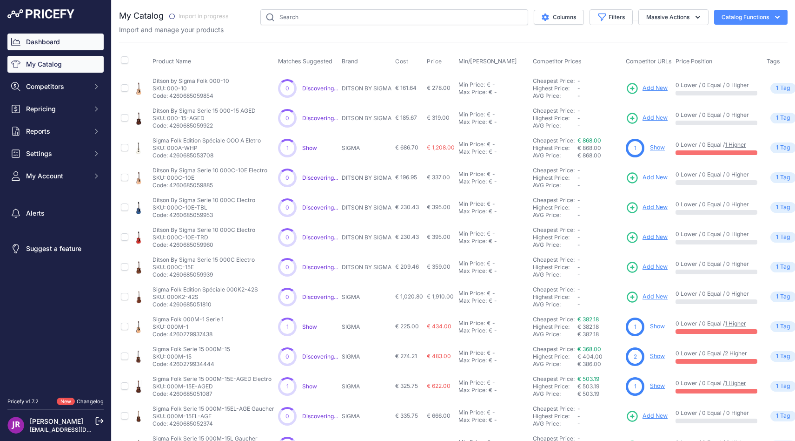
click at [36, 45] on link "Dashboard" at bounding box center [55, 41] width 96 height 17
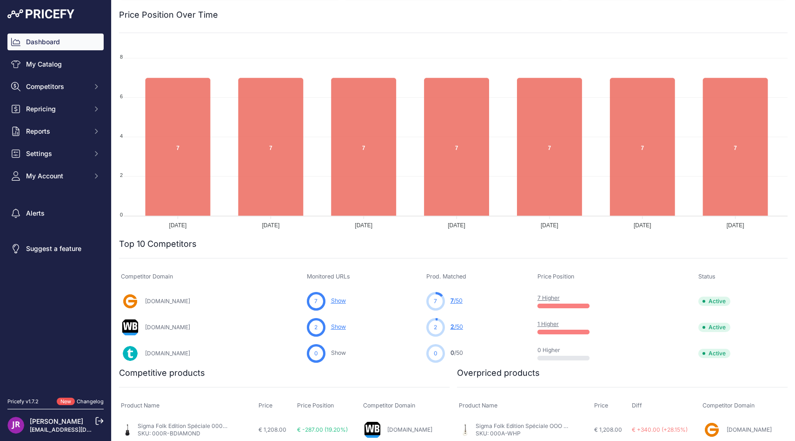
scroll to position [73, 0]
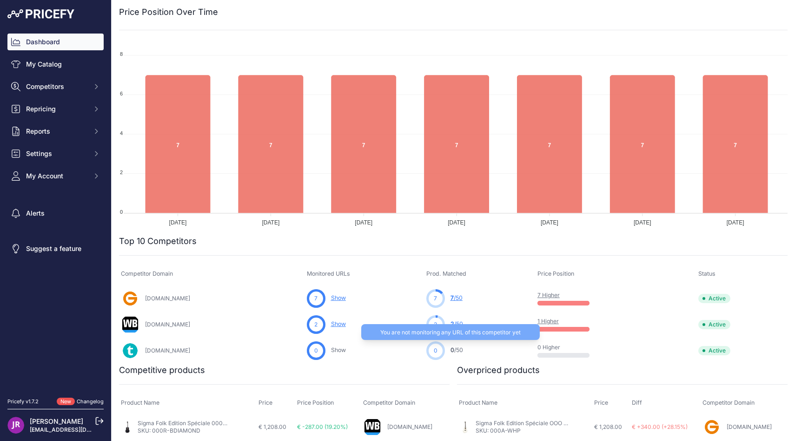
click at [453, 352] on link "0 /50" at bounding box center [457, 349] width 13 height 7
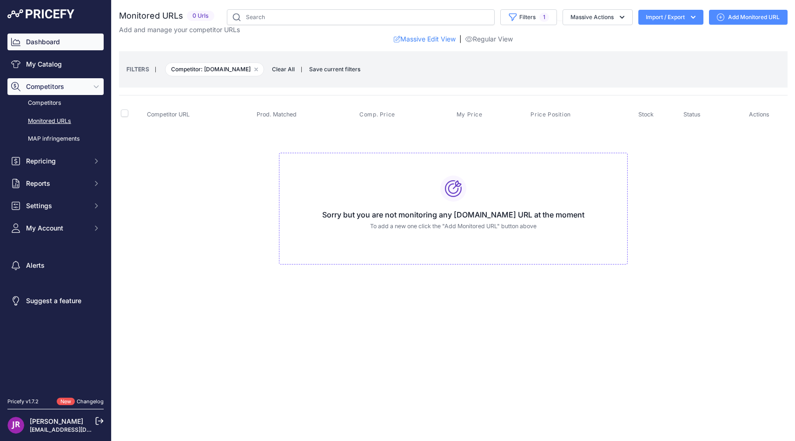
click at [34, 39] on link "Dashboard" at bounding box center [55, 41] width 96 height 17
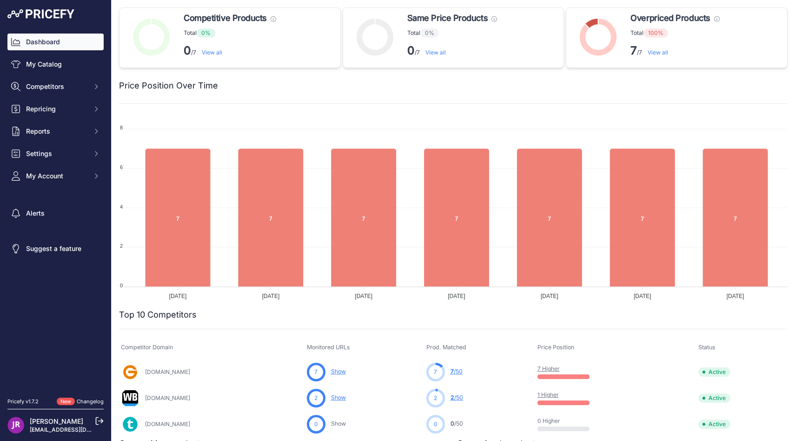
click at [38, 47] on link "Dashboard" at bounding box center [55, 41] width 96 height 17
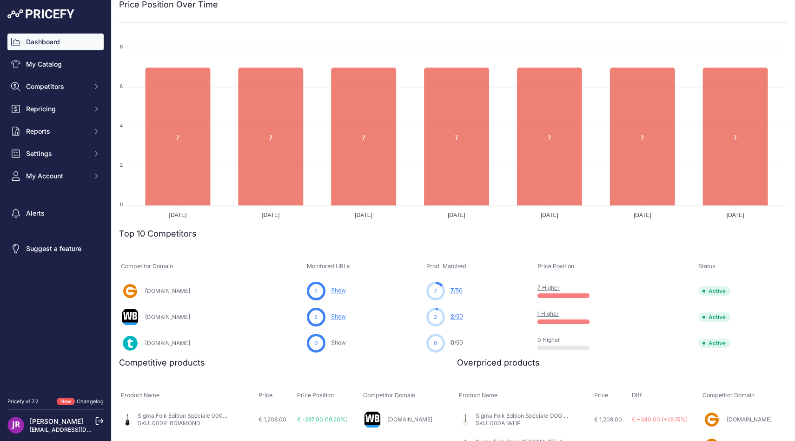
scroll to position [80, 0]
click at [57, 64] on link "My Catalog" at bounding box center [55, 64] width 96 height 17
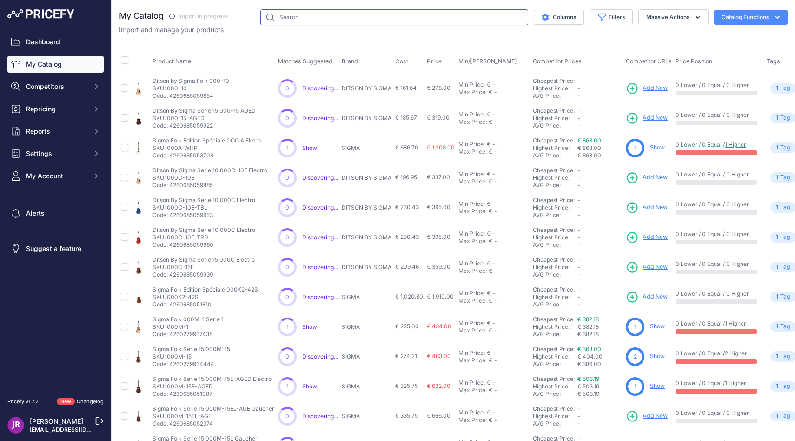
click at [285, 21] on input "text" at bounding box center [394, 17] width 268 height 16
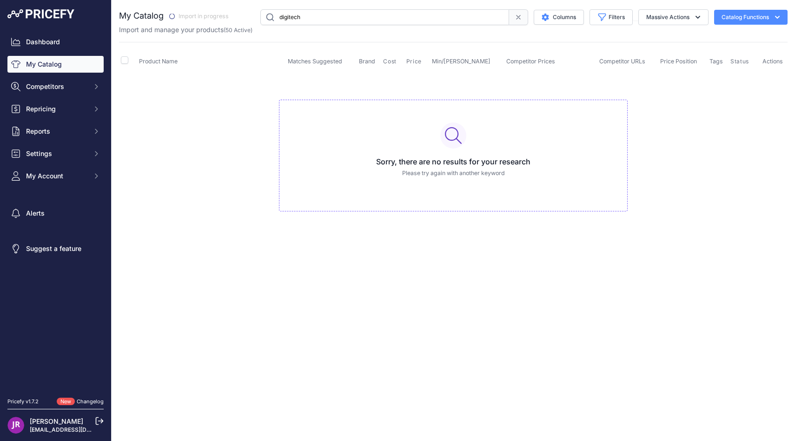
click at [310, 19] on input "digitech" at bounding box center [384, 17] width 249 height 16
type input "drop"
click at [38, 64] on link "My Catalog" at bounding box center [55, 64] width 96 height 17
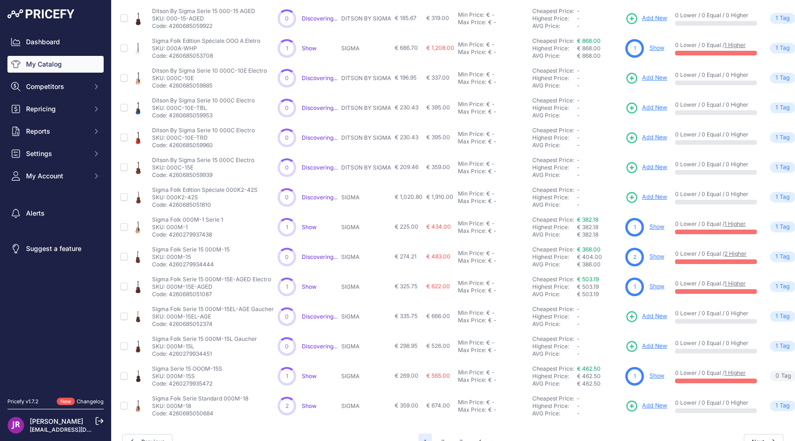
scroll to position [118, 0]
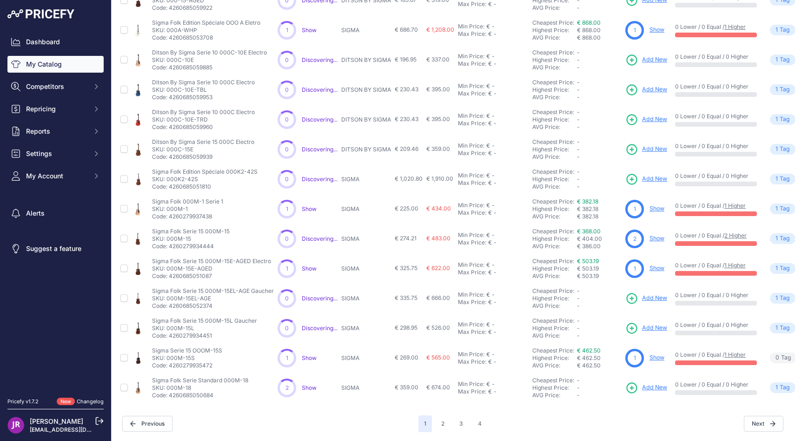
click at [649, 386] on span "Add New" at bounding box center [654, 387] width 25 height 9
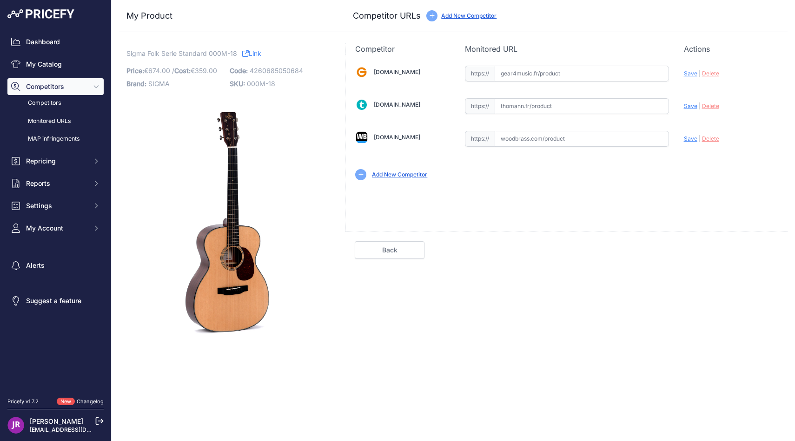
click at [550, 139] on input "text" at bounding box center [582, 139] width 174 height 16
paste input "[URL][DOMAIN_NAME]"
click at [692, 140] on span "Save" at bounding box center [690, 138] width 13 height 7
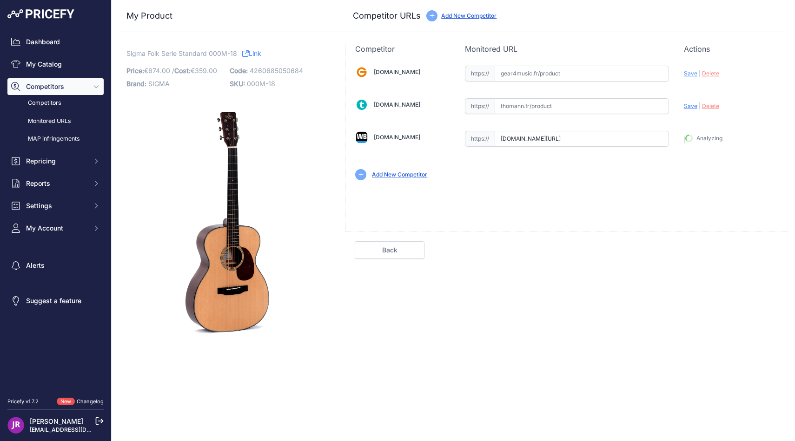
type input "[URL][DOMAIN_NAME]"
click at [737, 249] on link "Done" at bounding box center [744, 250] width 70 height 18
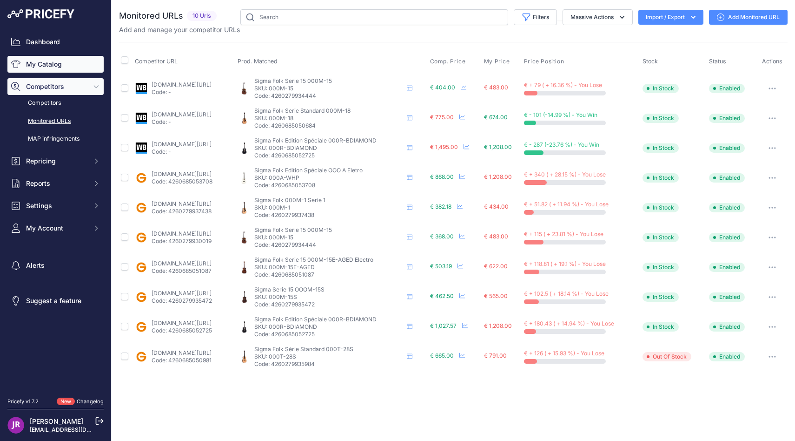
click at [63, 67] on link "My Catalog" at bounding box center [55, 64] width 96 height 17
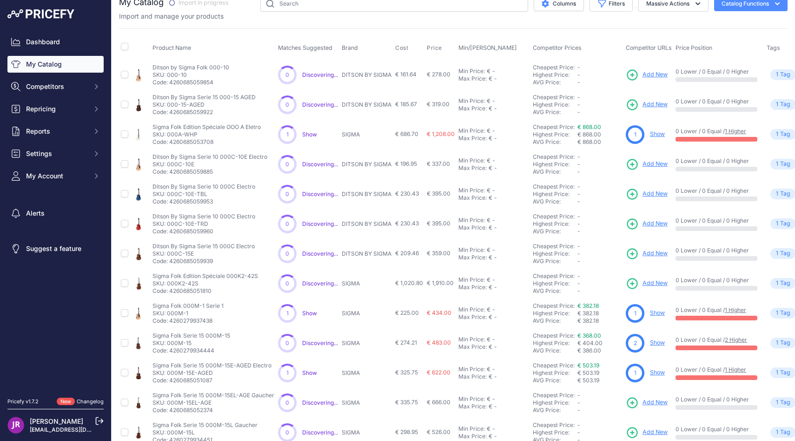
scroll to position [118, 0]
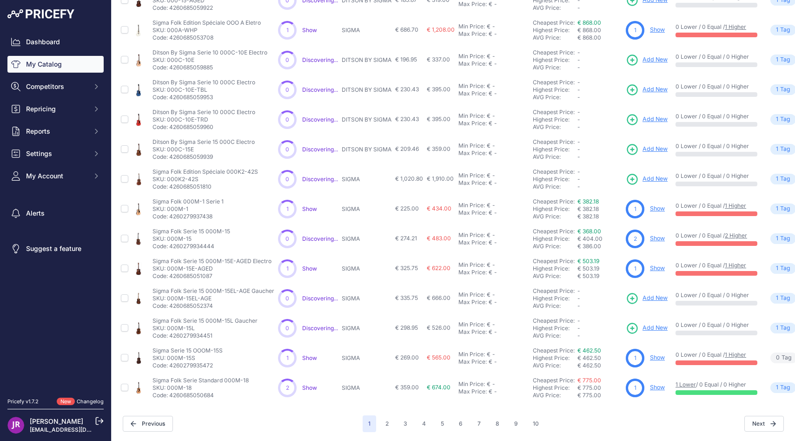
click at [656, 388] on link "Show" at bounding box center [657, 386] width 15 height 7
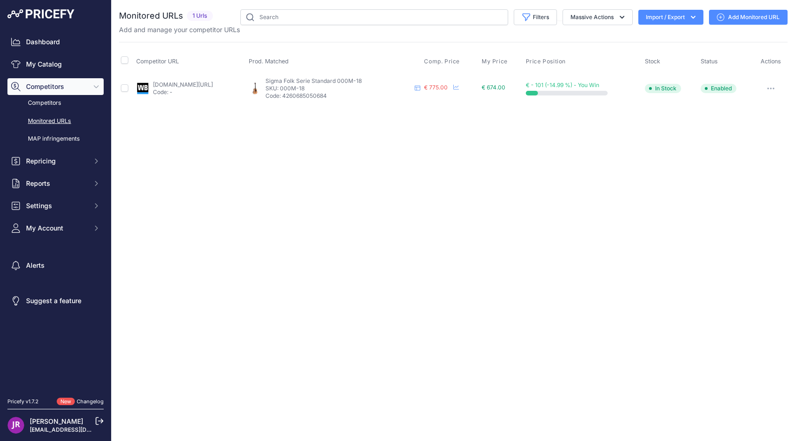
click at [181, 88] on p "Code: -" at bounding box center [183, 91] width 60 height 7
click at [749, 22] on link "Add Monitored URL" at bounding box center [748, 17] width 79 height 15
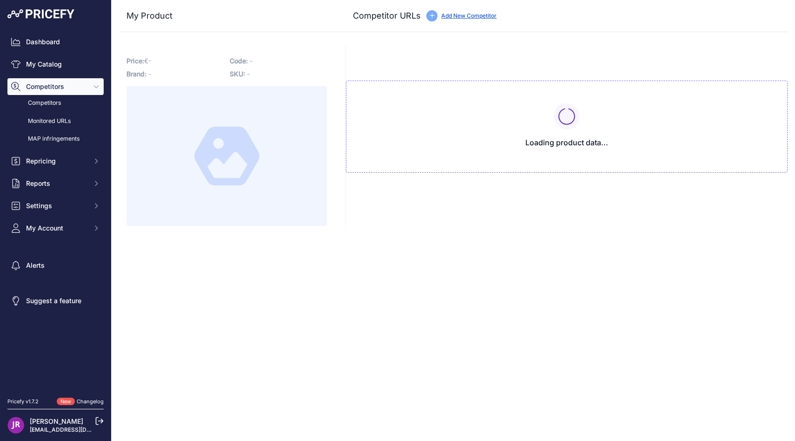
type input "[DOMAIN_NAME][URL]"
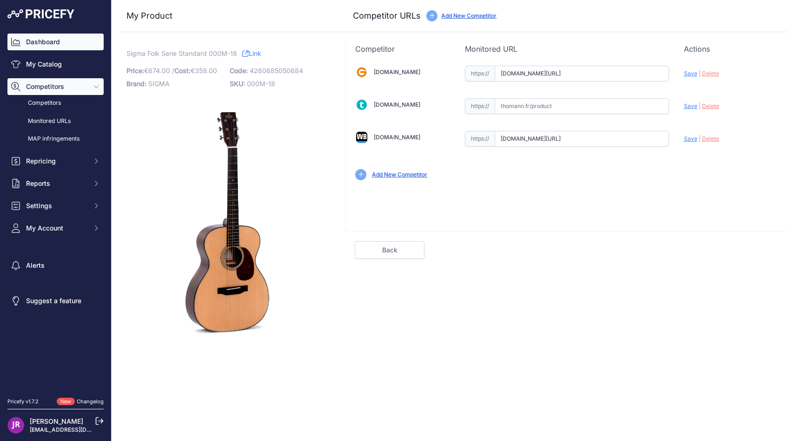
click at [42, 43] on link "Dashboard" at bounding box center [55, 41] width 96 height 17
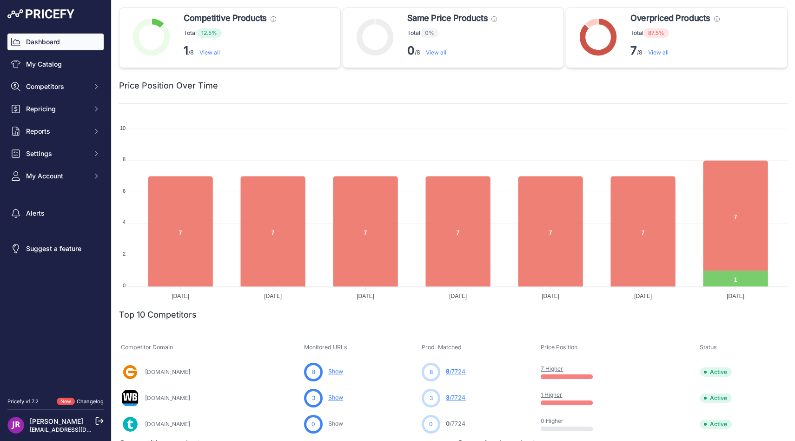
click at [61, 45] on link "Dashboard" at bounding box center [55, 41] width 96 height 17
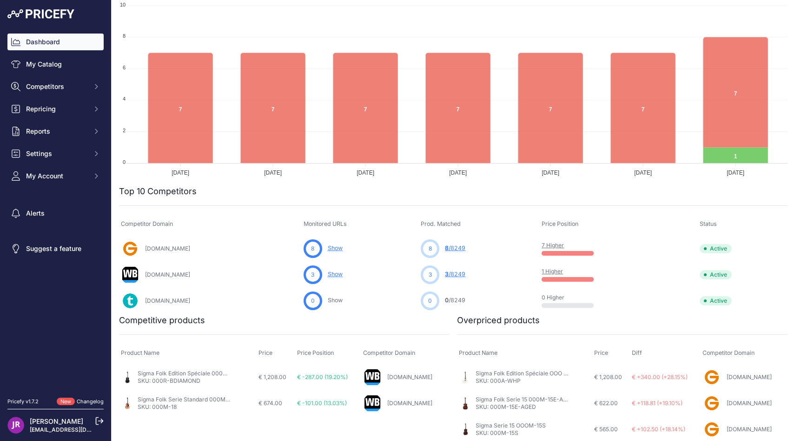
scroll to position [229, 0]
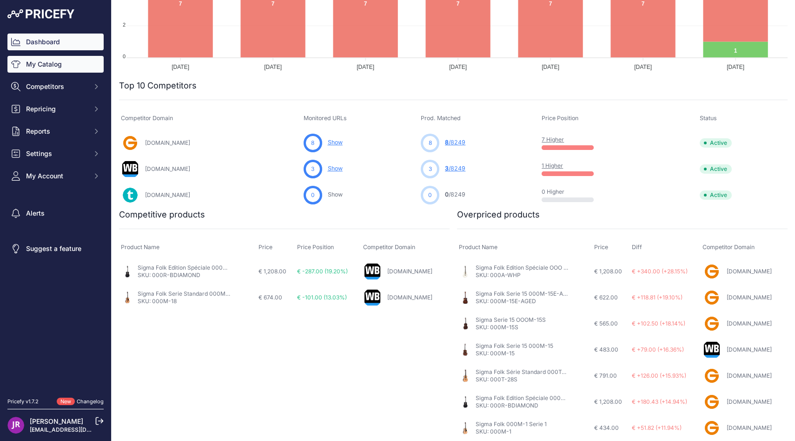
click at [42, 62] on link "My Catalog" at bounding box center [55, 64] width 96 height 17
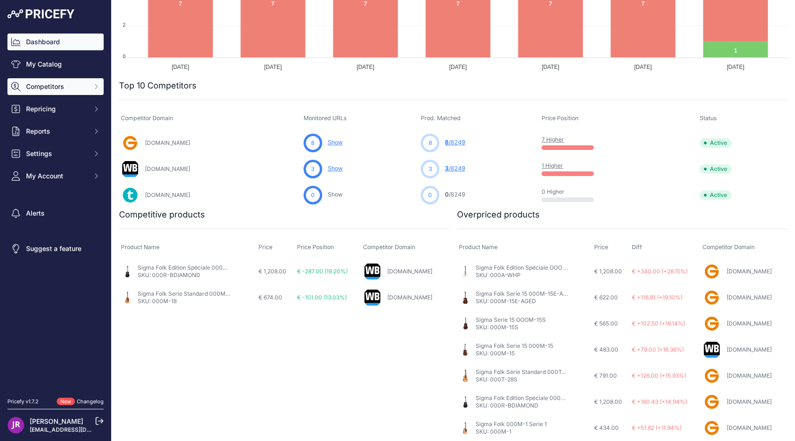
click at [54, 83] on span "Competitors" at bounding box center [56, 86] width 61 height 9
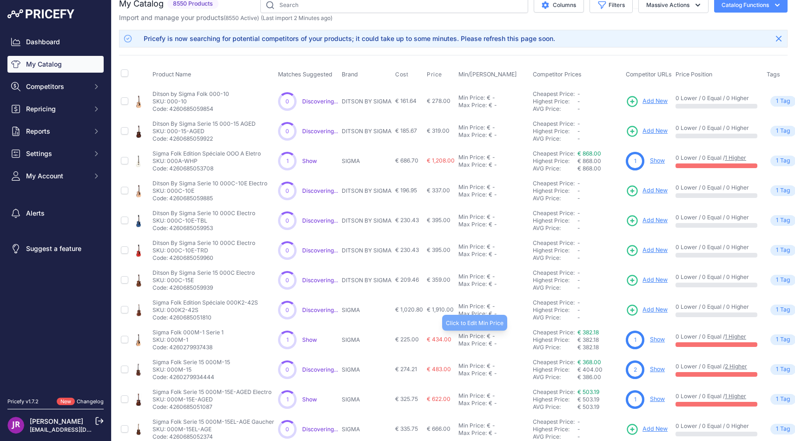
scroll to position [143, 0]
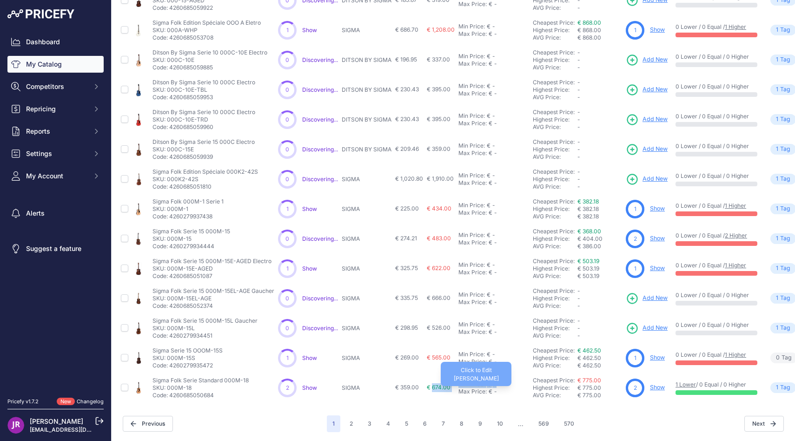
drag, startPoint x: 430, startPoint y: 387, endPoint x: 465, endPoint y: 387, distance: 34.9
click at [465, 387] on tr "Sigma Folk Serie Standard 000M-18" at bounding box center [491, 388] width 744 height 30
click at [520, 391] on div "Max Price: € -" at bounding box center [494, 390] width 71 height 7
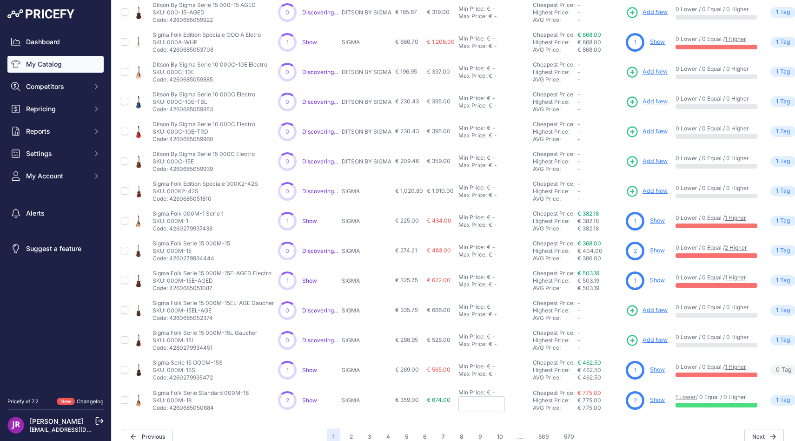
scroll to position [130, 0]
click at [643, 429] on div "Next" at bounding box center [682, 437] width 204 height 16
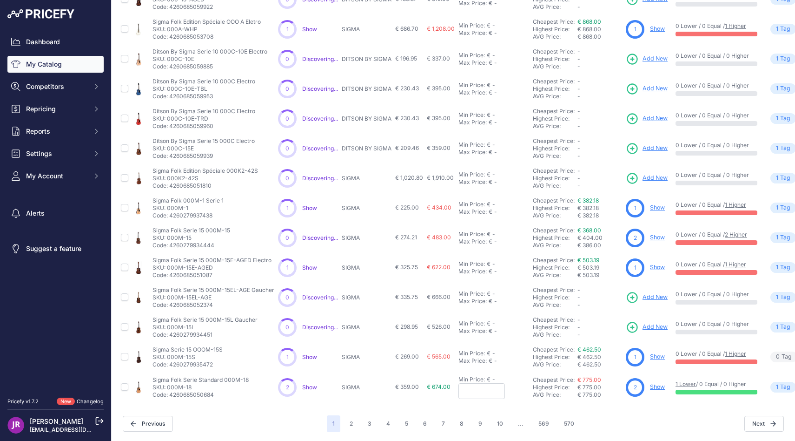
click at [638, 407] on div "My Catalog 8550 Products" at bounding box center [453, 149] width 669 height 566
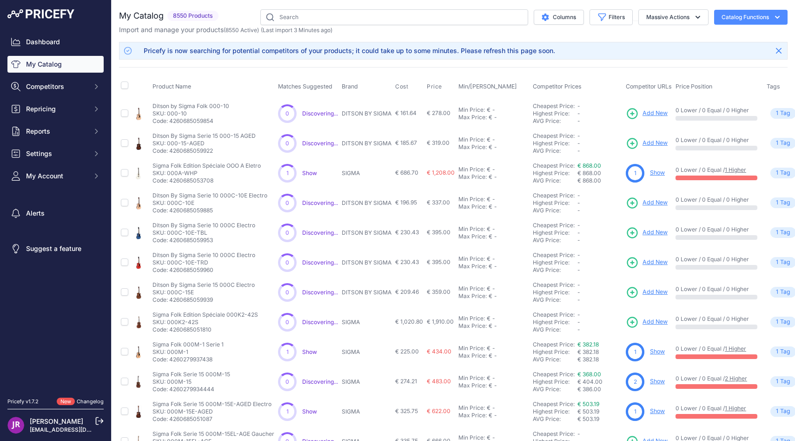
scroll to position [143, 0]
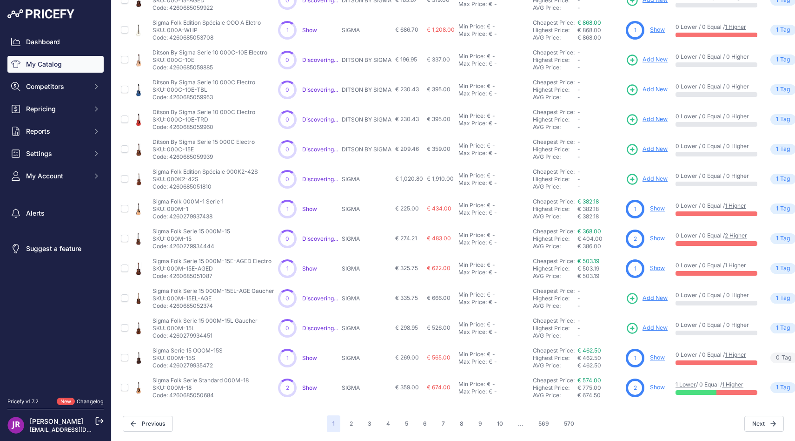
click at [654, 357] on link "Show" at bounding box center [657, 357] width 15 height 7
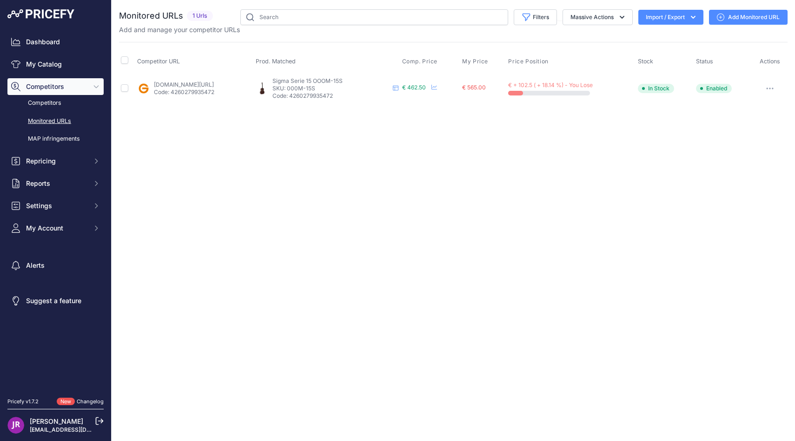
click at [748, 17] on link "Add Monitored URL" at bounding box center [748, 17] width 79 height 15
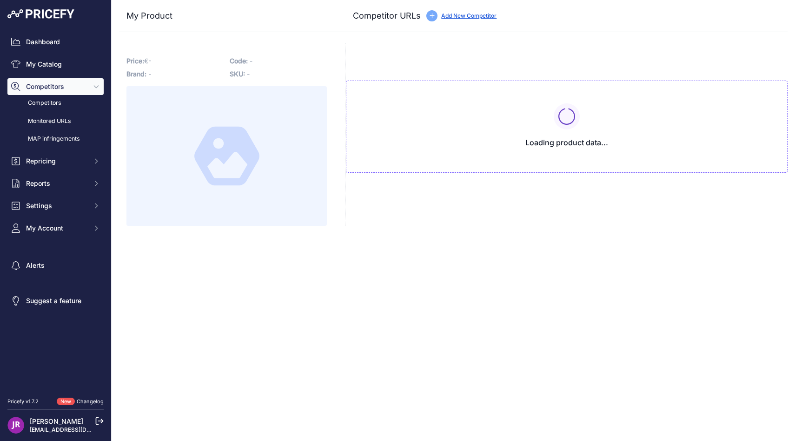
type input "[DOMAIN_NAME][URL]"
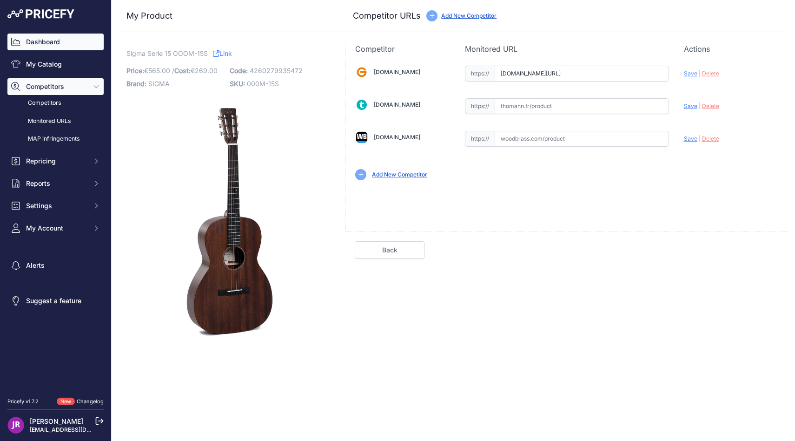
click at [48, 40] on link "Dashboard" at bounding box center [55, 41] width 96 height 17
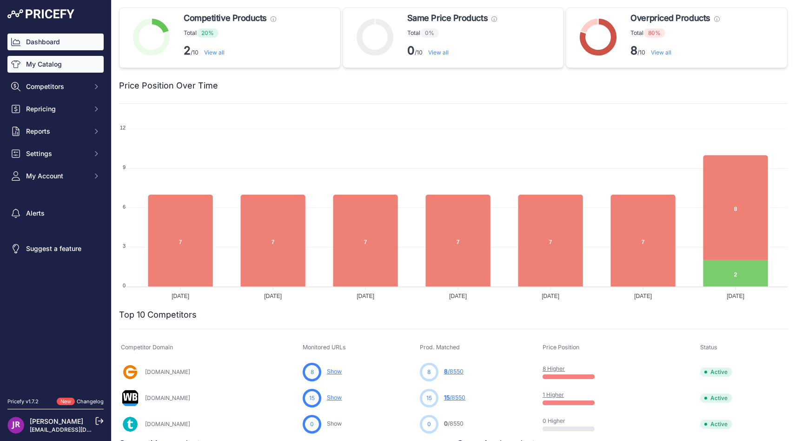
click at [63, 60] on link "My Catalog" at bounding box center [55, 64] width 96 height 17
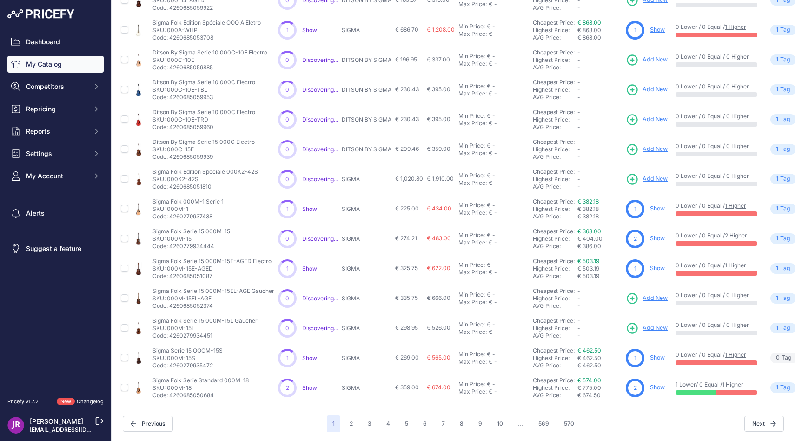
scroll to position [143, 66]
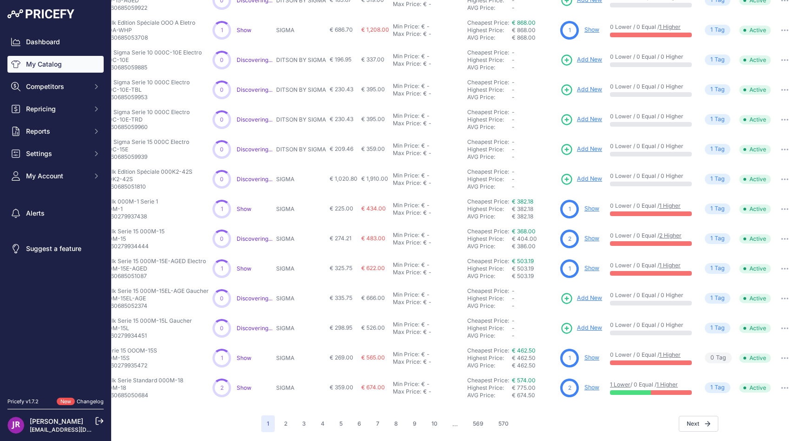
click at [781, 234] on button "button" at bounding box center [785, 238] width 19 height 13
click at [781, 236] on button "button" at bounding box center [785, 238] width 19 height 13
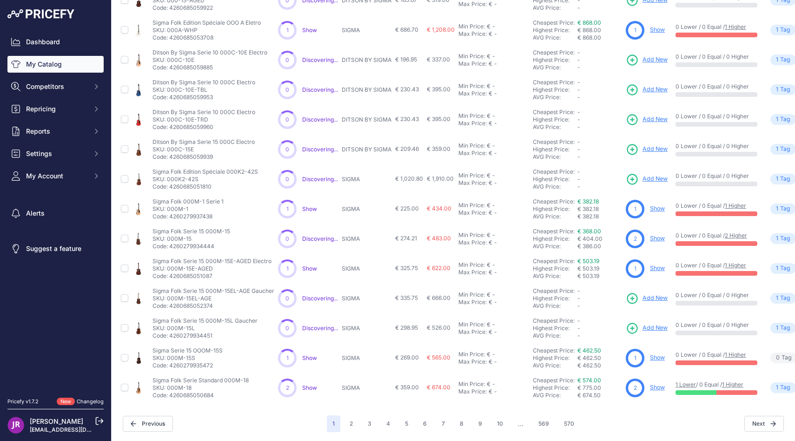
click at [171, 245] on p "Code: 4260279934444" at bounding box center [192, 245] width 78 height 7
click at [662, 238] on link "Show" at bounding box center [657, 237] width 15 height 7
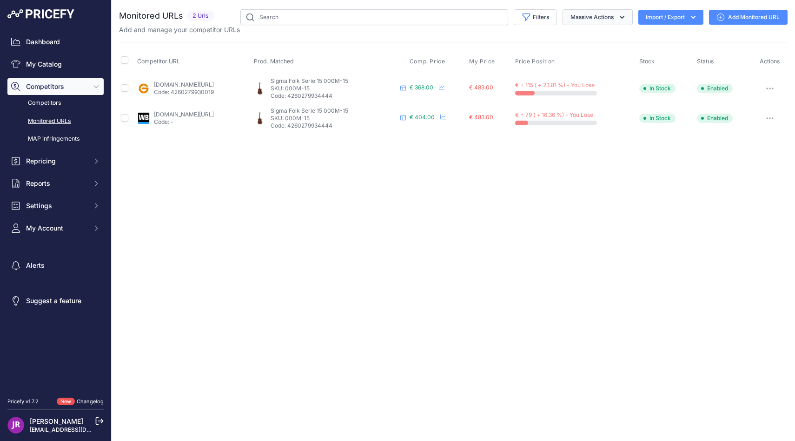
click at [603, 25] on button "Massive Actions" at bounding box center [598, 17] width 70 height 16
click at [62, 117] on link "Monitored URLs" at bounding box center [55, 121] width 96 height 16
click at [61, 121] on link "Monitored URLs" at bounding box center [55, 121] width 96 height 16
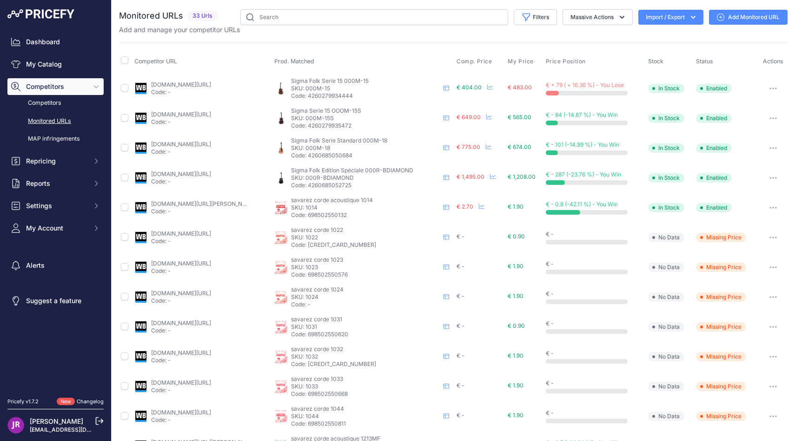
scroll to position [267, 0]
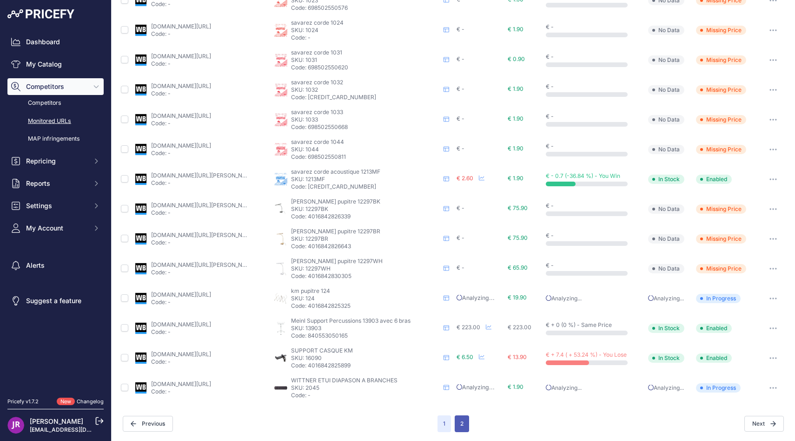
click at [460, 416] on button "2" at bounding box center [462, 423] width 14 height 17
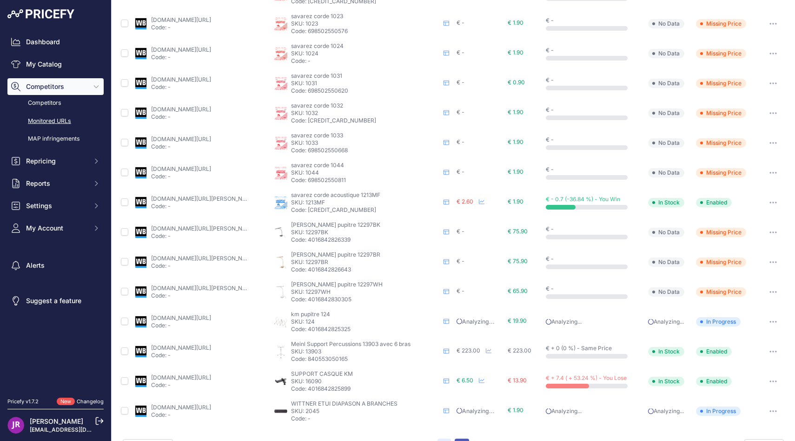
scroll to position [290, 0]
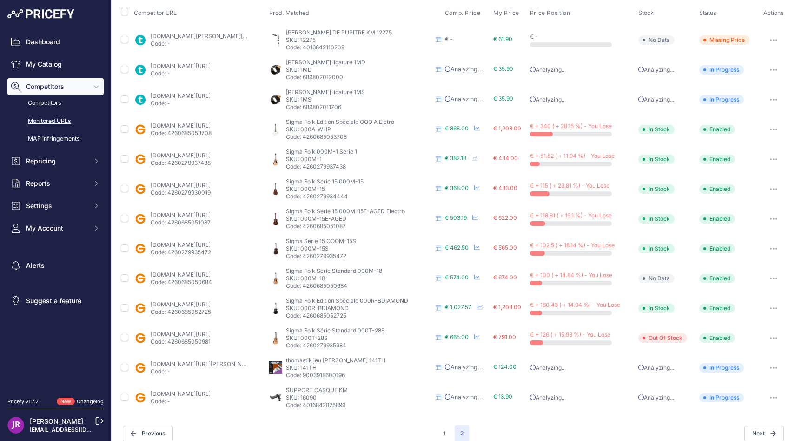
scroll to position [58, 0]
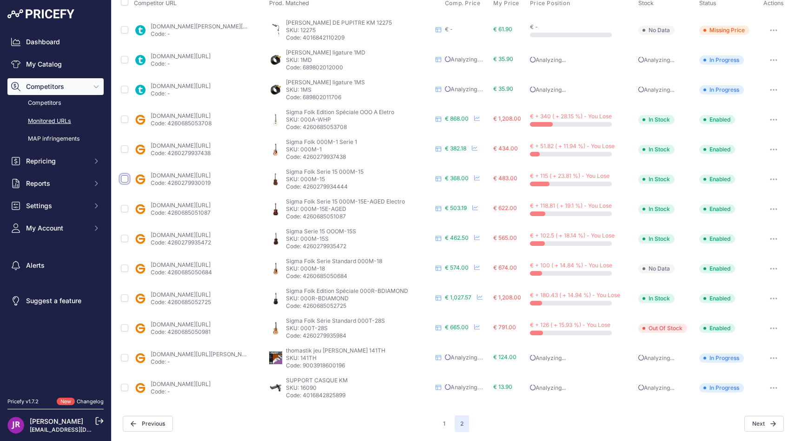
click at [124, 180] on input "checkbox" at bounding box center [124, 178] width 7 height 7
checkbox input "true"
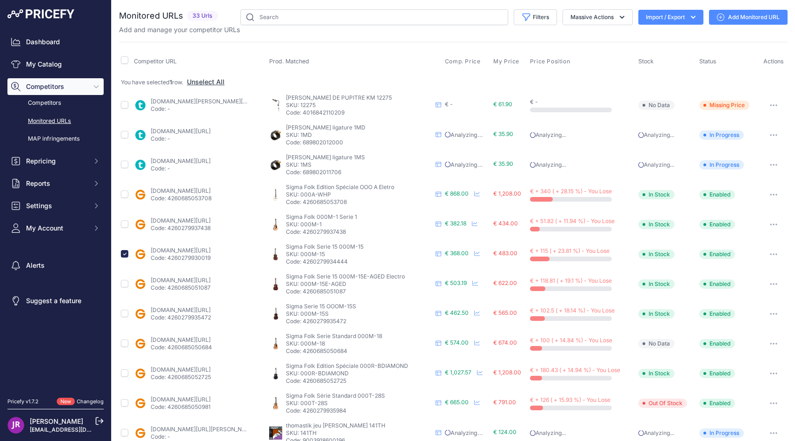
click at [773, 253] on icon "button" at bounding box center [773, 254] width 7 height 2
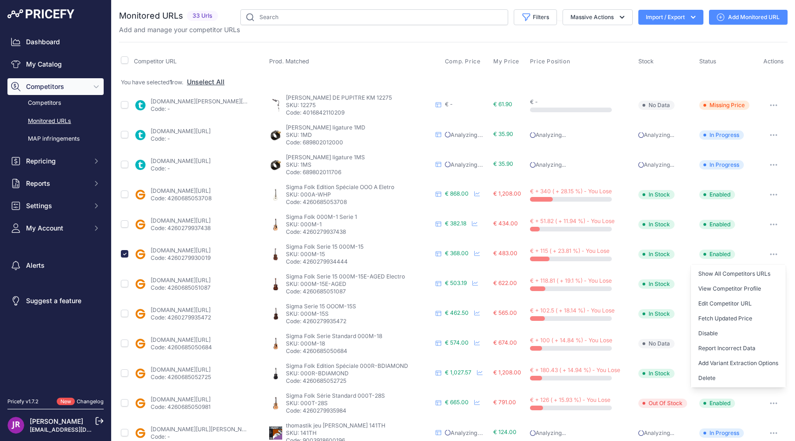
click at [173, 261] on td "gear4music.fr/fr/guitare-and-basse/sigma-000m-15-mahogany-acoustic-guitar/2ekr?…" at bounding box center [199, 254] width 135 height 30
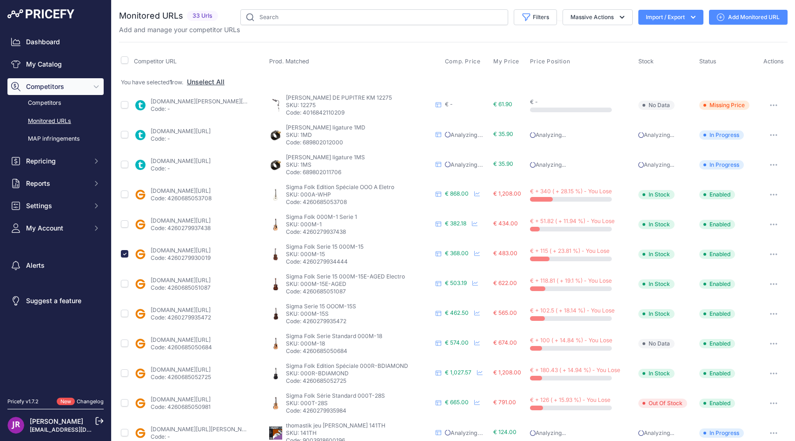
click at [776, 255] on button "button" at bounding box center [774, 253] width 19 height 13
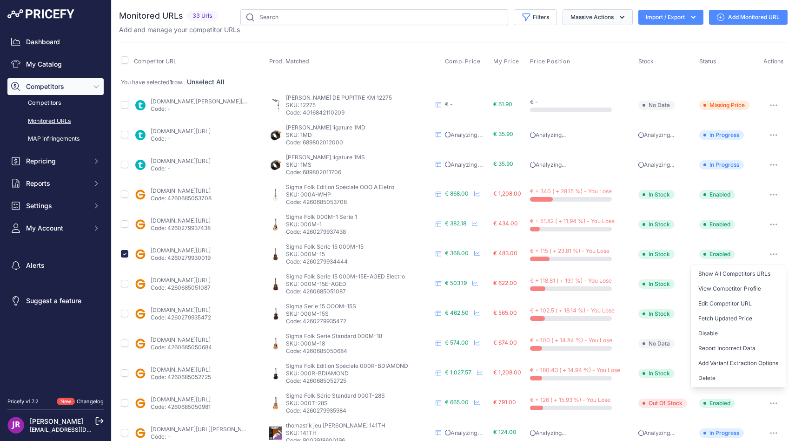
click at [608, 25] on button "Massive Actions" at bounding box center [598, 17] width 70 height 16
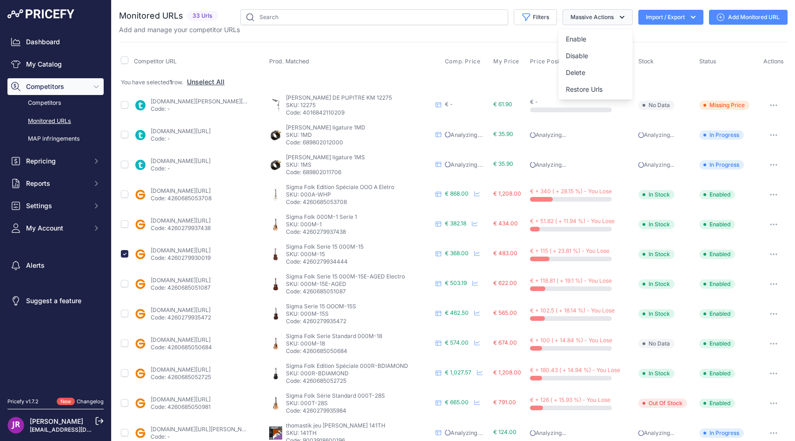
click at [607, 24] on button "Massive Actions" at bounding box center [598, 17] width 70 height 16
click at [41, 88] on span "Competitors" at bounding box center [56, 86] width 61 height 9
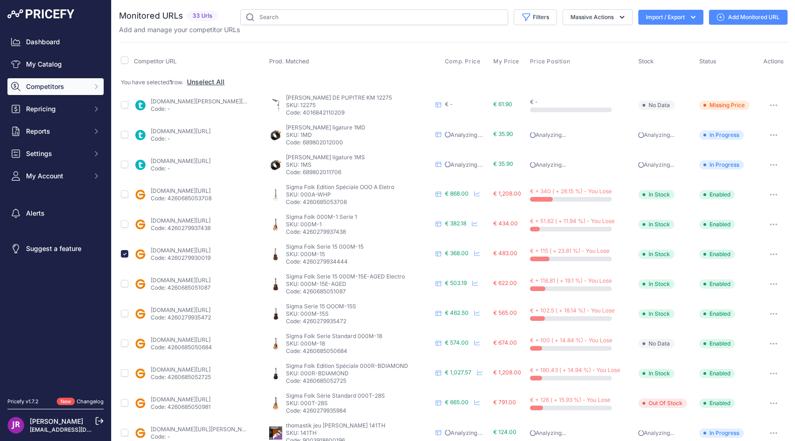
click at [41, 88] on span "Competitors" at bounding box center [56, 86] width 61 height 9
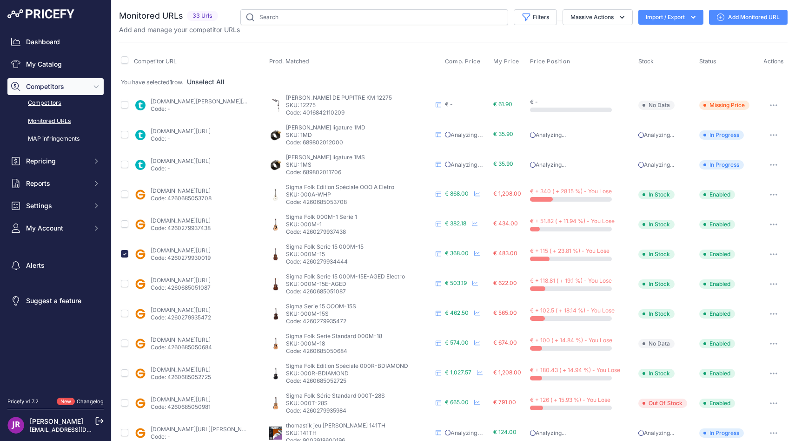
click at [41, 103] on link "Competitors" at bounding box center [55, 103] width 96 height 16
click at [42, 47] on link "Dashboard" at bounding box center [55, 41] width 96 height 17
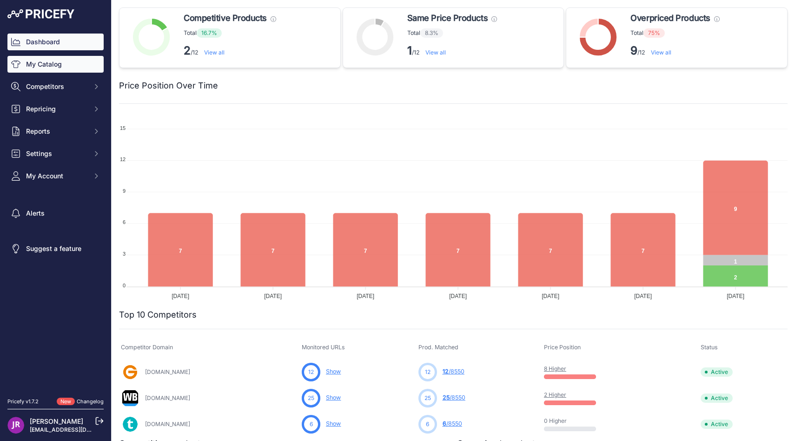
click at [58, 60] on link "My Catalog" at bounding box center [55, 64] width 96 height 17
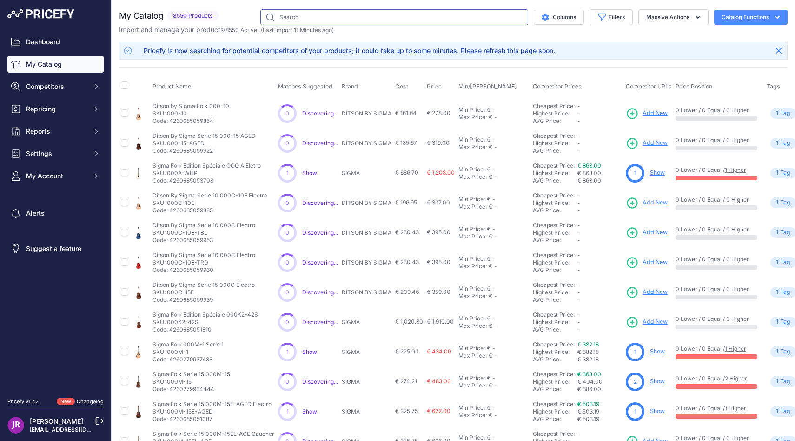
click at [294, 20] on input "text" at bounding box center [394, 17] width 268 height 16
type input "digitech"
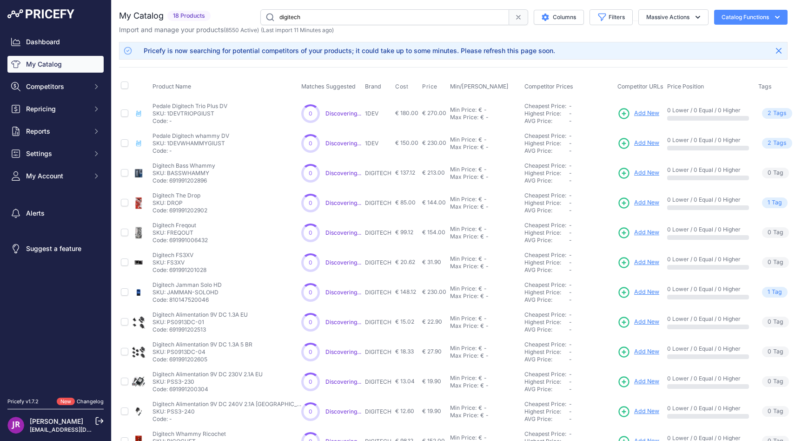
click at [300, 20] on input "digitech" at bounding box center [384, 17] width 249 height 16
click at [62, 35] on link "Dashboard" at bounding box center [55, 41] width 96 height 17
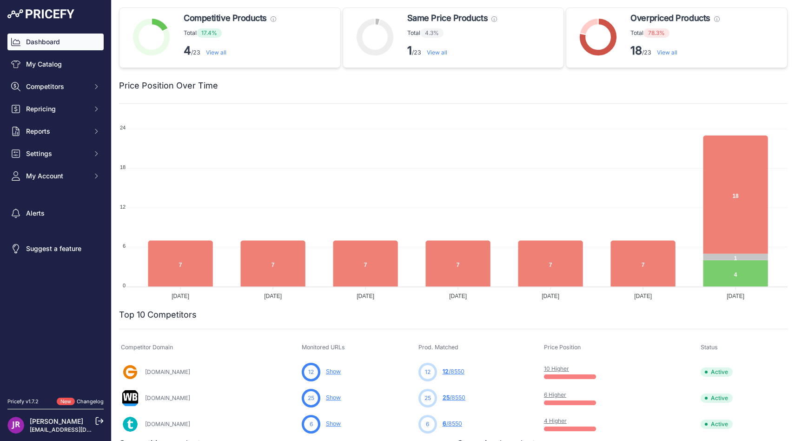
click at [57, 42] on link "Dashboard" at bounding box center [55, 41] width 96 height 17
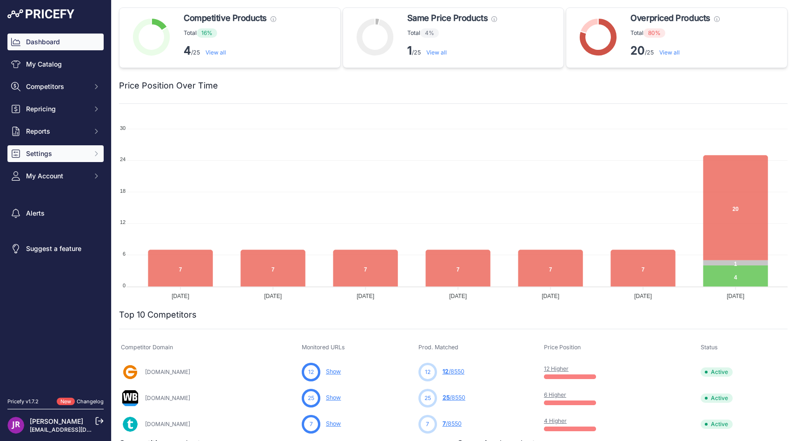
click at [71, 157] on span "Settings" at bounding box center [56, 153] width 61 height 9
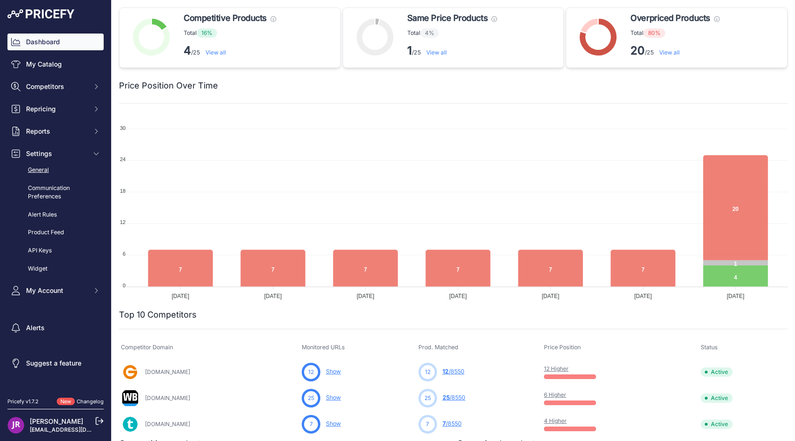
click at [70, 169] on link "General" at bounding box center [55, 170] width 96 height 16
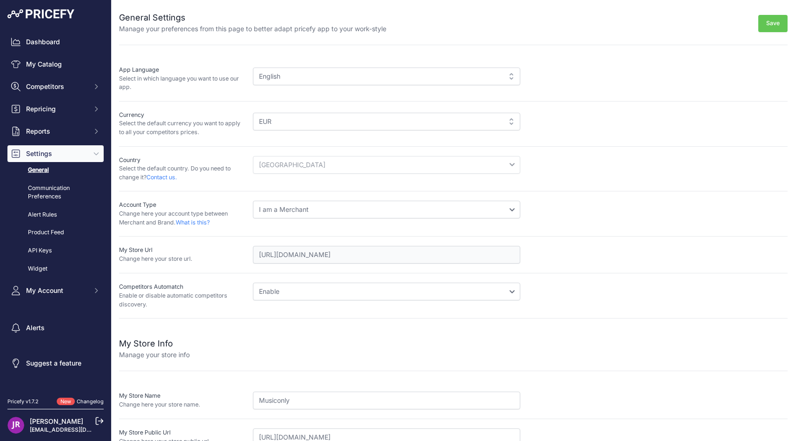
click at [260, 79] on div "English" at bounding box center [386, 76] width 267 height 18
click at [273, 73] on div "English" at bounding box center [386, 76] width 267 height 18
click at [276, 74] on div "English" at bounding box center [386, 76] width 267 height 18
click at [511, 80] on div "English" at bounding box center [386, 76] width 267 height 18
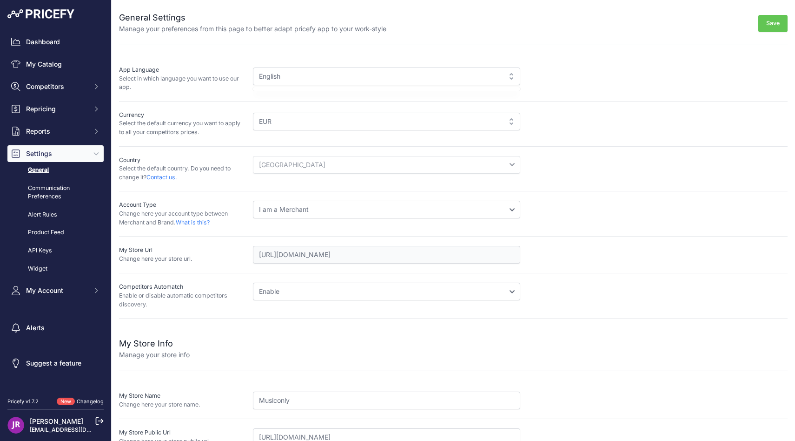
scroll to position [63, 0]
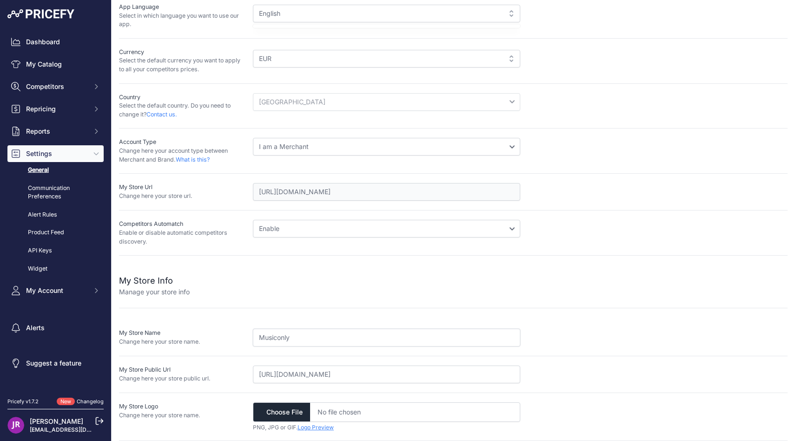
click at [278, 338] on input "Musiconly" at bounding box center [386, 337] width 267 height 18
type input "Musique shop"
drag, startPoint x: 283, startPoint y: 374, endPoint x: 435, endPoint y: 405, distance: 155.6
click at [435, 405] on div "My Store Info Manage your store info My Store Name Change here your store name.…" at bounding box center [453, 347] width 669 height 185
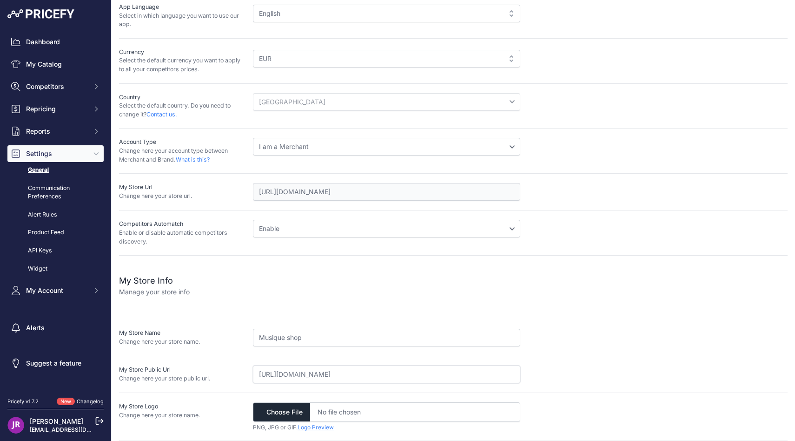
type input "[URL][DOMAIN_NAME]"
click at [314, 407] on input "file" at bounding box center [386, 412] width 267 height 20
type input "C:\fakepath\logo.png"
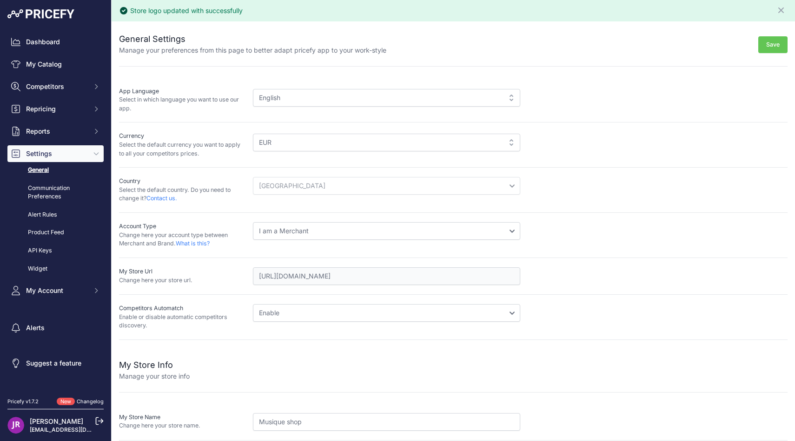
click at [768, 44] on button "Save" at bounding box center [773, 44] width 29 height 17
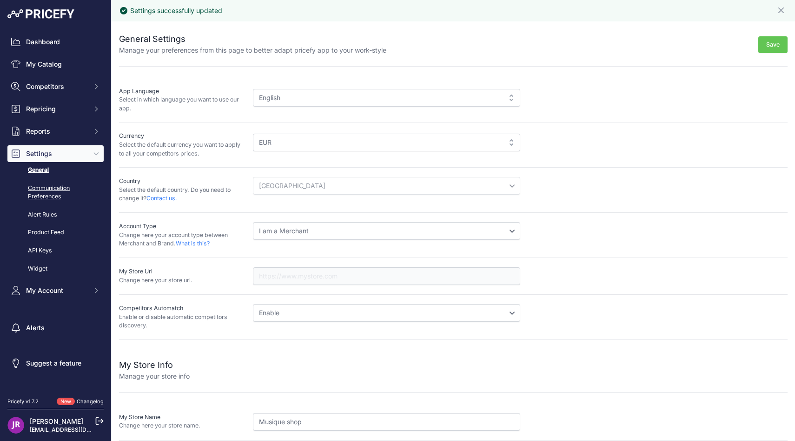
click at [44, 187] on link "Communication Preferences" at bounding box center [55, 192] width 96 height 25
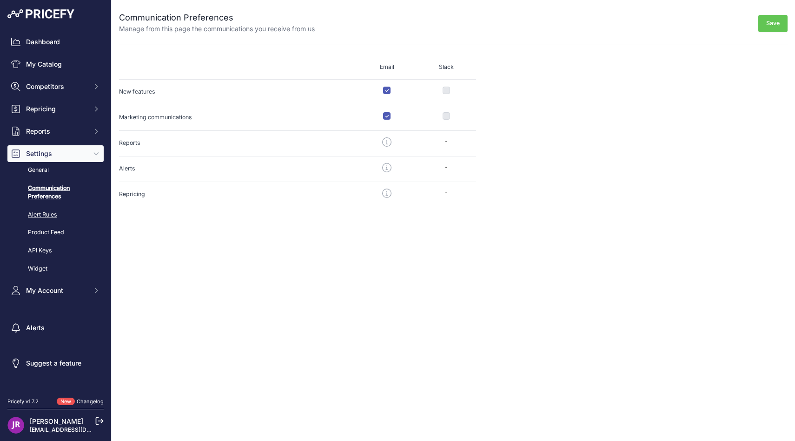
click at [54, 214] on link "Alert Rules" at bounding box center [55, 215] width 96 height 16
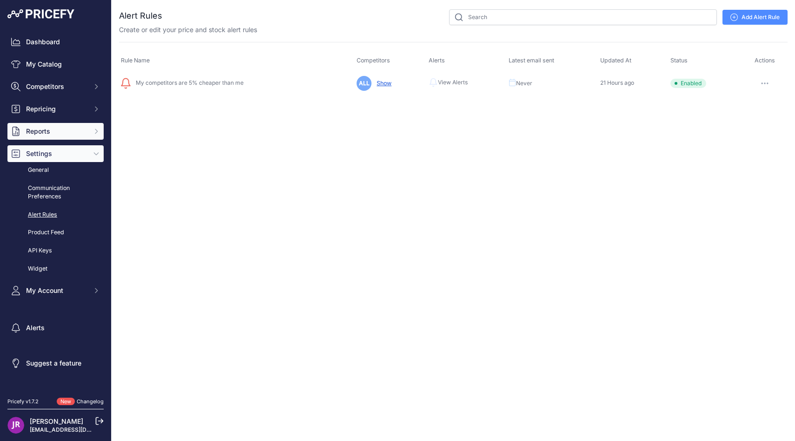
click at [60, 125] on button "Reports" at bounding box center [55, 131] width 96 height 17
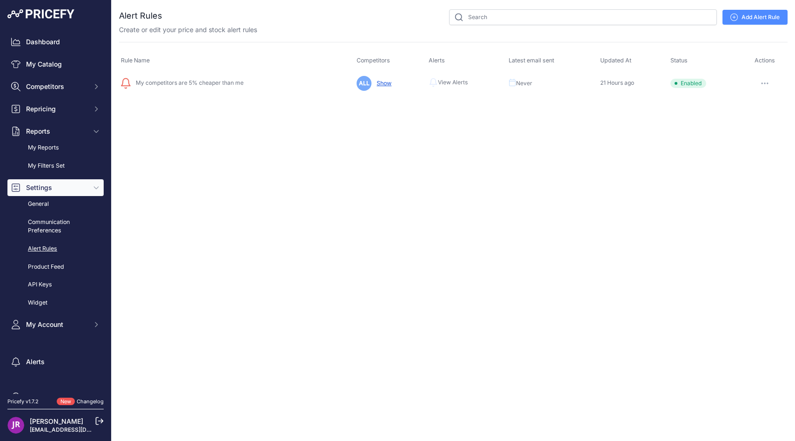
click at [59, 99] on div "Dashboard My Catalog Competitors Competitors Monitored URLs MAP infringements R…" at bounding box center [55, 182] width 96 height 299
click at [59, 105] on span "Repricing" at bounding box center [56, 108] width 61 height 9
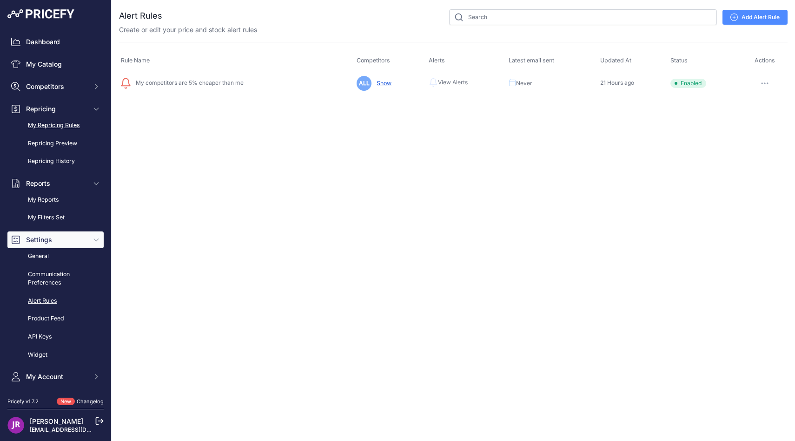
click at [61, 121] on link "My Repricing Rules" at bounding box center [55, 125] width 96 height 16
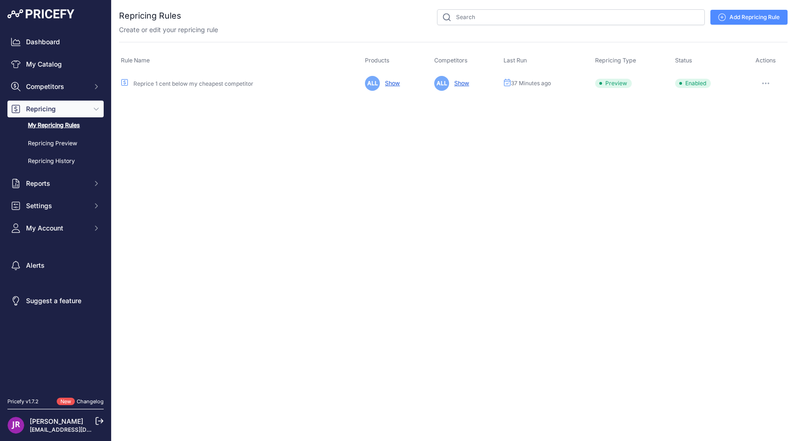
click at [168, 84] on link "Reprice 1 cent below my cheapest competitor" at bounding box center [194, 83] width 120 height 7
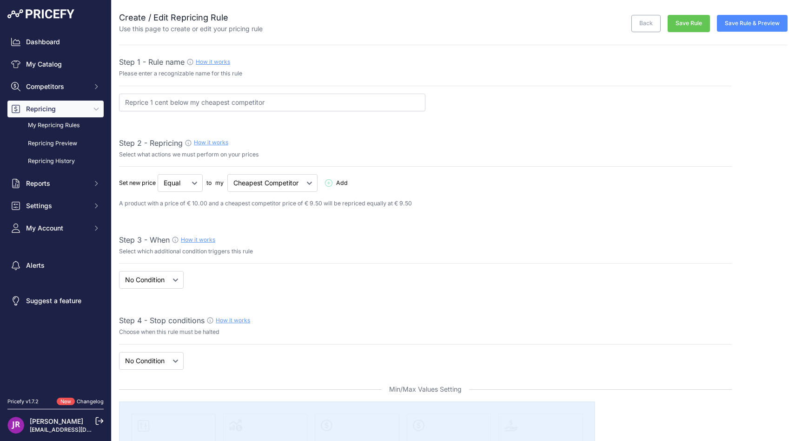
select select "7"
click at [170, 101] on input "Reprice 1 cent below my cheapest competitor" at bounding box center [272, 102] width 307 height 18
click at [166, 102] on input "Repricing 1€" at bounding box center [272, 102] width 307 height 18
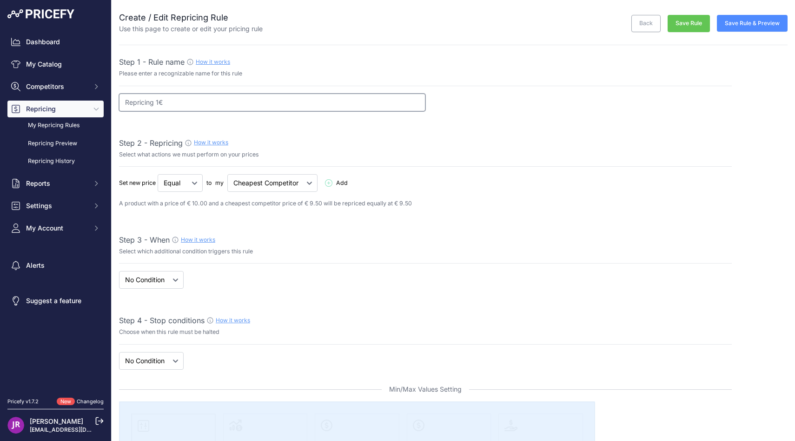
click at [166, 102] on input "Repricing 1€" at bounding box center [272, 102] width 307 height 18
type input "Repricing égal"
click at [743, 27] on button "Save Rule & Preview" at bounding box center [752, 23] width 71 height 17
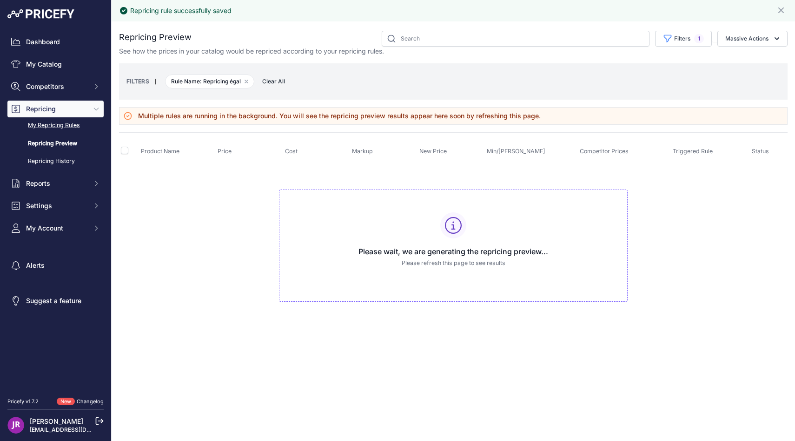
click at [49, 124] on link "My Repricing Rules" at bounding box center [55, 125] width 96 height 16
